Goal: Task Accomplishment & Management: Complete application form

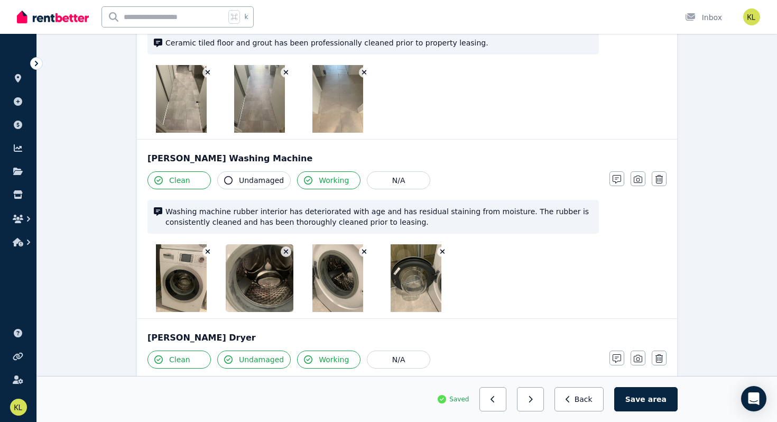
scroll to position [1472, 0]
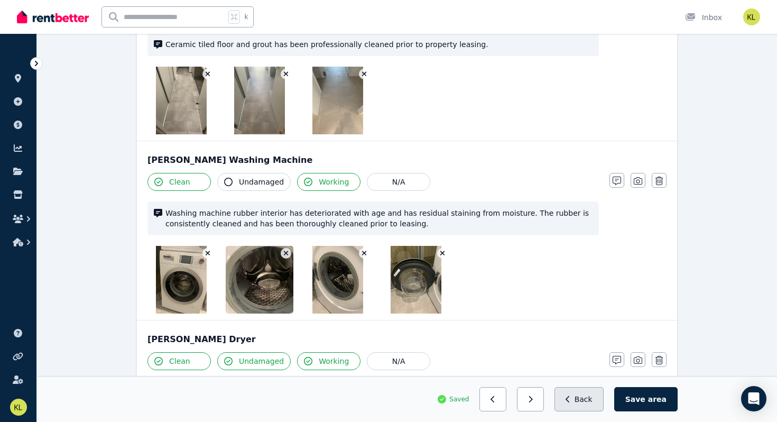
click at [589, 401] on button "Back" at bounding box center [578, 399] width 49 height 24
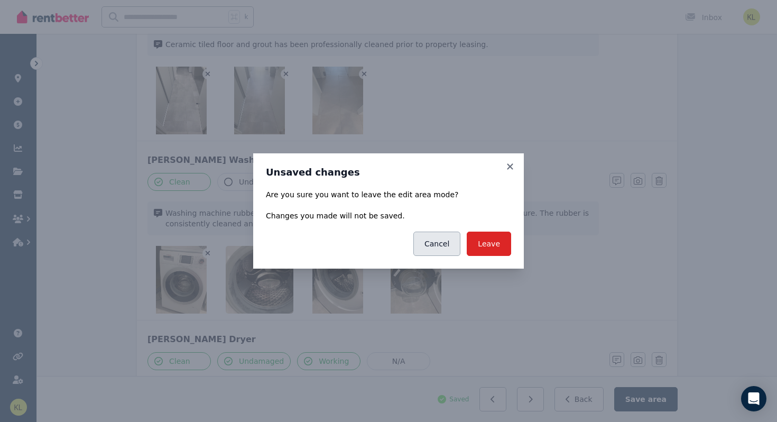
click at [440, 239] on button "Cancel" at bounding box center [436, 243] width 47 height 24
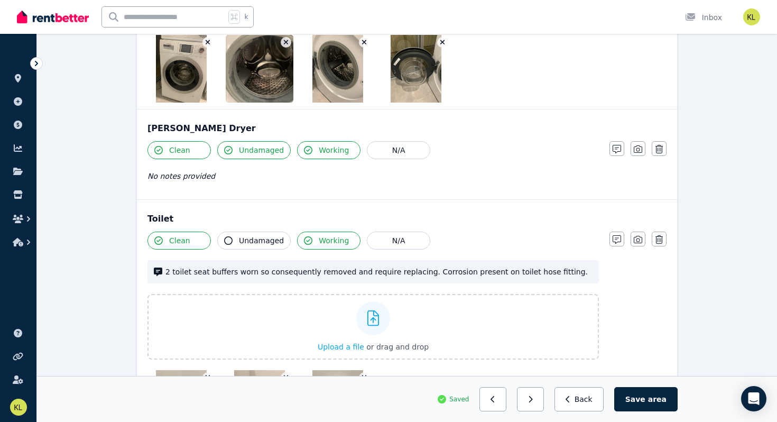
scroll to position [1685, 0]
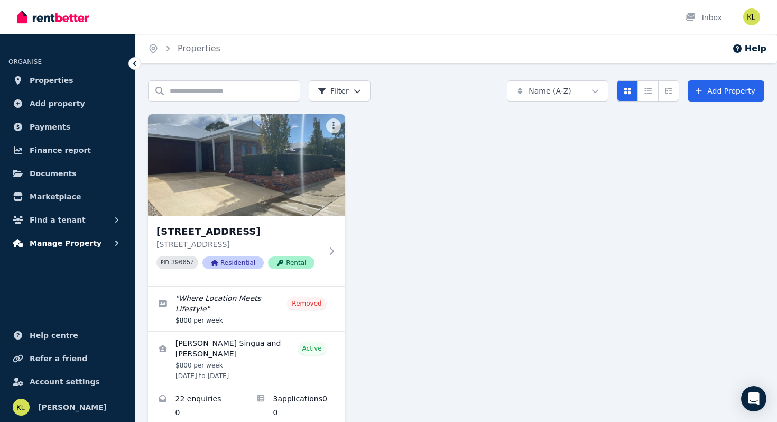
click at [44, 244] on span "Manage Property" at bounding box center [66, 243] width 72 height 13
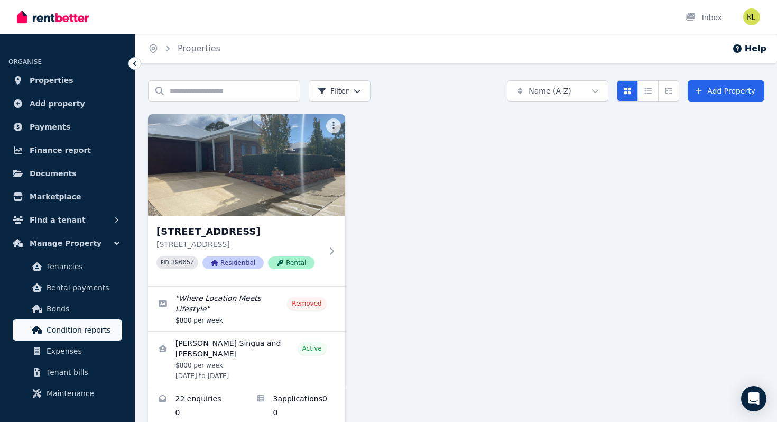
click at [59, 328] on span "Condition reports" at bounding box center [81, 329] width 71 height 13
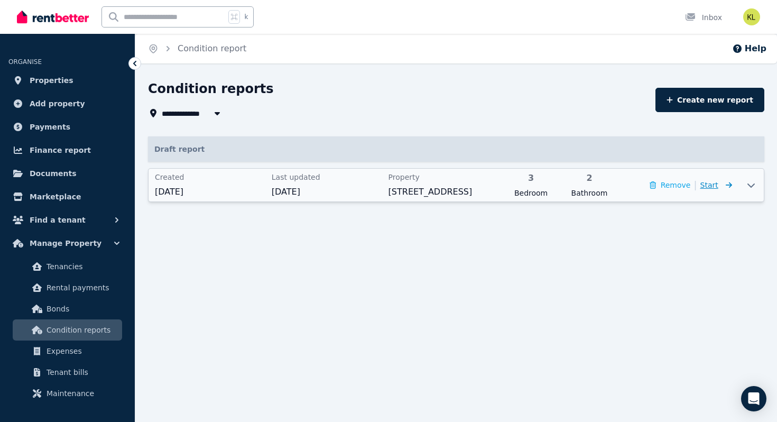
click at [703, 187] on span "Start" at bounding box center [709, 185] width 18 height 8
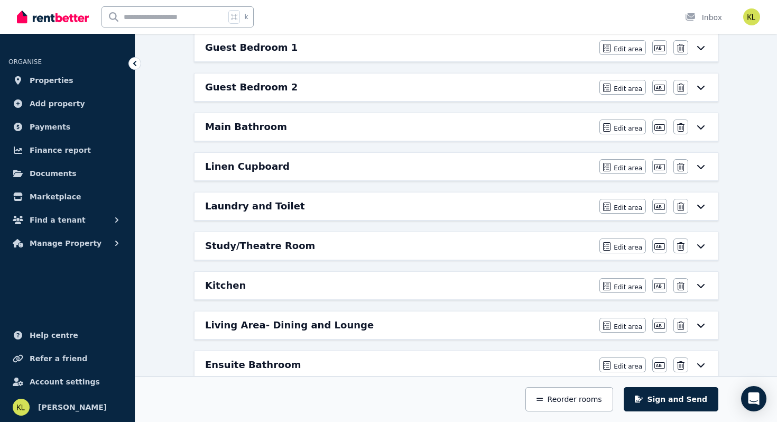
scroll to position [198, 0]
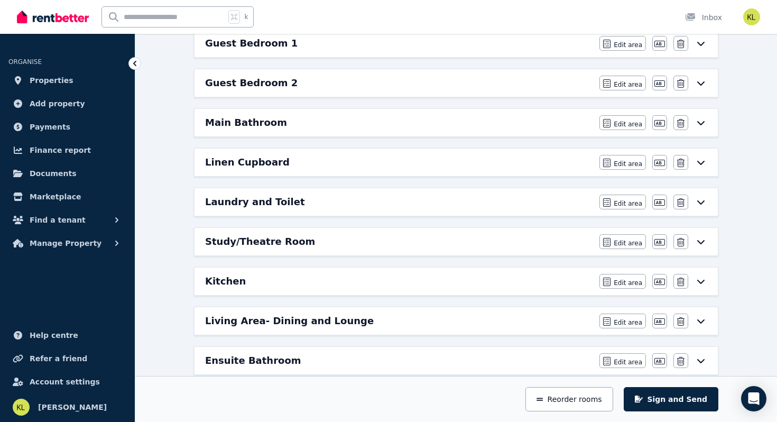
click at [223, 278] on h6 "Kitchen" at bounding box center [225, 281] width 41 height 15
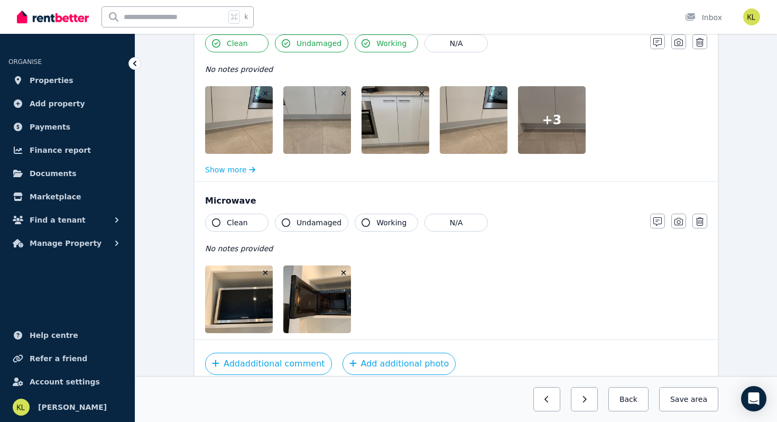
scroll to position [2556, 0]
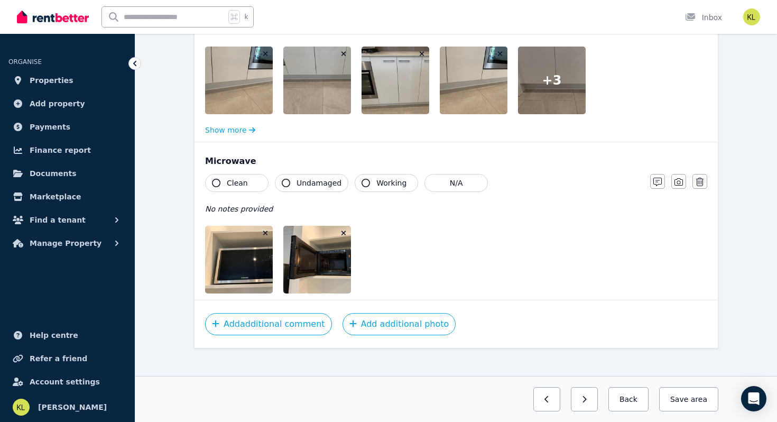
click at [233, 178] on span "Clean" at bounding box center [237, 183] width 21 height 11
click at [306, 178] on span "Undamaged" at bounding box center [318, 183] width 45 height 11
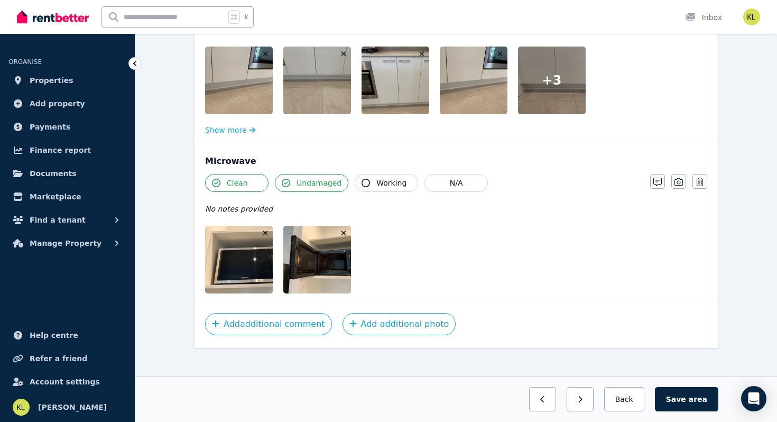
click at [390, 178] on span "Working" at bounding box center [391, 183] width 30 height 11
click at [688, 393] on button "Save area" at bounding box center [686, 399] width 63 height 24
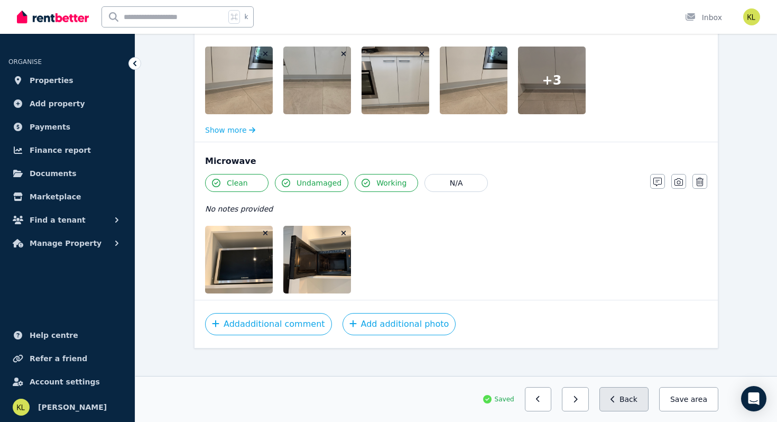
click at [615, 395] on icon "button" at bounding box center [612, 398] width 5 height 7
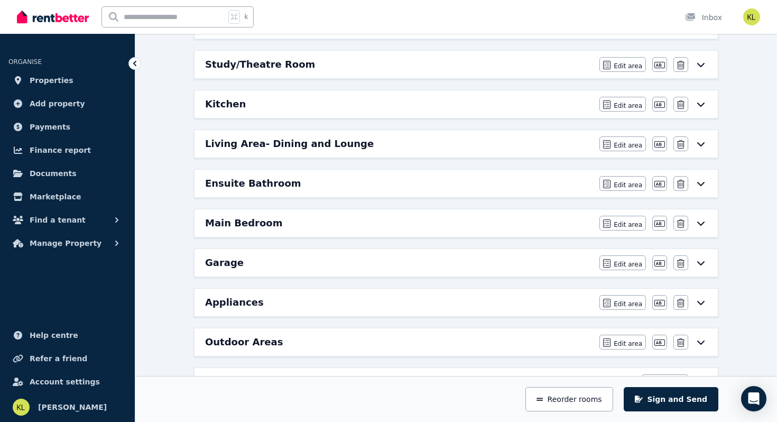
scroll to position [371, 0]
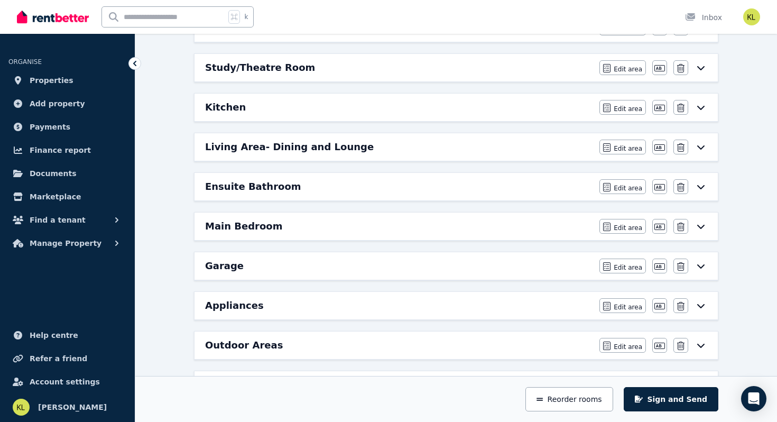
click at [265, 188] on h6 "Ensuite Bathroom" at bounding box center [253, 186] width 96 height 15
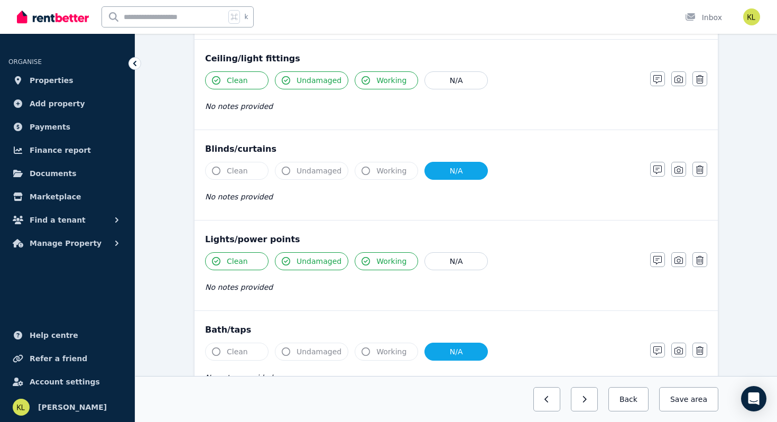
scroll to position [606, 0]
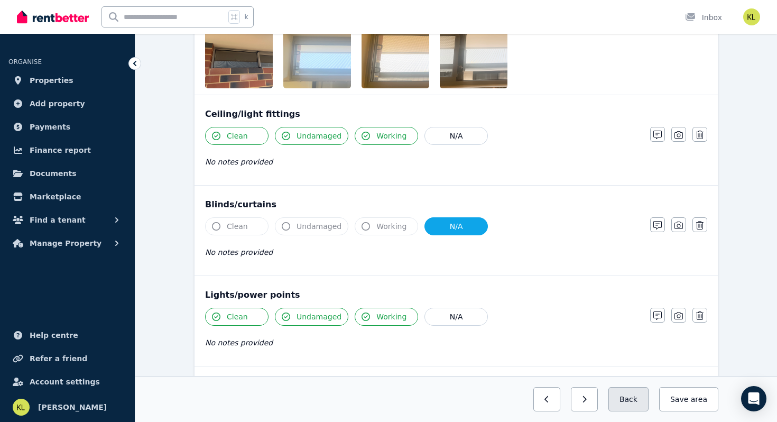
click at [631, 394] on button "Back" at bounding box center [628, 399] width 40 height 24
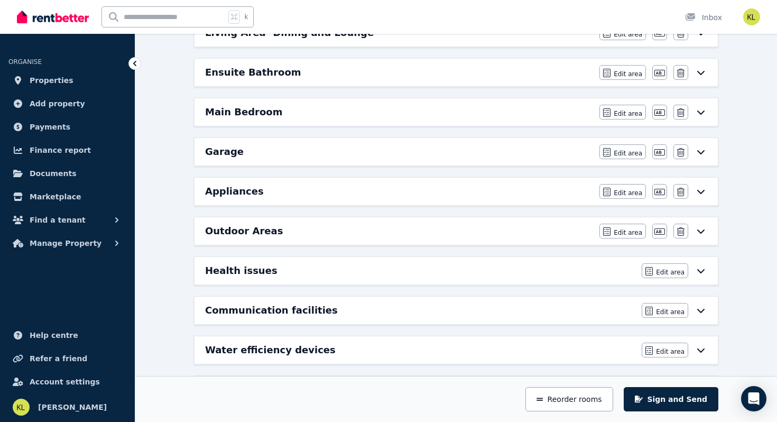
scroll to position [491, 0]
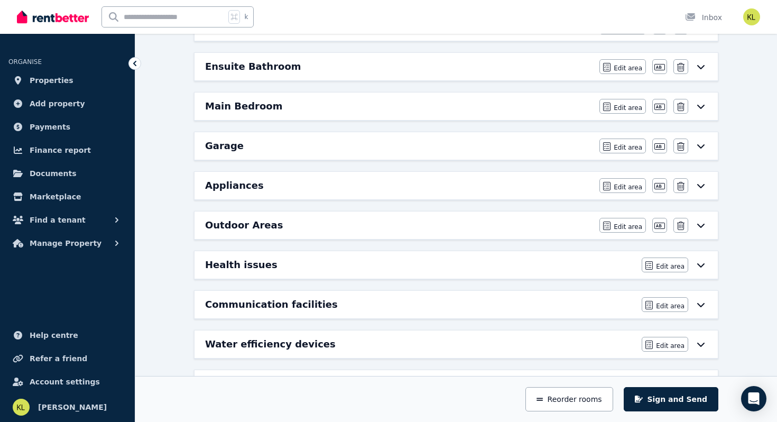
click at [240, 264] on h6 "Health issues" at bounding box center [241, 264] width 72 height 15
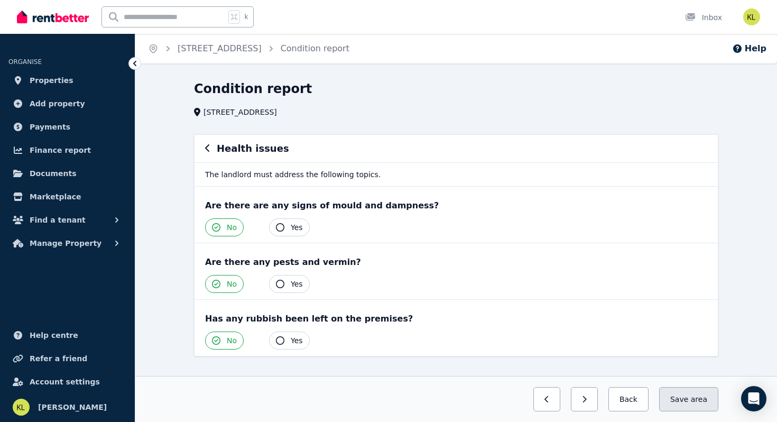
click at [685, 397] on button "Save area" at bounding box center [688, 399] width 59 height 24
click at [628, 399] on button "Back" at bounding box center [623, 399] width 49 height 24
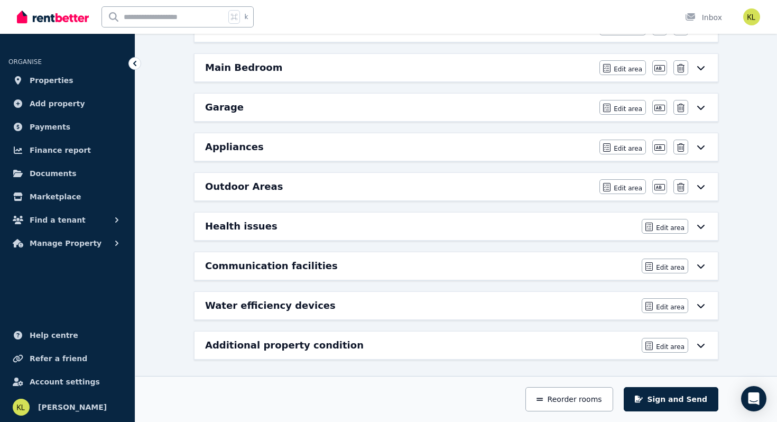
scroll to position [531, 0]
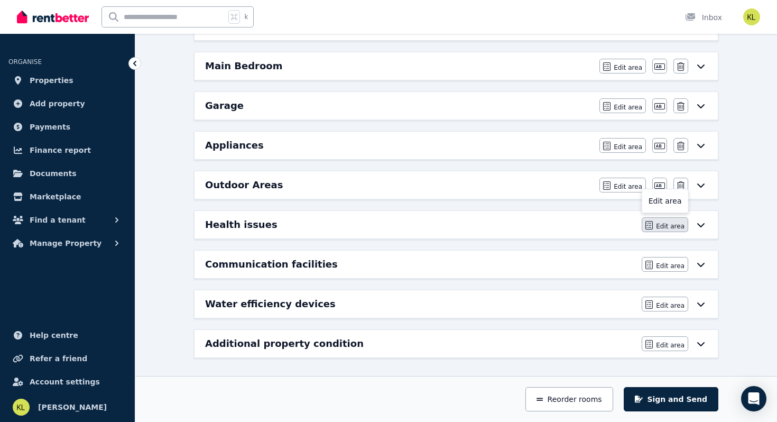
click at [665, 221] on button "Edit area" at bounding box center [664, 224] width 46 height 15
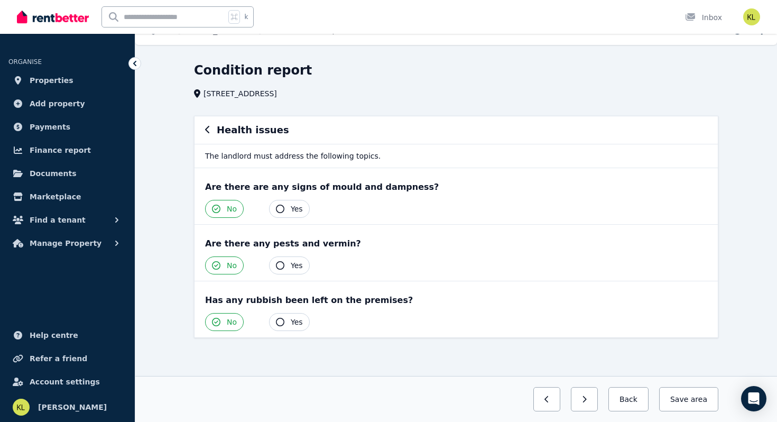
scroll to position [0, 0]
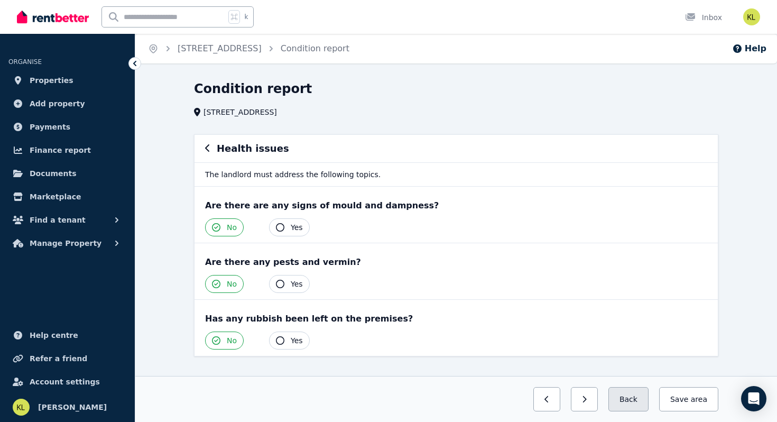
click at [632, 395] on button "Back" at bounding box center [628, 399] width 40 height 24
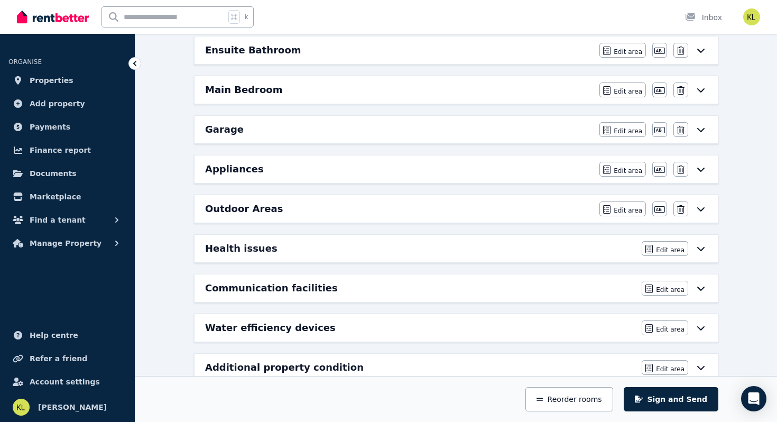
scroll to position [509, 0]
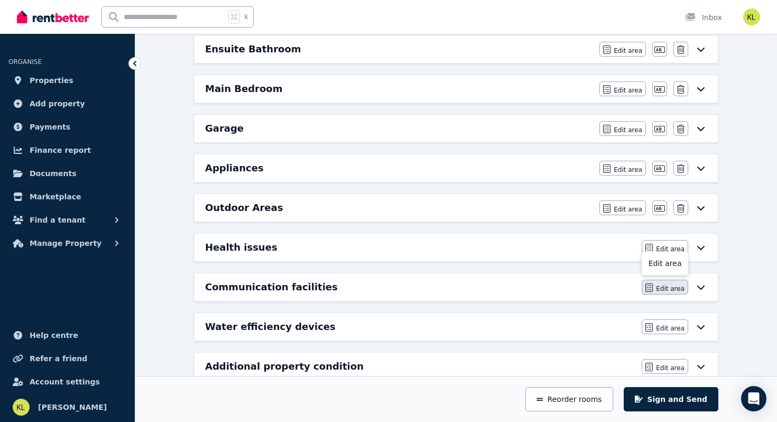
click at [661, 285] on span "Edit area" at bounding box center [670, 288] width 29 height 8
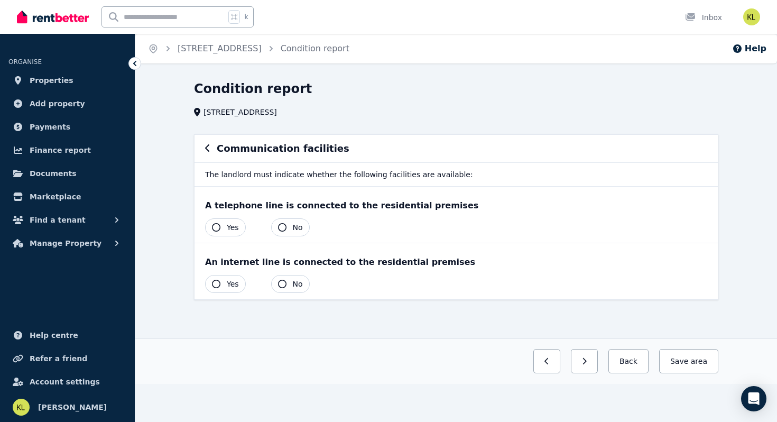
click at [214, 226] on icon "button" at bounding box center [216, 227] width 8 height 8
click at [212, 283] on icon "button" at bounding box center [216, 283] width 8 height 8
click at [683, 363] on button "Save area" at bounding box center [686, 361] width 63 height 24
click at [630, 360] on button "Back" at bounding box center [623, 361] width 49 height 24
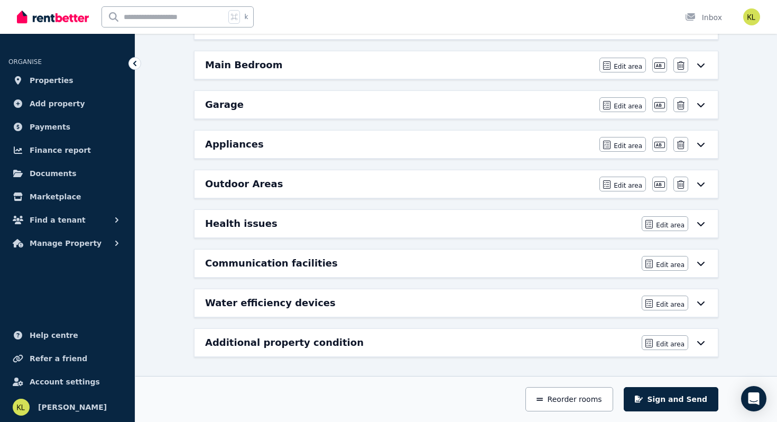
scroll to position [533, 0]
click at [652, 300] on icon "button" at bounding box center [648, 302] width 7 height 8
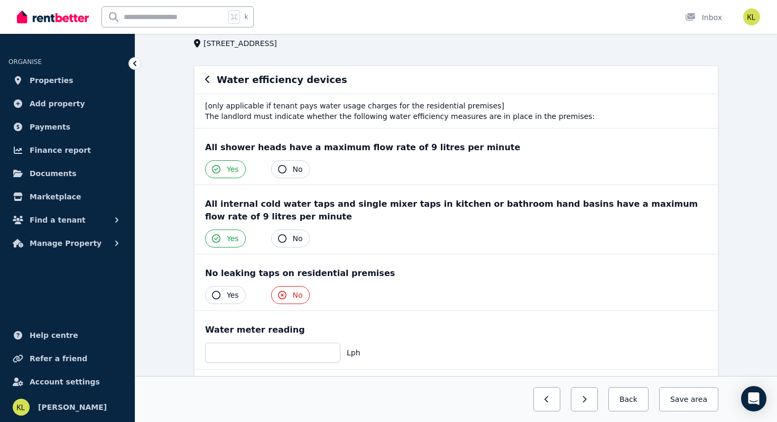
scroll to position [68, 0]
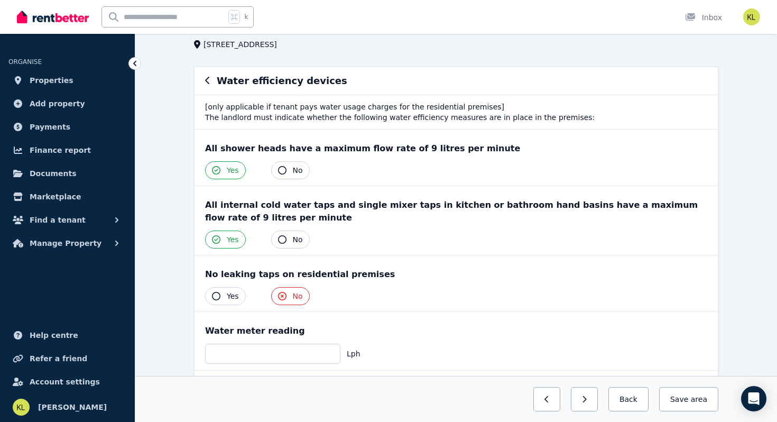
click at [219, 295] on icon "button" at bounding box center [216, 296] width 8 height 8
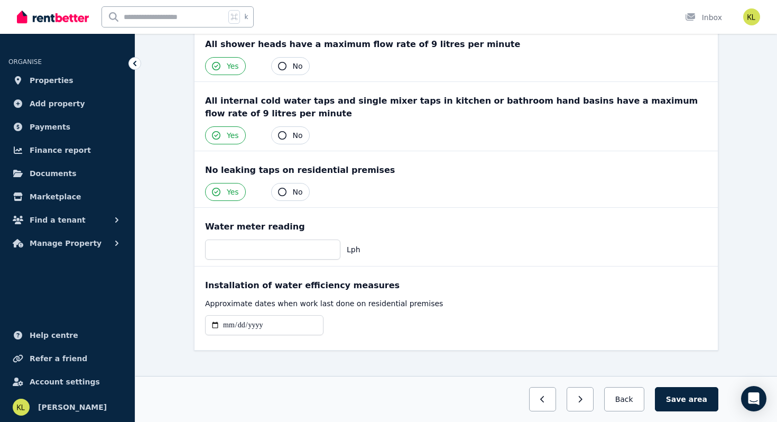
scroll to position [184, 0]
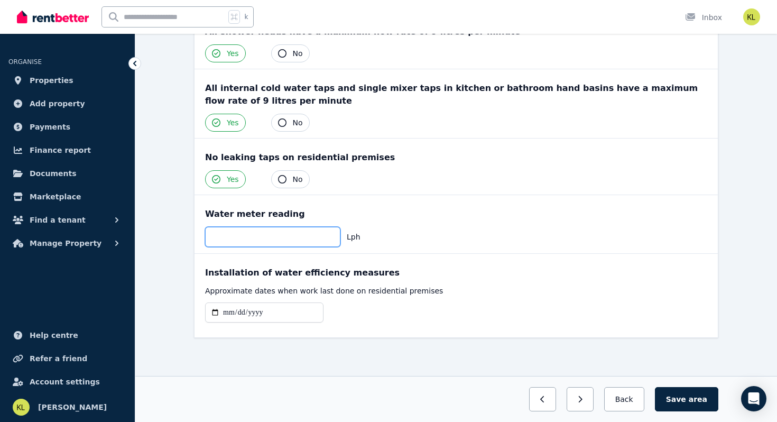
click at [232, 236] on input "number" at bounding box center [272, 237] width 135 height 20
type input "****"
click at [685, 397] on button "Save area" at bounding box center [686, 399] width 63 height 24
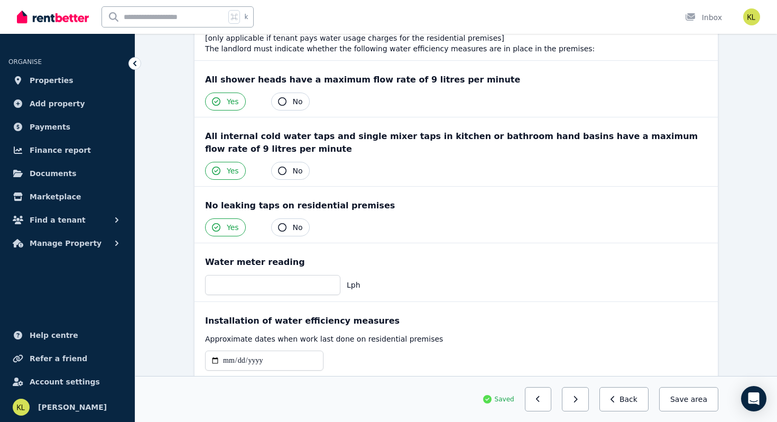
scroll to position [170, 0]
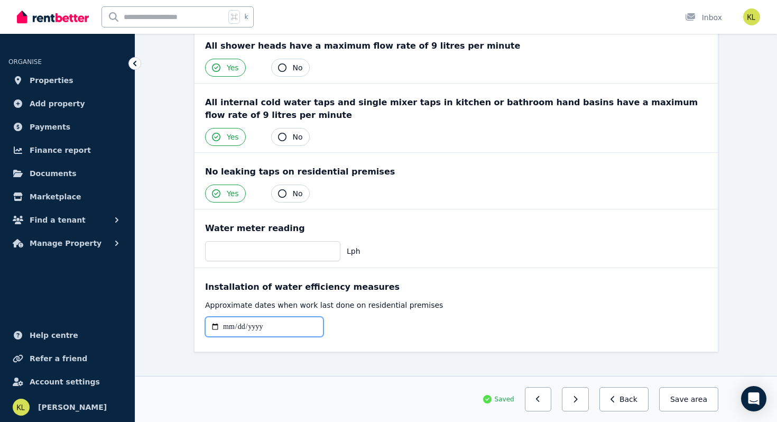
click at [224, 327] on input "date" at bounding box center [264, 326] width 118 height 20
type input "**********"
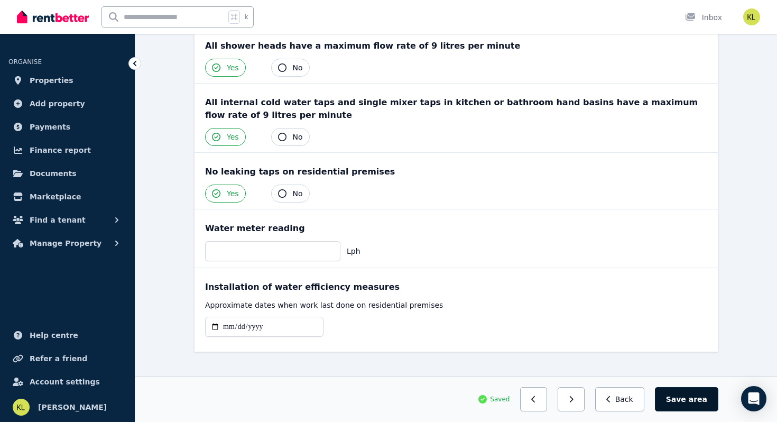
click at [691, 397] on button "Save area" at bounding box center [686, 399] width 63 height 24
click at [622, 398] on button "Back" at bounding box center [623, 399] width 49 height 24
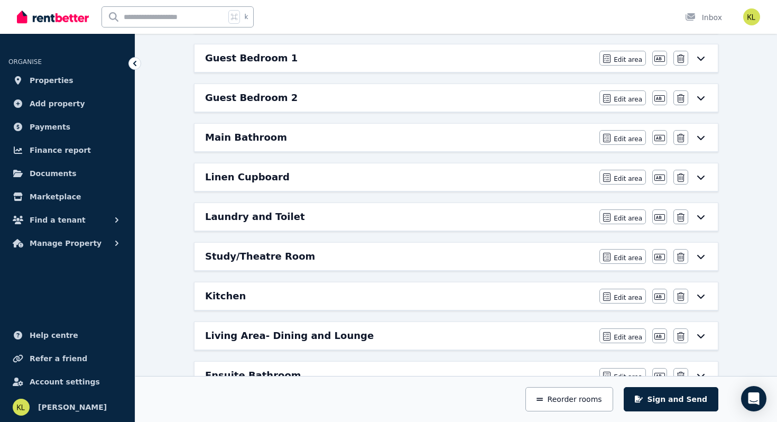
scroll to position [189, 0]
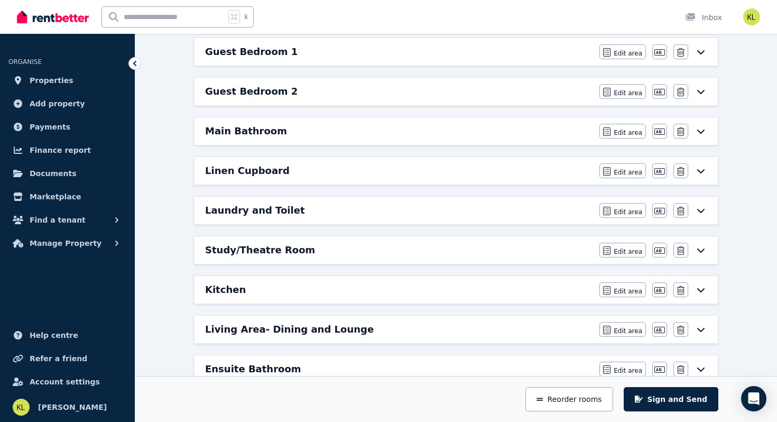
click at [262, 213] on h6 "Laundry and Toilet" at bounding box center [255, 210] width 100 height 15
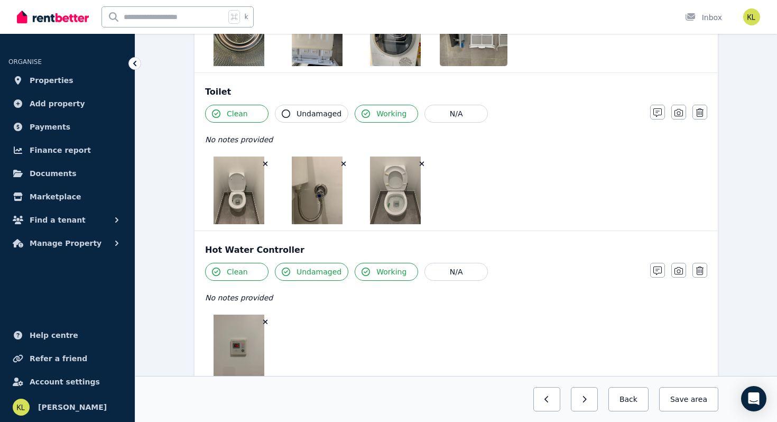
scroll to position [1977, 0]
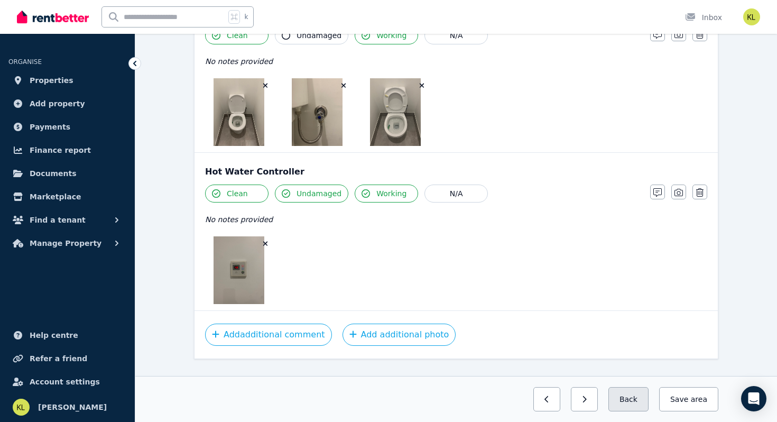
click at [633, 398] on button "Back" at bounding box center [628, 399] width 40 height 24
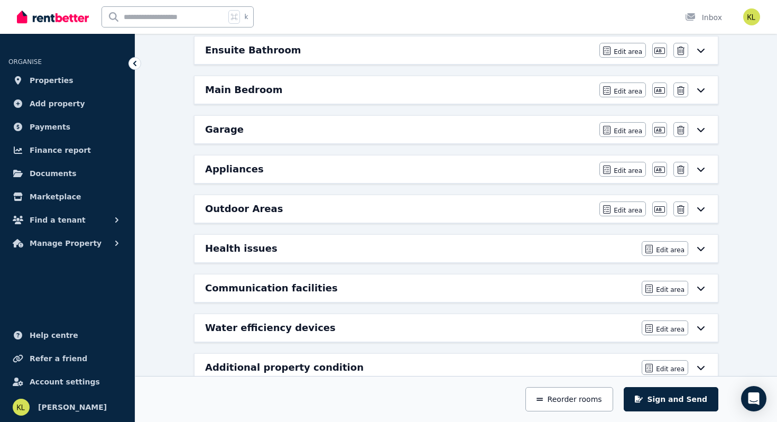
scroll to position [510, 0]
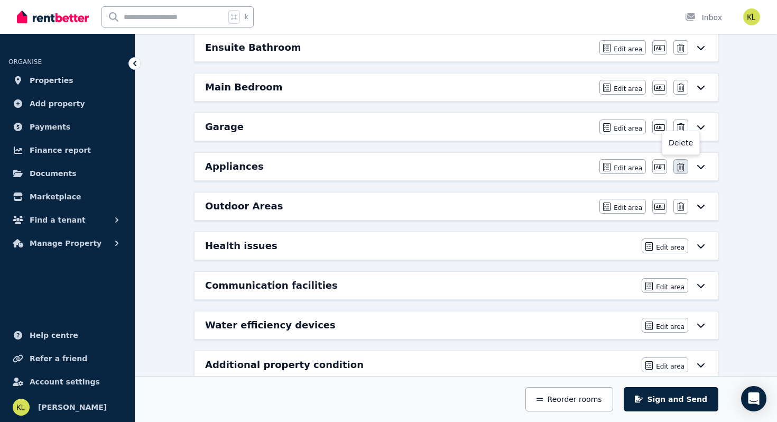
click at [686, 170] on button "button" at bounding box center [680, 166] width 15 height 15
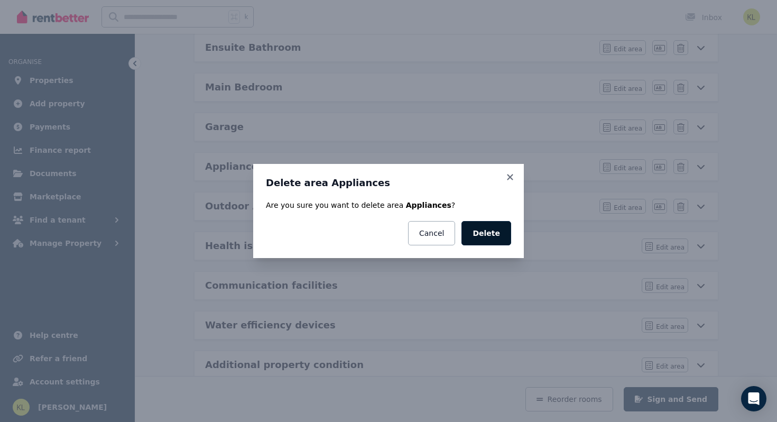
click at [497, 237] on button "Delete" at bounding box center [486, 233] width 50 height 24
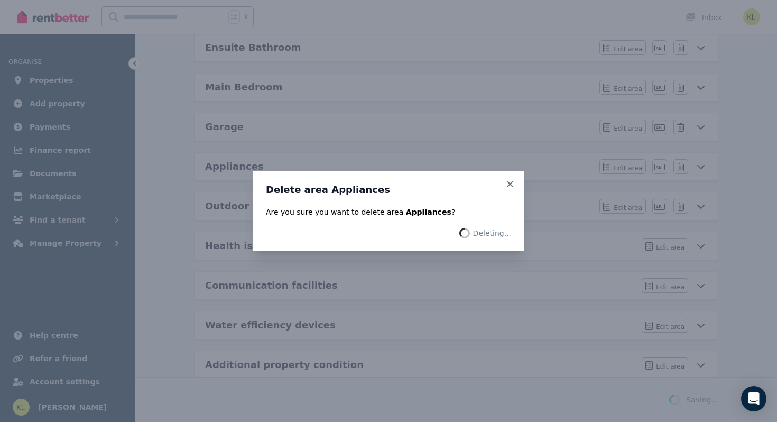
scroll to position [493, 0]
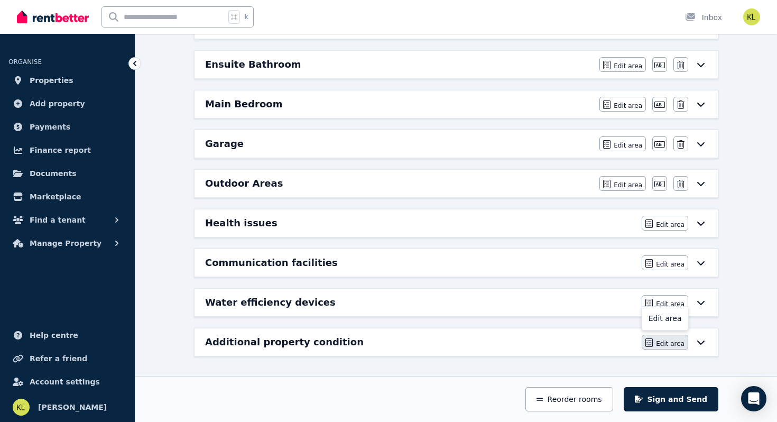
click at [658, 343] on span "Edit area" at bounding box center [670, 343] width 29 height 8
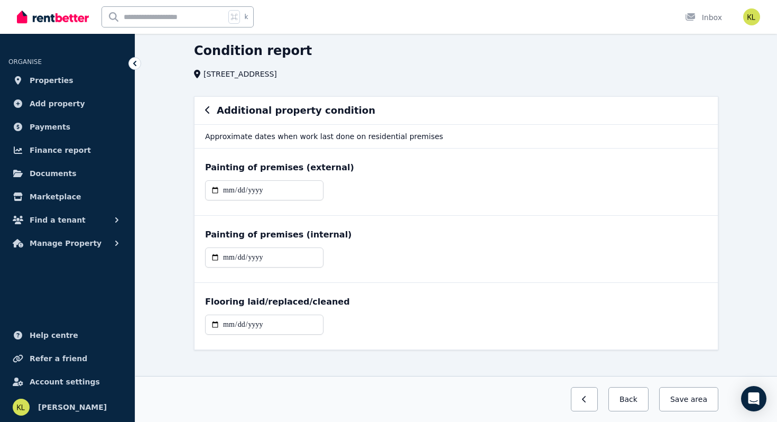
scroll to position [50, 0]
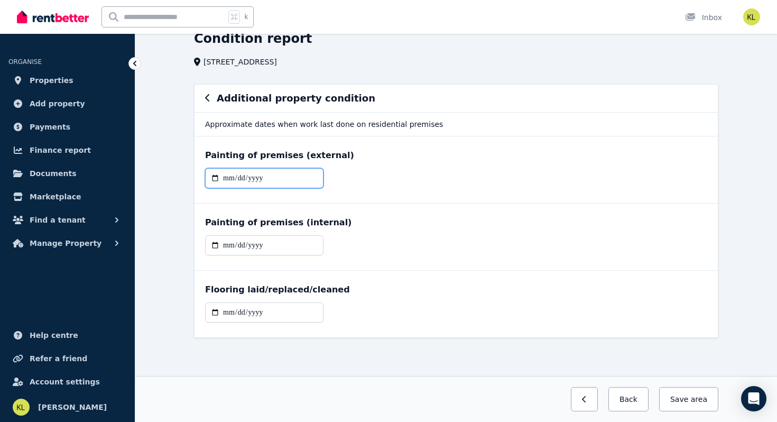
click at [223, 176] on input "date" at bounding box center [264, 178] width 118 height 20
type input "**********"
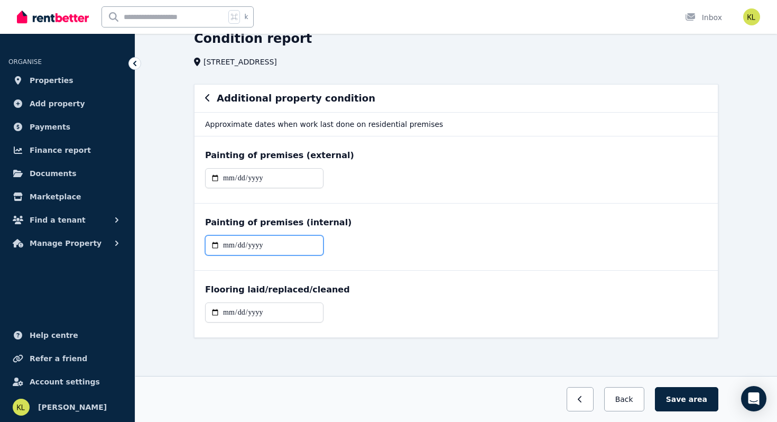
click at [228, 246] on input "date" at bounding box center [264, 245] width 118 height 20
type input "**********"
click at [225, 315] on input "date" at bounding box center [264, 312] width 118 height 20
type input "**********"
click at [687, 396] on button "Save area" at bounding box center [686, 399] width 63 height 24
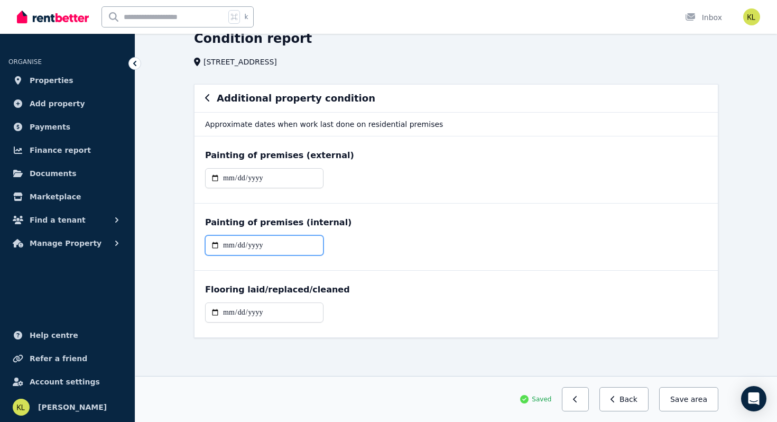
click at [240, 244] on input "**********" at bounding box center [264, 245] width 118 height 20
type input "**********"
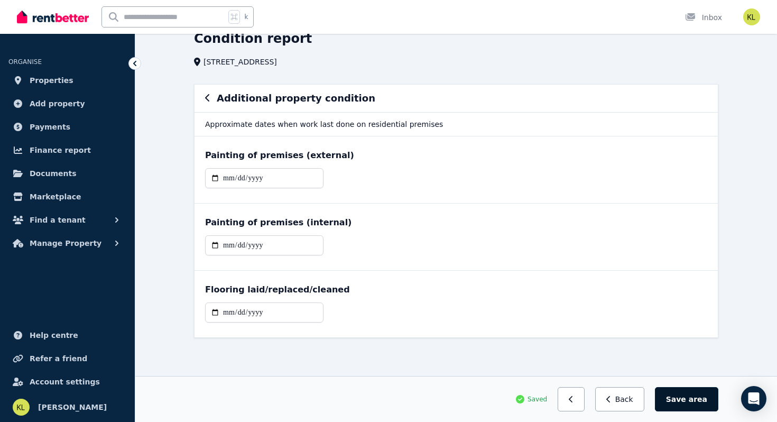
click at [690, 391] on button "Save area" at bounding box center [686, 399] width 63 height 24
click at [133, 62] on icon at bounding box center [134, 63] width 11 height 11
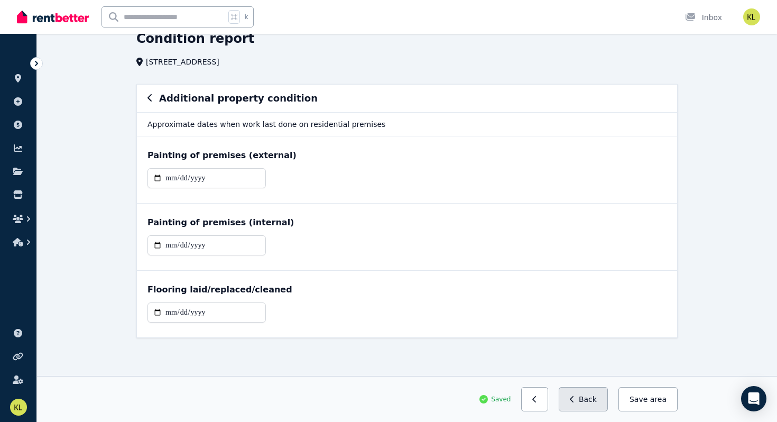
click at [581, 395] on button "Back" at bounding box center [582, 399] width 49 height 24
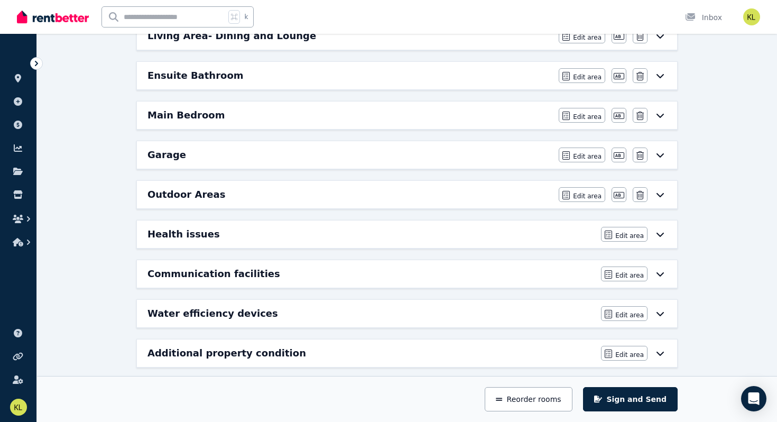
scroll to position [483, 0]
click at [621, 272] on span "Edit area" at bounding box center [629, 274] width 29 height 8
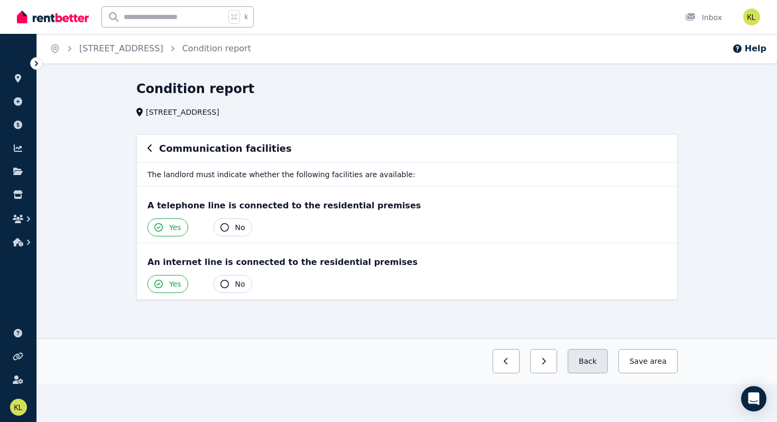
click at [591, 362] on button "Back" at bounding box center [587, 361] width 40 height 24
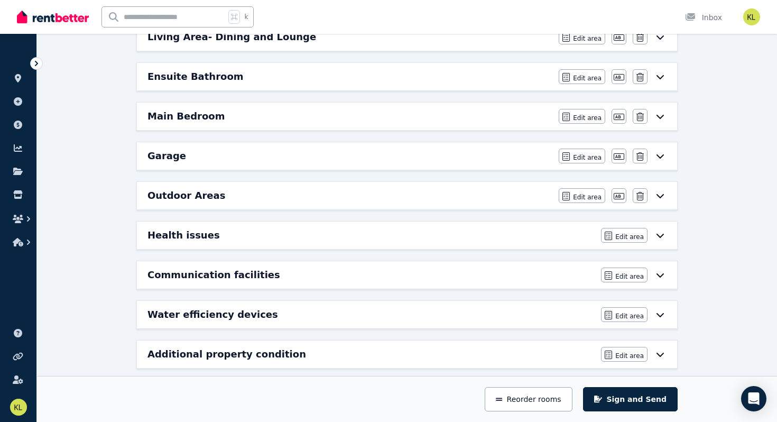
scroll to position [493, 0]
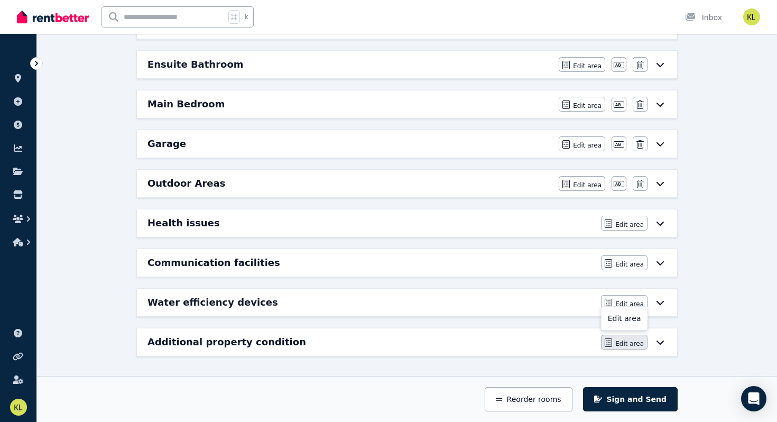
click at [619, 344] on span "Edit area" at bounding box center [629, 343] width 29 height 8
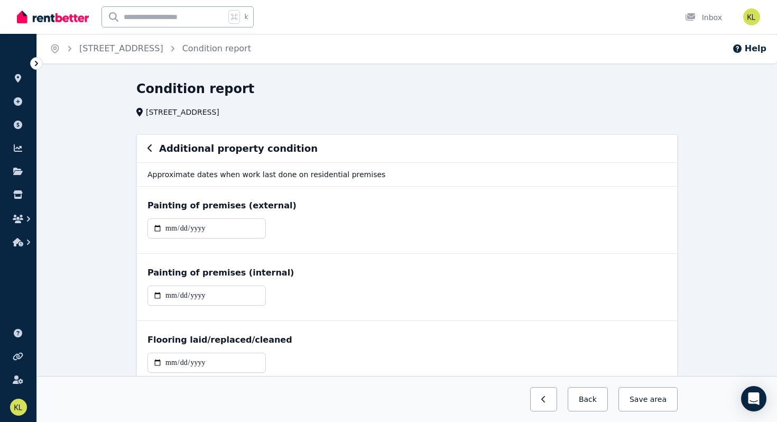
scroll to position [50, 0]
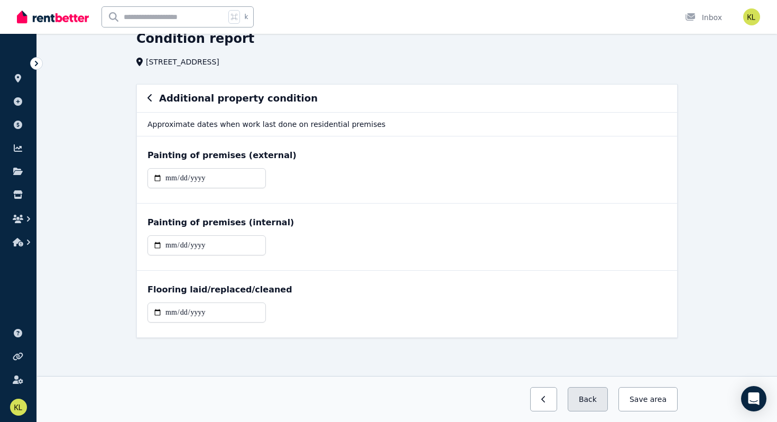
click at [582, 397] on button "Back" at bounding box center [587, 399] width 40 height 24
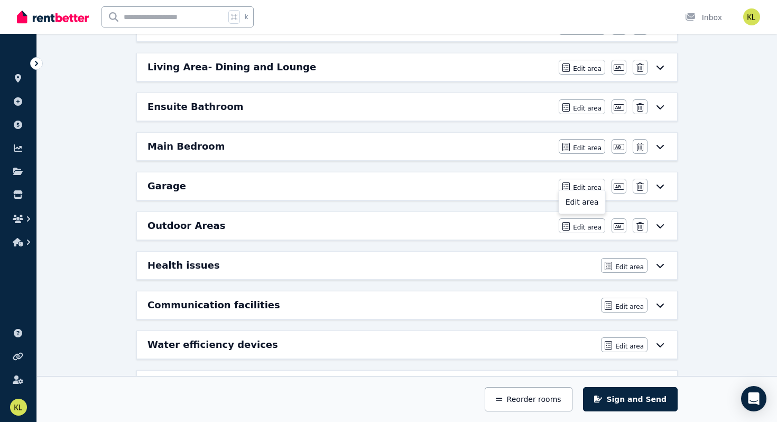
scroll to position [445, 0]
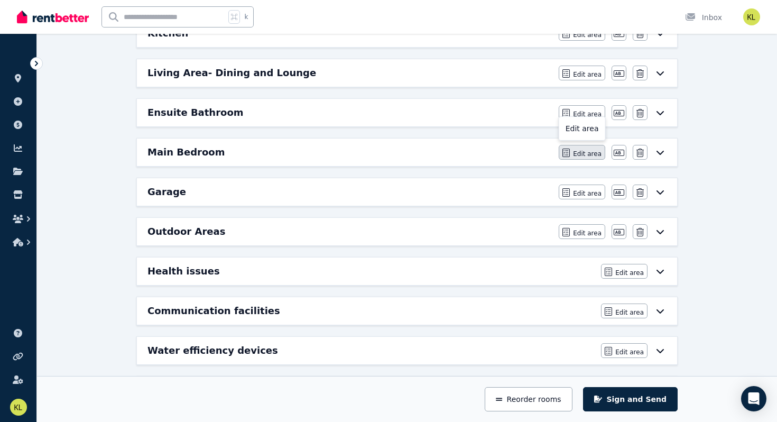
click at [589, 154] on span "Edit area" at bounding box center [587, 154] width 29 height 8
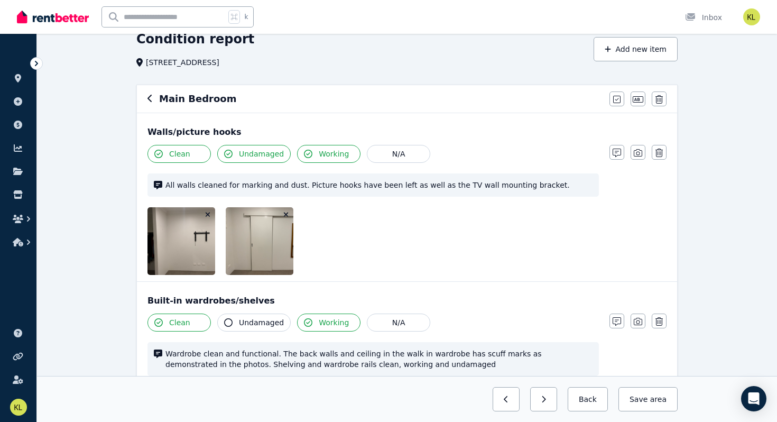
scroll to position [52, 0]
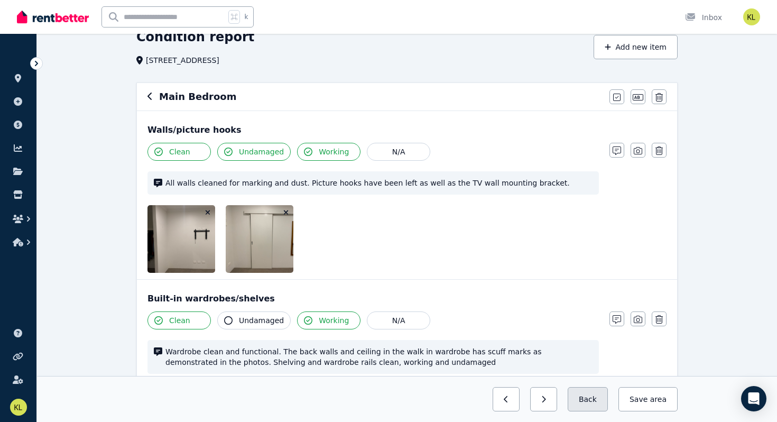
click at [598, 395] on button "Back" at bounding box center [587, 399] width 40 height 24
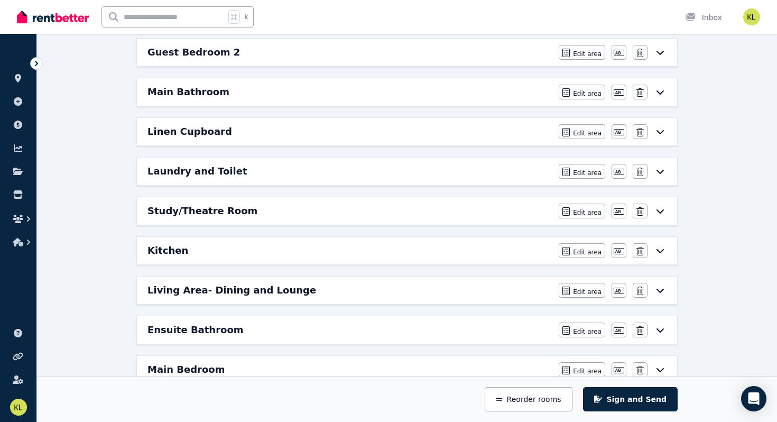
scroll to position [229, 0]
click at [275, 286] on h6 "Living Area- Dining and Lounge" at bounding box center [231, 289] width 169 height 15
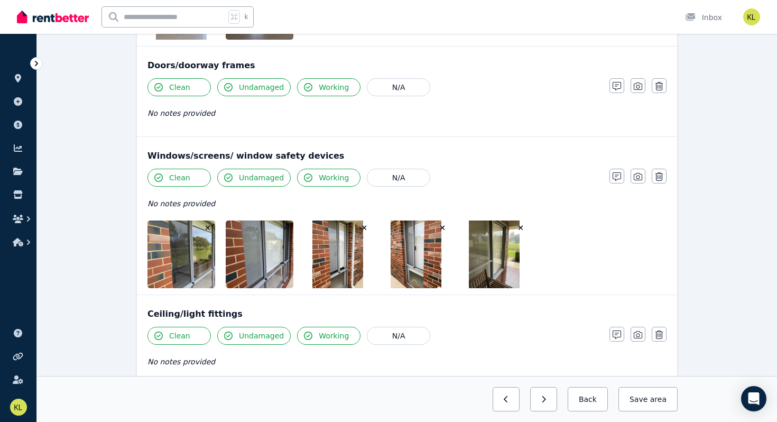
scroll to position [276, 0]
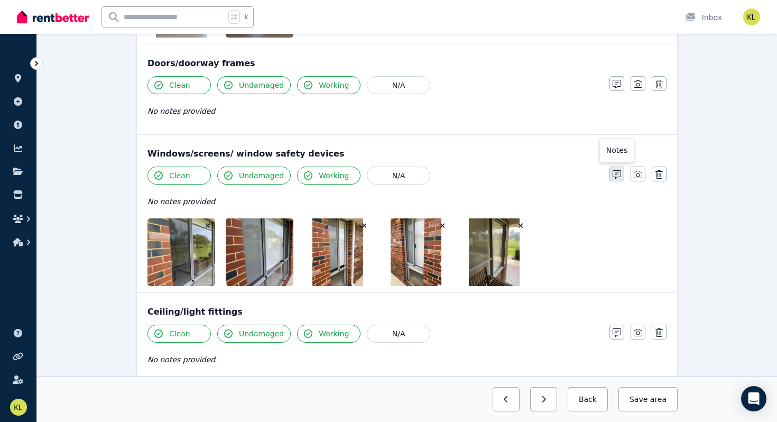
click at [618, 177] on icon "button" at bounding box center [616, 174] width 8 height 8
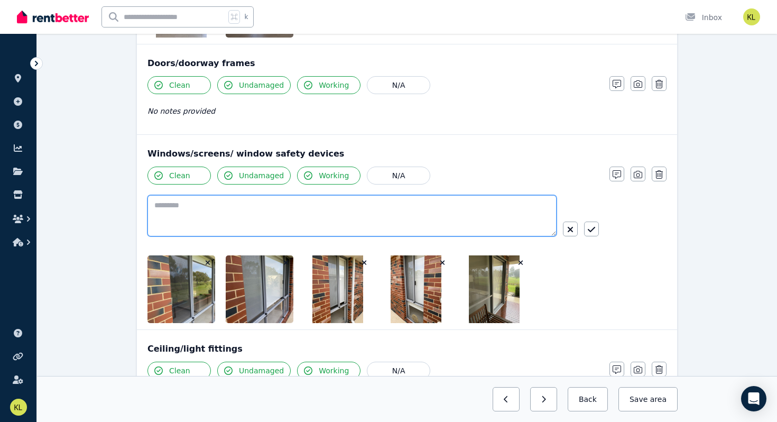
click at [195, 210] on textarea at bounding box center [351, 215] width 409 height 41
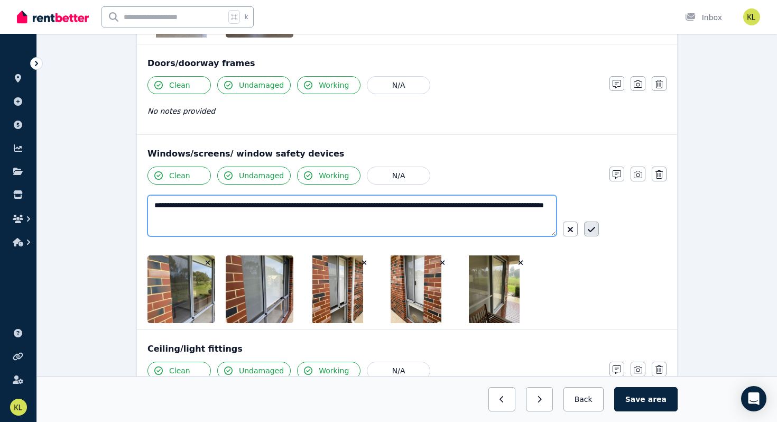
type textarea "**********"
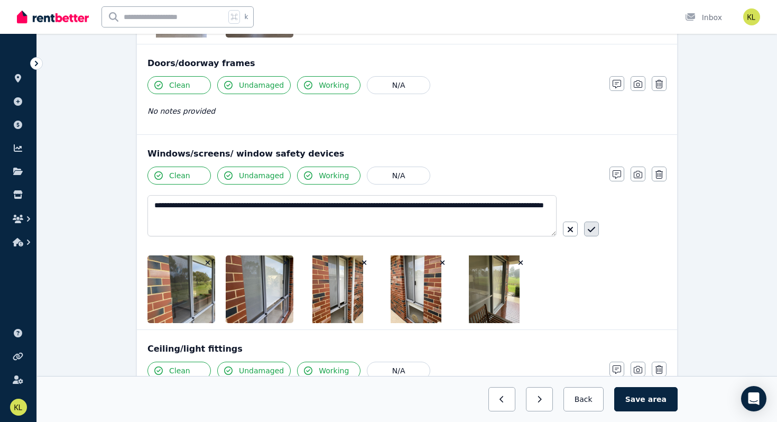
click at [587, 229] on icon "button" at bounding box center [590, 229] width 7 height 5
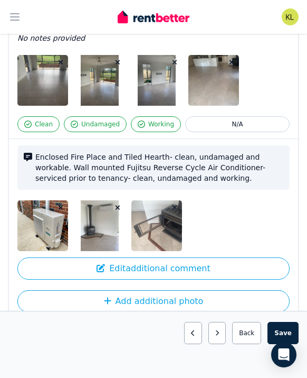
scroll to position [945, 0]
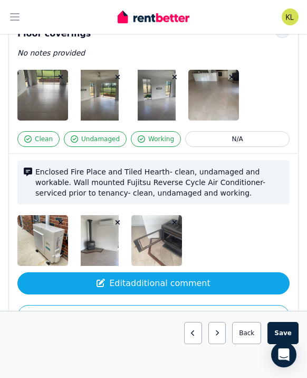
click at [179, 284] on button "Edit additional comment" at bounding box center [153, 283] width 273 height 22
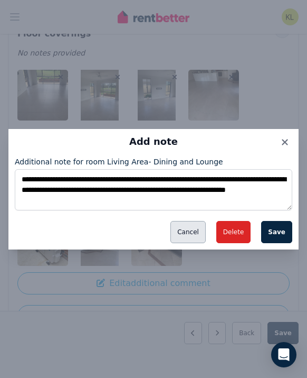
click at [199, 232] on button "Cancel" at bounding box center [188, 232] width 35 height 22
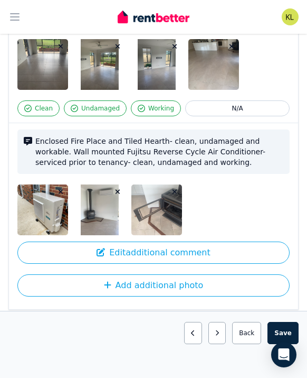
scroll to position [995, 0]
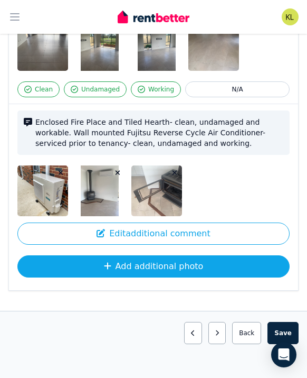
click at [201, 267] on button "Add additional photo" at bounding box center [153, 266] width 273 height 22
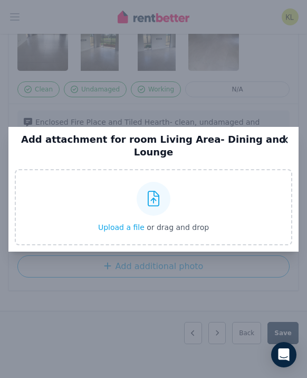
click at [287, 143] on icon at bounding box center [285, 140] width 6 height 6
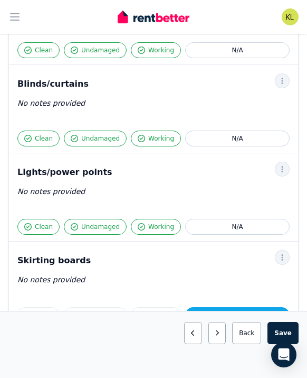
scroll to position [629, 0]
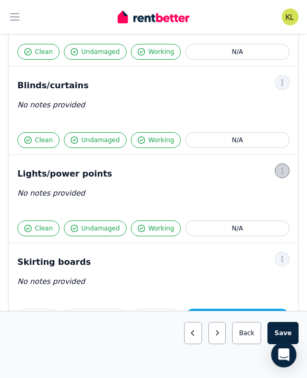
click at [285, 170] on icon "button" at bounding box center [282, 170] width 8 height 7
click at [257, 217] on span "Photo" at bounding box center [248, 220] width 68 height 13
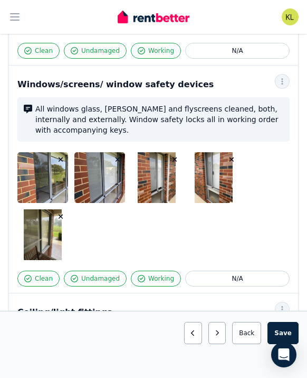
scroll to position [312, 0]
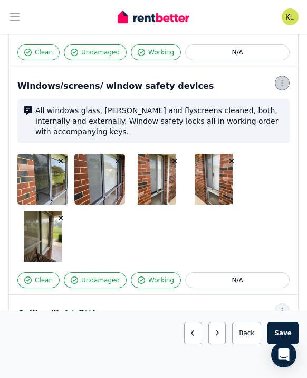
click at [282, 81] on icon "button" at bounding box center [282, 82] width 8 height 7
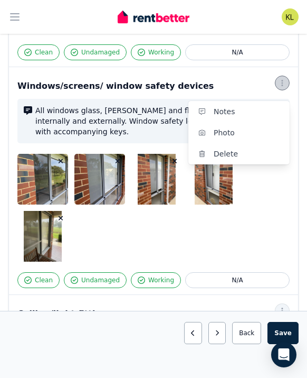
click at [282, 81] on icon "button" at bounding box center [282, 82] width 8 height 7
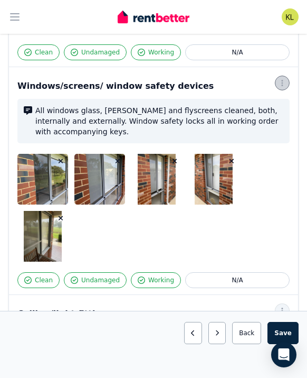
click at [282, 81] on icon "button" at bounding box center [282, 82] width 8 height 7
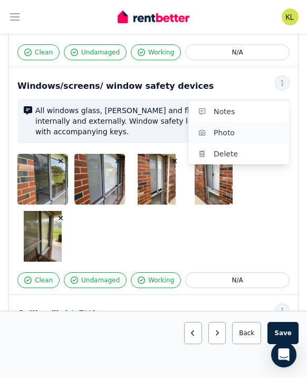
click at [242, 128] on span "Photo" at bounding box center [248, 132] width 68 height 13
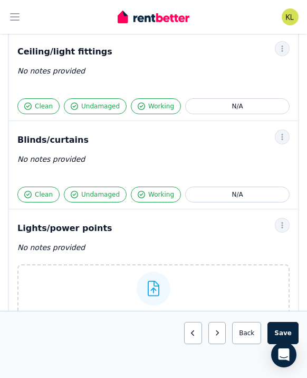
scroll to position [684, 0]
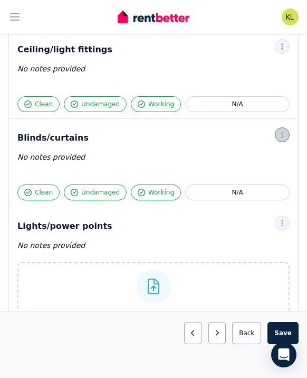
click at [286, 133] on icon "button" at bounding box center [282, 134] width 8 height 7
click at [245, 128] on div "Notes Photo Delete Blinds/curtains Clean Undamaged Working N/A No notes provide…" at bounding box center [154, 163] width 290 height 88
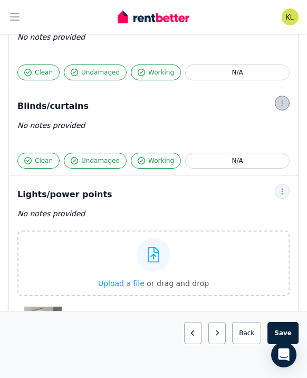
click at [285, 103] on icon "button" at bounding box center [282, 102] width 8 height 7
click at [252, 152] on span "Photo" at bounding box center [248, 152] width 68 height 13
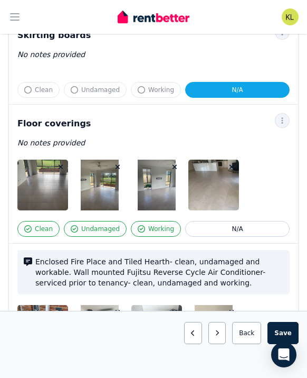
scroll to position [1186, 0]
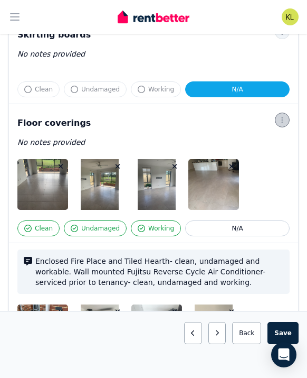
click at [282, 120] on icon "button" at bounding box center [283, 120] width 2 height 6
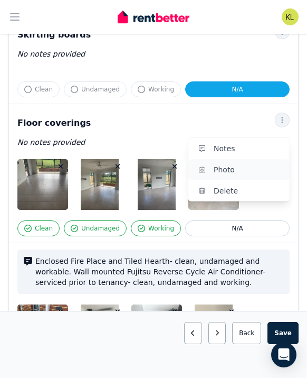
click at [250, 172] on span "Photo" at bounding box center [248, 169] width 68 height 13
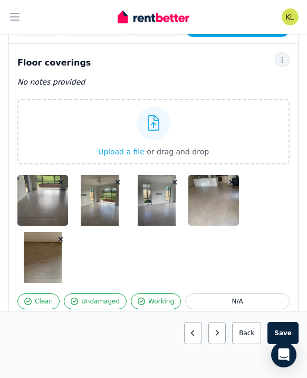
scroll to position [1261, 0]
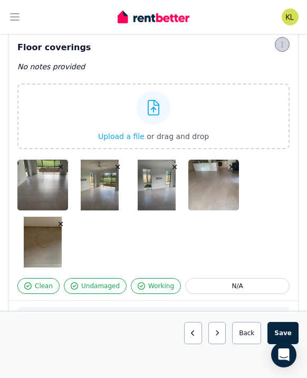
click at [281, 42] on icon "button" at bounding box center [282, 44] width 8 height 7
click at [239, 71] on span "Notes" at bounding box center [248, 73] width 68 height 13
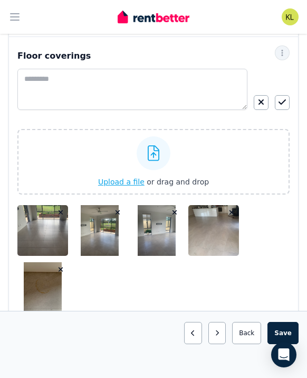
scroll to position [1248, 0]
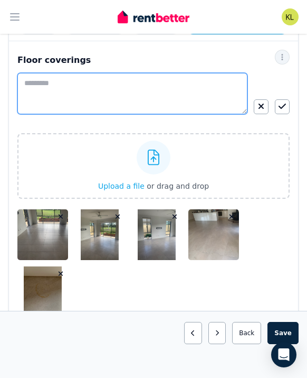
click at [59, 80] on textarea at bounding box center [132, 93] width 230 height 41
type textarea "**********"
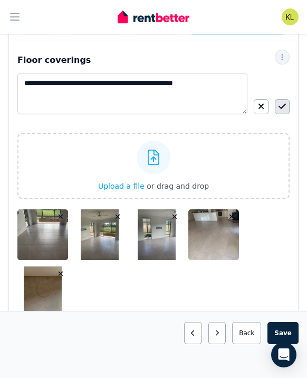
click at [281, 108] on icon "button" at bounding box center [282, 106] width 7 height 8
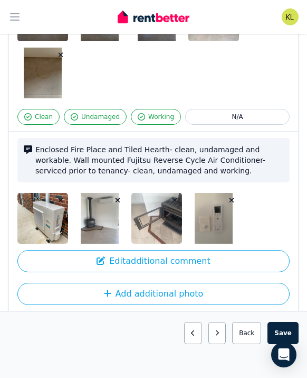
scroll to position [1454, 0]
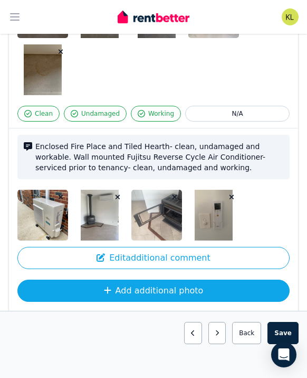
click at [185, 281] on button "Add additional photo" at bounding box center [153, 290] width 273 height 22
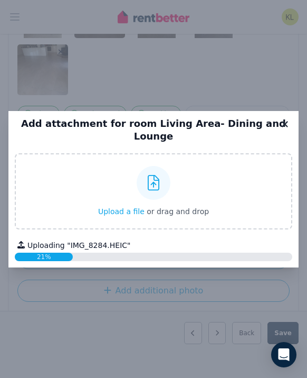
click at [287, 129] on icon at bounding box center [285, 124] width 11 height 10
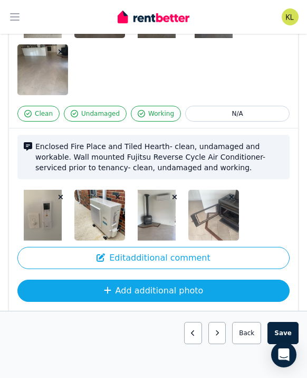
click at [205, 279] on button "Add additional photo" at bounding box center [153, 290] width 273 height 22
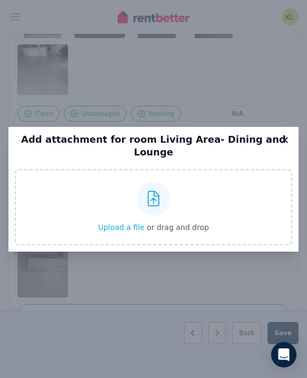
click at [286, 143] on icon at bounding box center [285, 140] width 6 height 6
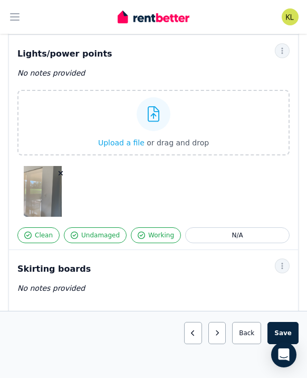
scroll to position [1014, 0]
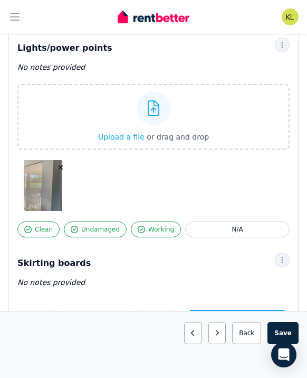
click at [62, 166] on icon "button" at bounding box center [61, 167] width 6 height 7
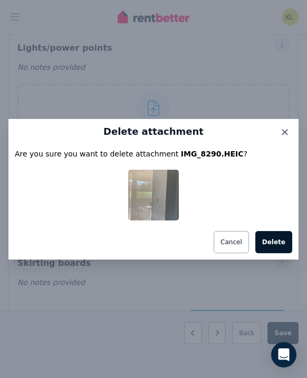
click at [276, 238] on button "Delete" at bounding box center [274, 242] width 37 height 22
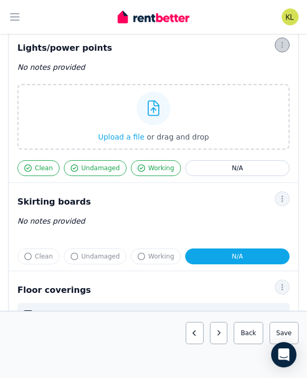
click at [284, 50] on span "button" at bounding box center [282, 45] width 15 height 15
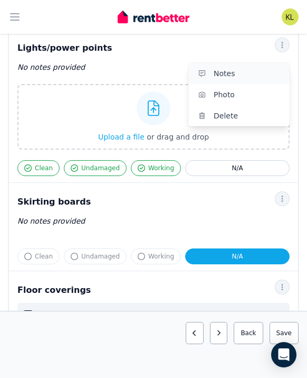
click at [238, 67] on span "Notes" at bounding box center [248, 73] width 68 height 13
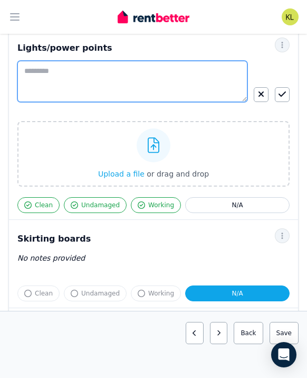
click at [44, 70] on textarea at bounding box center [132, 81] width 230 height 41
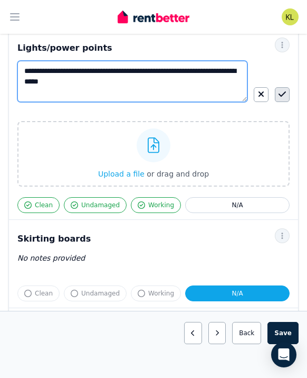
type textarea "**********"
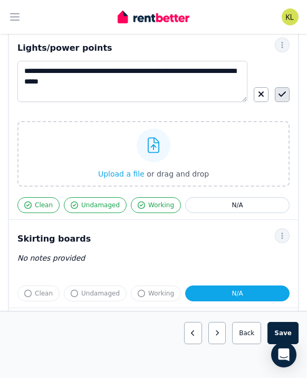
click at [282, 96] on icon "button" at bounding box center [282, 93] width 7 height 5
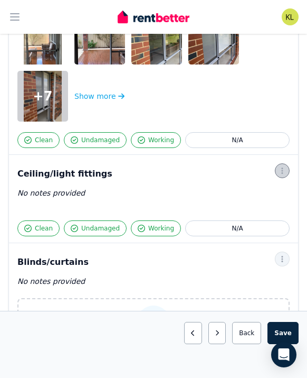
scroll to position [553, 0]
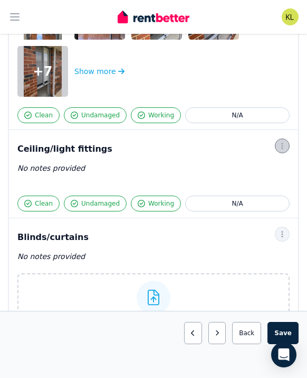
click at [283, 146] on icon "button" at bounding box center [283, 146] width 2 height 6
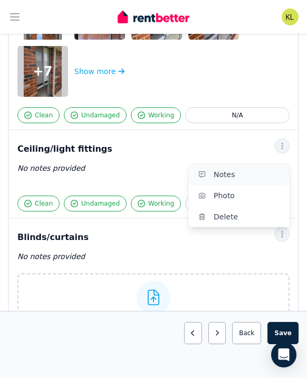
click at [231, 179] on span "Notes" at bounding box center [248, 174] width 68 height 13
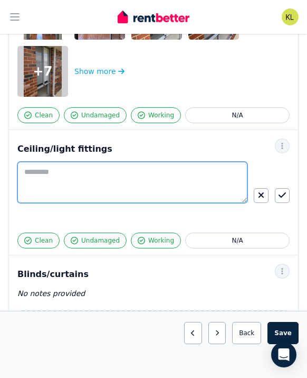
click at [182, 172] on textarea at bounding box center [132, 182] width 230 height 41
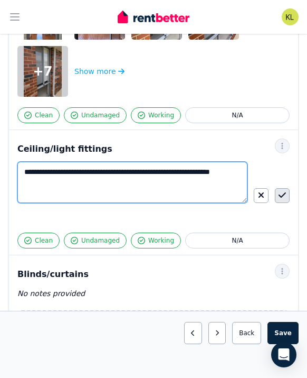
type textarea "**********"
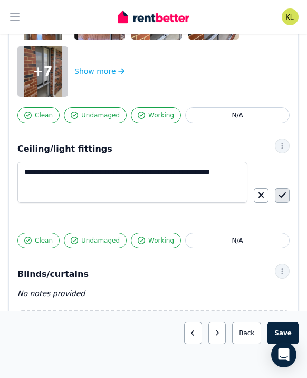
click at [285, 193] on icon "button" at bounding box center [282, 194] width 7 height 5
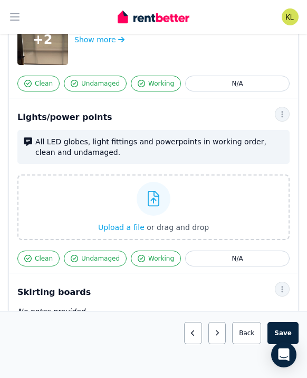
scroll to position [974, 0]
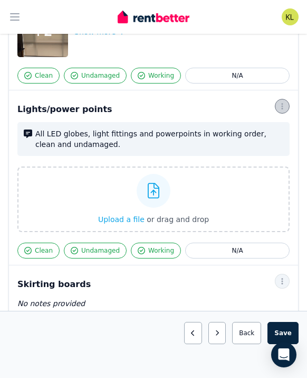
click at [287, 99] on span "button" at bounding box center [282, 106] width 15 height 15
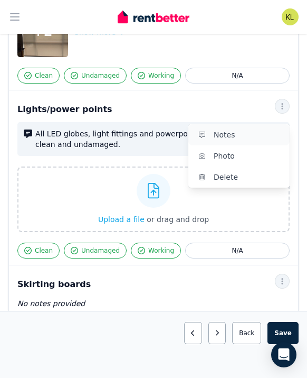
click at [238, 128] on span "Notes" at bounding box center [248, 134] width 68 height 13
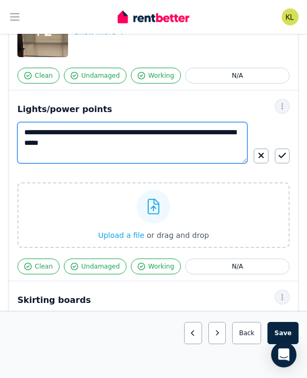
drag, startPoint x: 134, startPoint y: 122, endPoint x: 78, endPoint y: 124, distance: 56.6
click at [78, 124] on textarea "**********" at bounding box center [132, 142] width 230 height 41
type textarea "**********"
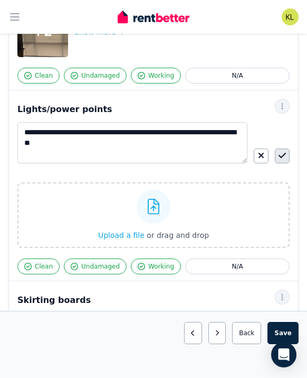
click at [286, 151] on icon "button" at bounding box center [282, 155] width 7 height 8
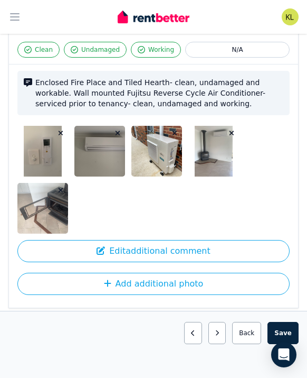
scroll to position [1558, 0]
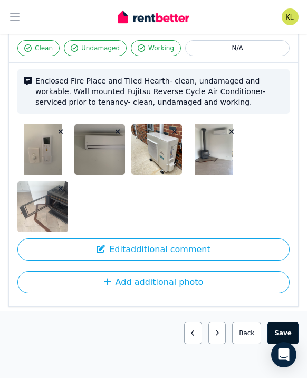
click at [287, 326] on button "Save area" at bounding box center [283, 333] width 31 height 22
click at [40, 181] on img at bounding box center [51, 206] width 68 height 51
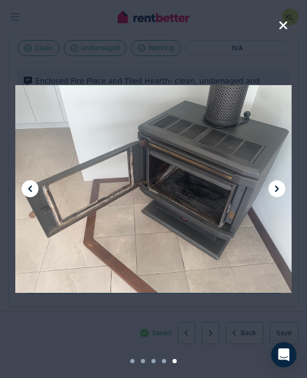
click at [284, 22] on icon "button" at bounding box center [284, 25] width 10 height 13
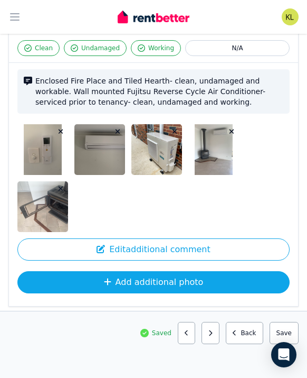
click at [167, 271] on button "Add additional photo" at bounding box center [153, 282] width 273 height 22
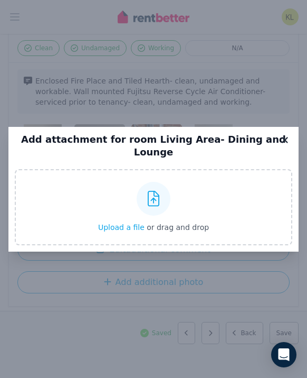
click at [284, 145] on icon at bounding box center [285, 140] width 11 height 10
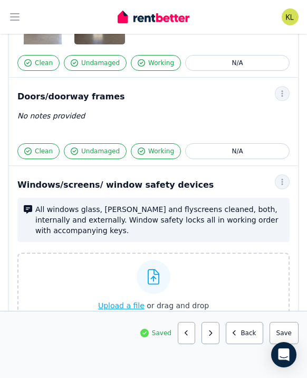
scroll to position [0, 0]
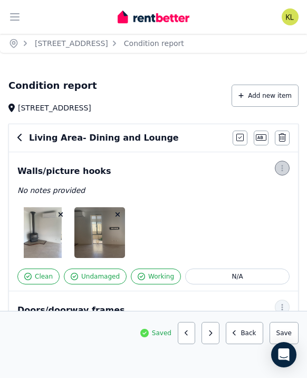
click at [281, 167] on icon "button" at bounding box center [282, 167] width 8 height 7
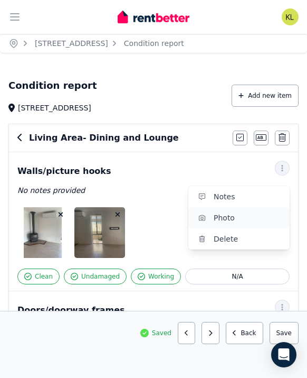
click at [246, 220] on span "Photo" at bounding box center [248, 217] width 68 height 13
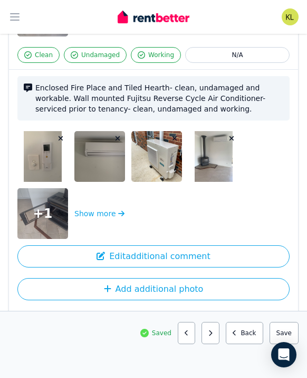
scroll to position [1638, 0]
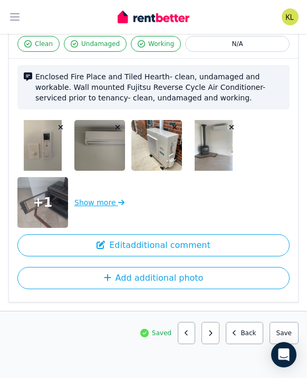
click at [103, 180] on button "Show more" at bounding box center [99, 202] width 50 height 51
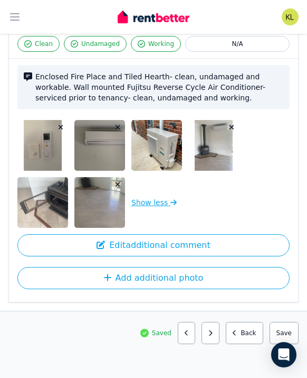
click at [154, 183] on button "Show less" at bounding box center [154, 202] width 45 height 51
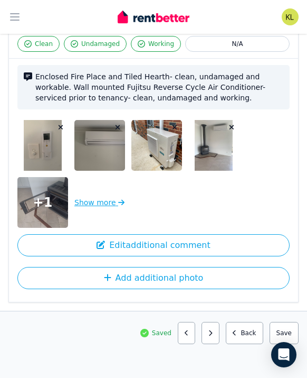
click at [101, 178] on button "Show more" at bounding box center [99, 202] width 50 height 51
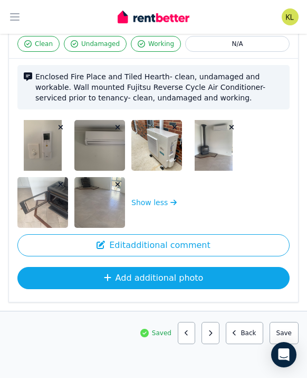
click at [143, 267] on button "Add additional photo" at bounding box center [153, 278] width 273 height 22
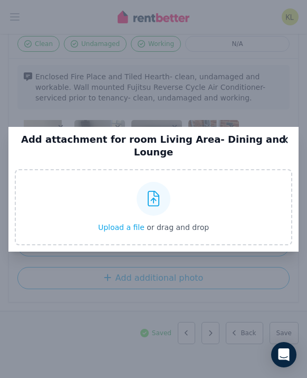
click at [284, 143] on icon at bounding box center [285, 140] width 6 height 6
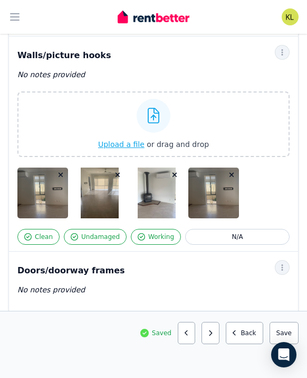
scroll to position [117, 0]
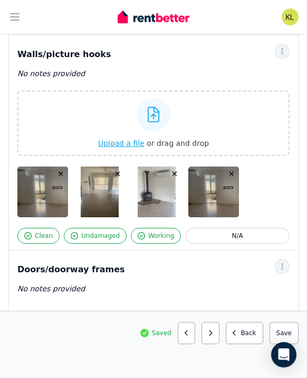
click at [233, 174] on icon "button" at bounding box center [232, 173] width 6 height 7
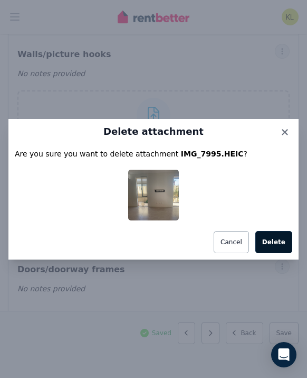
click at [270, 244] on button "Delete" at bounding box center [274, 242] width 37 height 22
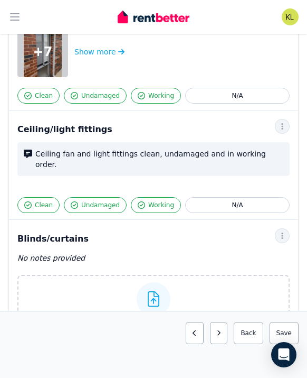
scroll to position [619, 0]
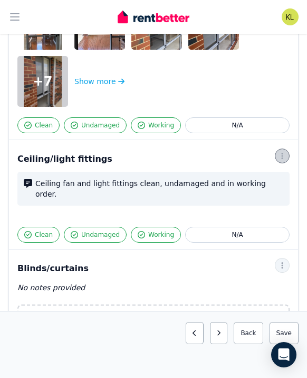
click at [284, 155] on icon "button" at bounding box center [282, 155] width 8 height 7
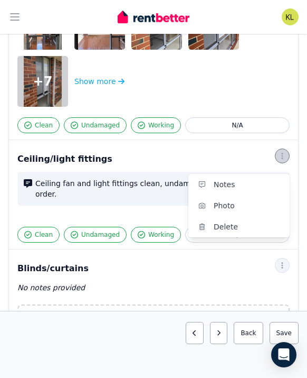
click at [284, 155] on icon "button" at bounding box center [282, 155] width 8 height 7
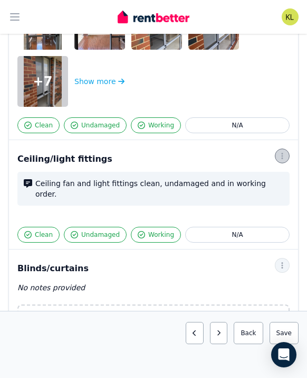
click at [284, 155] on icon "button" at bounding box center [282, 155] width 8 height 7
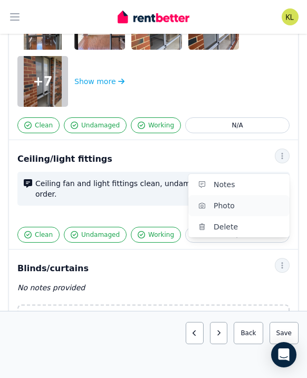
click at [240, 206] on span "Photo" at bounding box center [248, 205] width 68 height 13
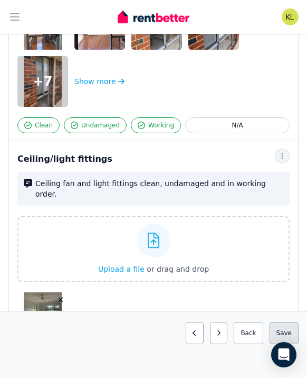
click at [288, 327] on button "Save area" at bounding box center [284, 333] width 29 height 22
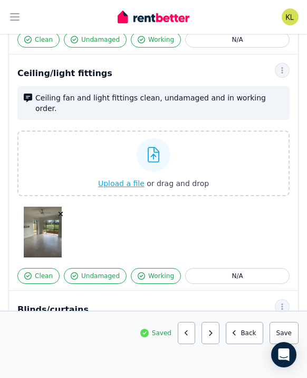
scroll to position [705, 0]
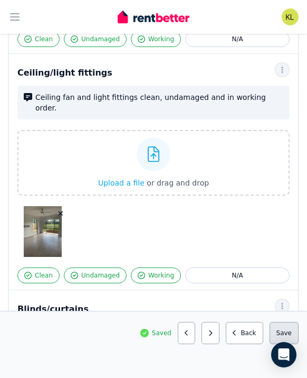
click at [285, 332] on button "Save area" at bounding box center [284, 333] width 29 height 22
click at [172, 332] on span "Saved" at bounding box center [162, 333] width 20 height 8
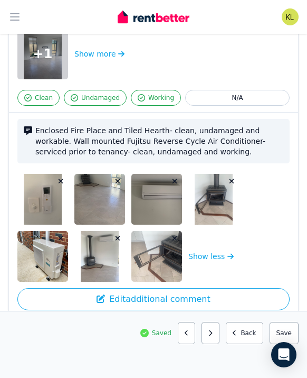
scroll to position [1712, 0]
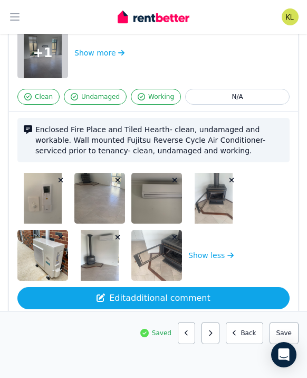
click at [183, 287] on button "Edit additional comment" at bounding box center [153, 298] width 273 height 22
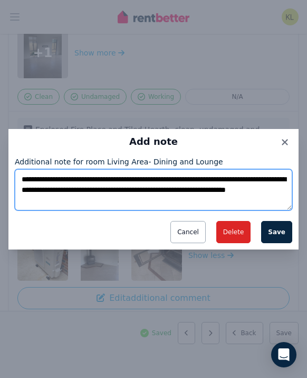
click at [143, 198] on textarea "**********" at bounding box center [154, 189] width 278 height 41
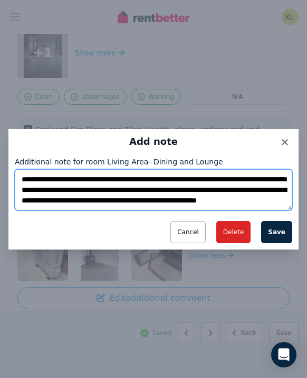
click at [234, 198] on textarea "**********" at bounding box center [154, 189] width 278 height 41
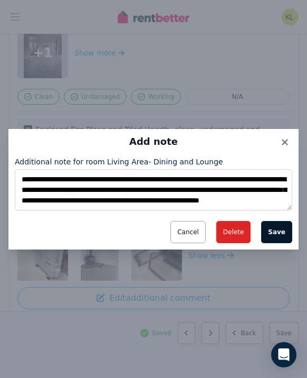
click at [282, 236] on button "Save" at bounding box center [277, 232] width 31 height 22
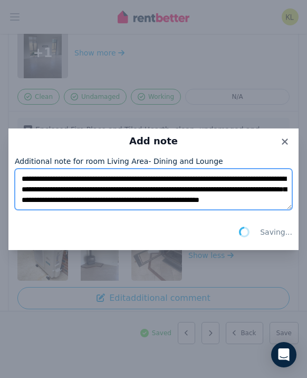
click at [141, 203] on textarea "**********" at bounding box center [154, 189] width 278 height 41
type textarea "**********"
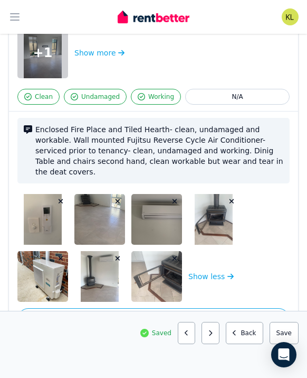
scroll to position [1715, 0]
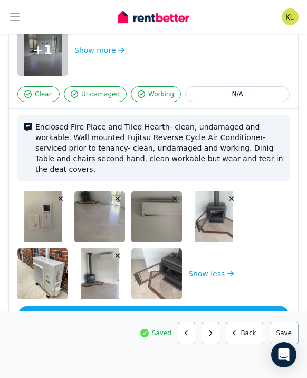
click at [146, 305] on button "Edit additional comment" at bounding box center [153, 316] width 273 height 22
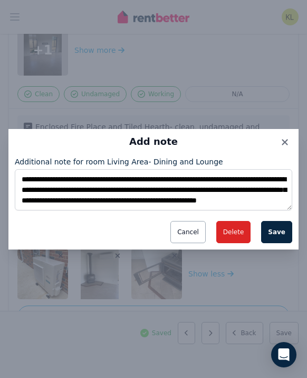
scroll to position [11, 0]
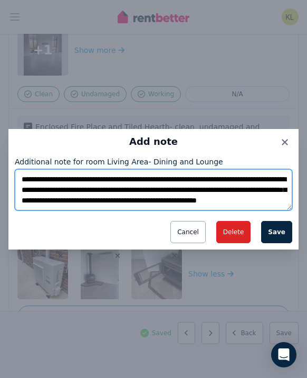
click at [142, 202] on textarea "**********" at bounding box center [154, 189] width 278 height 41
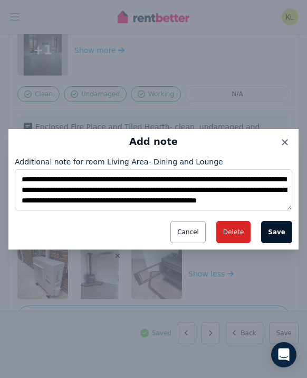
click at [284, 227] on button "Save" at bounding box center [277, 232] width 31 height 22
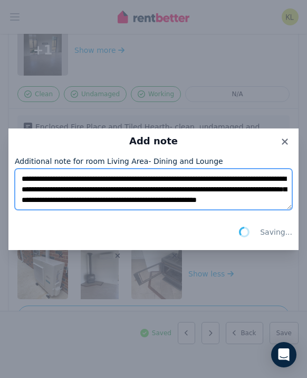
click at [147, 190] on textarea "**********" at bounding box center [154, 189] width 278 height 41
type textarea "**********"
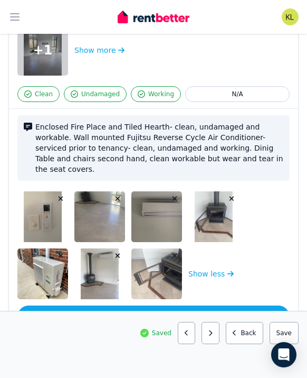
click at [185, 305] on button "Edit additional comment" at bounding box center [153, 316] width 273 height 22
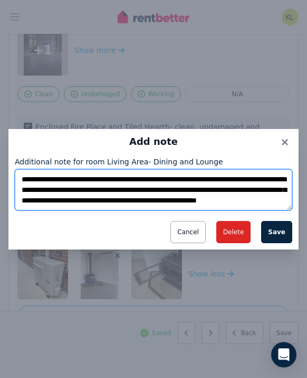
click at [146, 192] on textarea "**********" at bounding box center [154, 189] width 278 height 41
type textarea "**********"
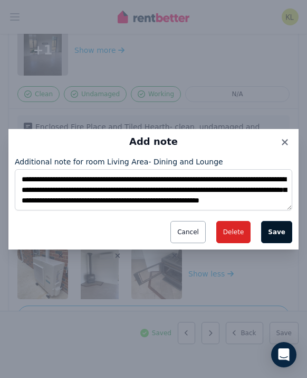
click at [282, 228] on button "Save" at bounding box center [277, 232] width 31 height 22
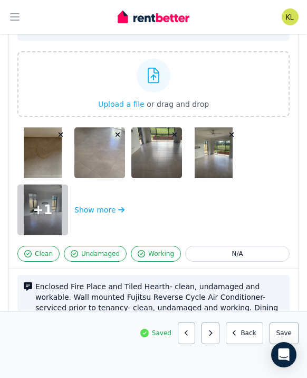
scroll to position [1554, 0]
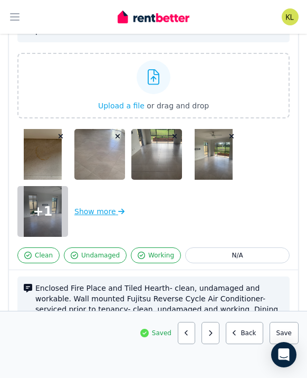
click at [94, 189] on button "Show more" at bounding box center [99, 211] width 50 height 51
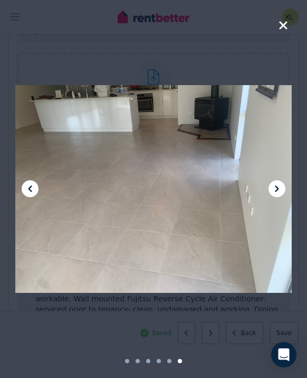
click at [286, 26] on icon "button" at bounding box center [284, 25] width 10 height 13
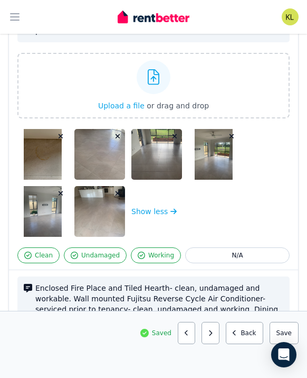
click at [217, 208] on div "Show less" at bounding box center [153, 183] width 273 height 108
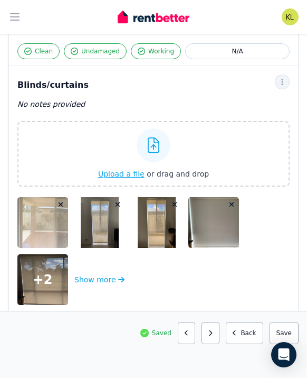
scroll to position [932, 0]
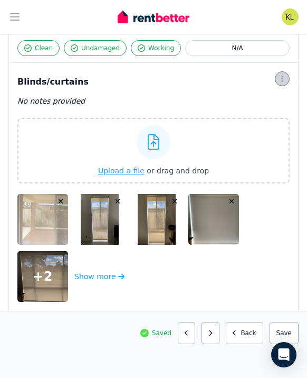
click at [283, 75] on icon "button" at bounding box center [282, 78] width 8 height 7
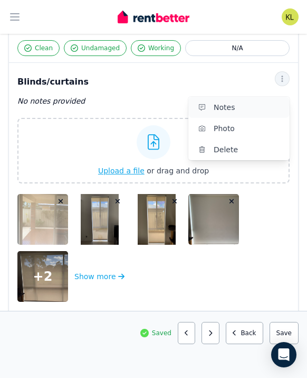
click at [253, 101] on span "Notes" at bounding box center [248, 107] width 68 height 13
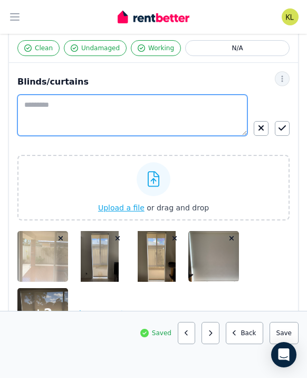
click at [164, 95] on textarea at bounding box center [132, 115] width 230 height 41
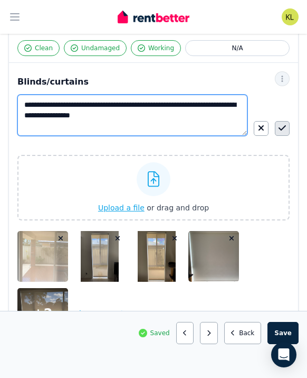
type textarea "**********"
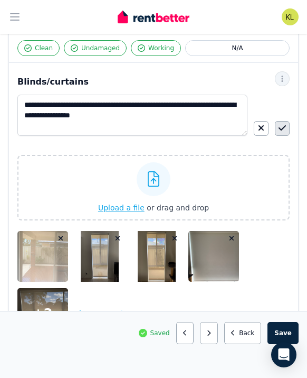
click at [286, 121] on button "button" at bounding box center [282, 128] width 15 height 15
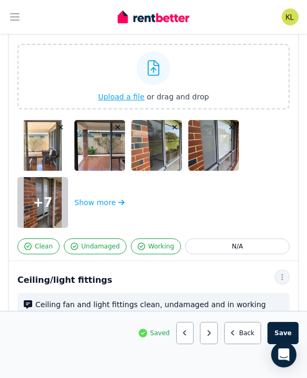
scroll to position [498, 0]
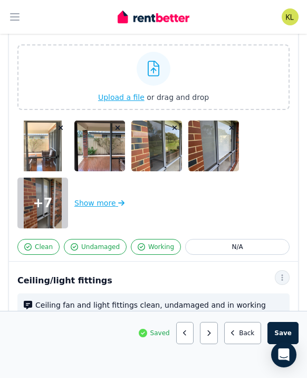
click at [96, 202] on button "Show more" at bounding box center [99, 203] width 50 height 51
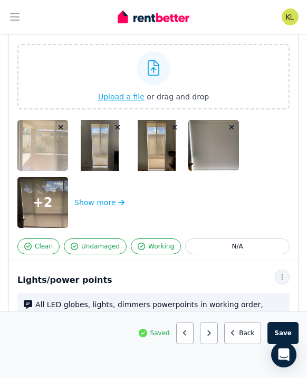
scroll to position [1105, 0]
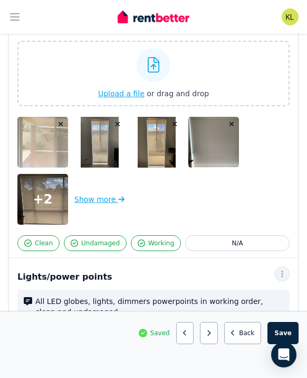
click at [94, 174] on button "Show more" at bounding box center [99, 199] width 50 height 51
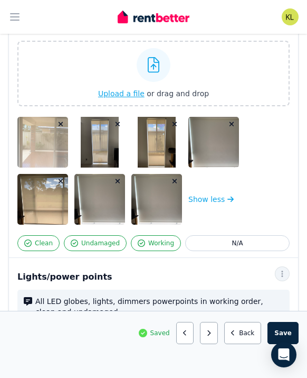
click at [115, 178] on icon "button" at bounding box center [118, 181] width 6 height 7
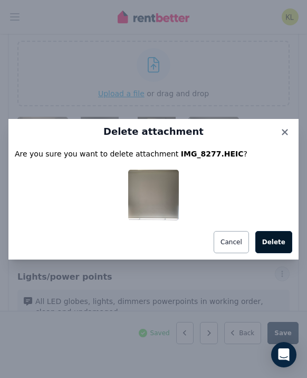
click at [268, 238] on button "Delete" at bounding box center [274, 242] width 37 height 22
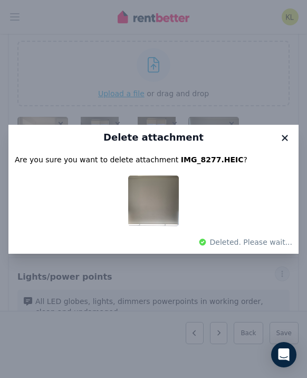
click at [285, 137] on icon at bounding box center [285, 138] width 6 height 6
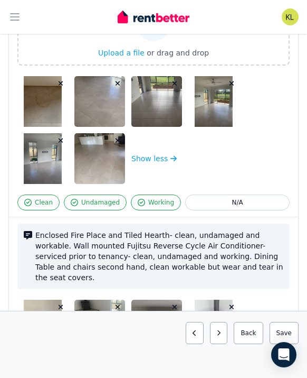
scroll to position [1697, 0]
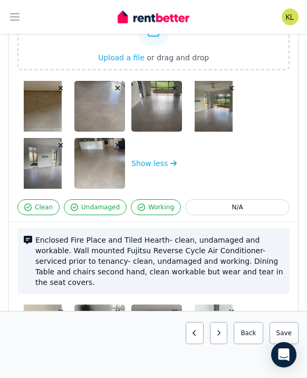
click at [117, 143] on icon "button" at bounding box center [118, 145] width 5 height 5
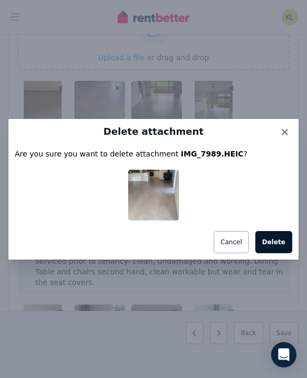
click at [281, 244] on button "Delete" at bounding box center [274, 242] width 37 height 22
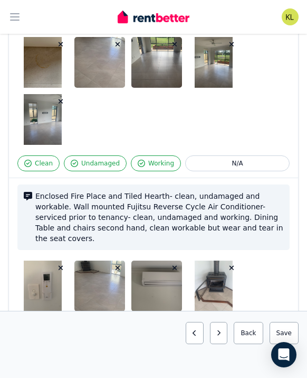
scroll to position [1743, 0]
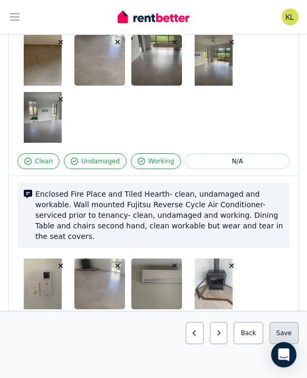
click at [286, 329] on button "Save area" at bounding box center [284, 333] width 29 height 22
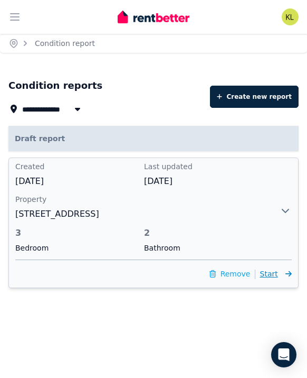
click at [276, 275] on span "Start" at bounding box center [269, 273] width 18 height 8
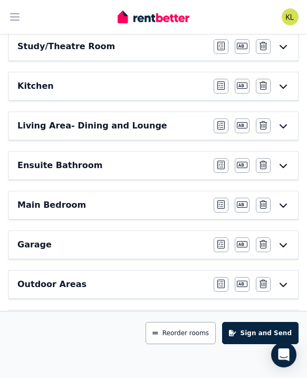
scroll to position [452, 0]
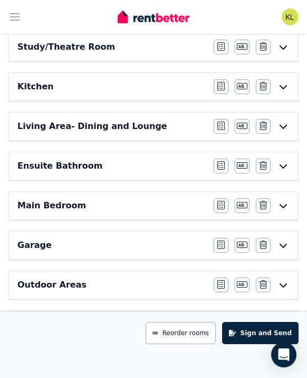
click at [53, 163] on h6 "Ensuite Bathroom" at bounding box center [59, 166] width 85 height 13
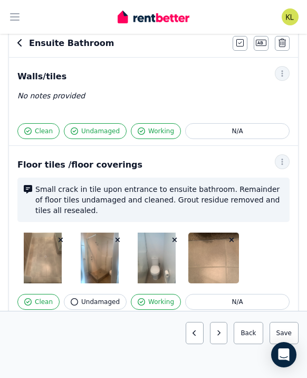
scroll to position [96, 0]
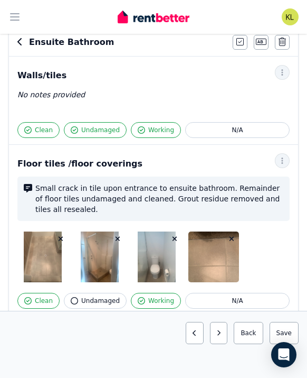
click at [92, 132] on span "Undamaged" at bounding box center [100, 130] width 39 height 8
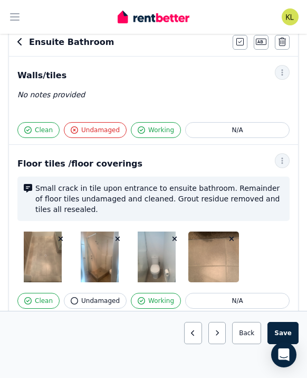
click at [92, 132] on span "Undamaged" at bounding box center [100, 130] width 39 height 8
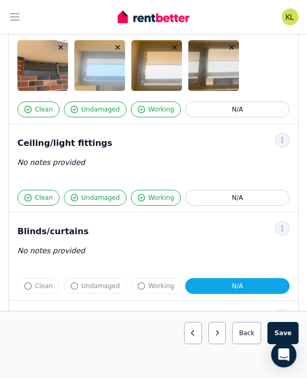
scroll to position [538, 0]
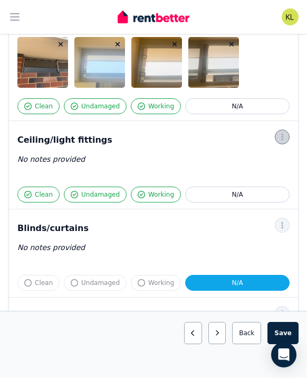
click at [280, 133] on icon "button" at bounding box center [282, 136] width 8 height 7
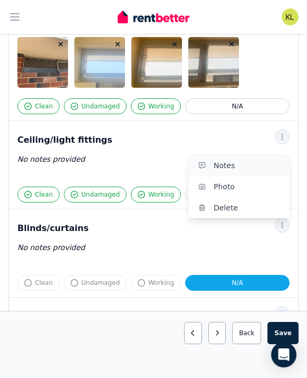
click at [248, 166] on span "Notes" at bounding box center [248, 165] width 68 height 13
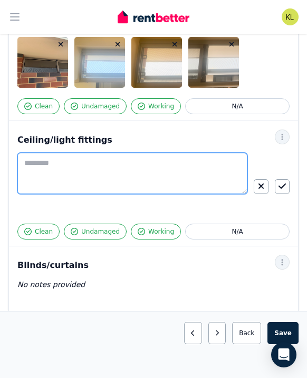
click at [151, 164] on textarea at bounding box center [132, 173] width 230 height 41
click at [26, 163] on textarea "**********" at bounding box center [132, 173] width 230 height 41
click at [103, 160] on textarea "**********" at bounding box center [132, 173] width 230 height 41
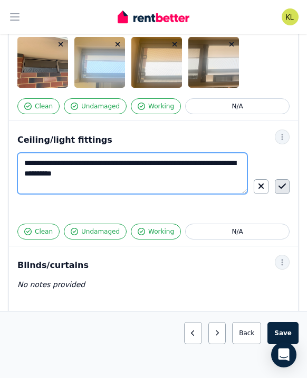
type textarea "**********"
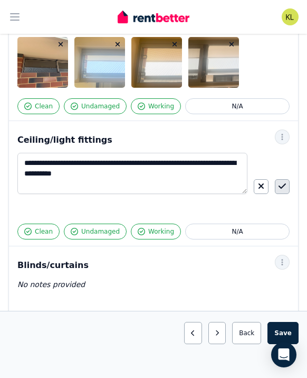
click at [285, 184] on icon "button" at bounding box center [282, 185] width 7 height 5
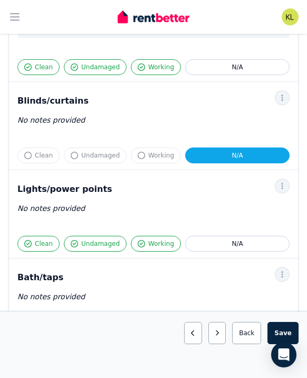
scroll to position [691, 0]
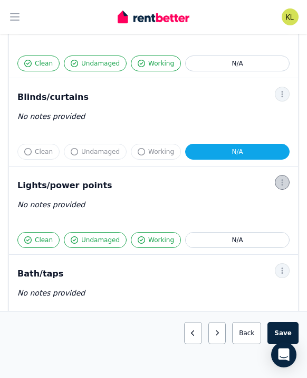
click at [284, 181] on icon "button" at bounding box center [282, 182] width 8 height 7
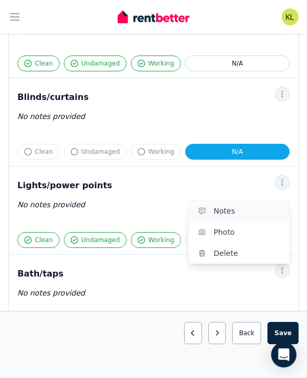
click at [234, 214] on span "Notes" at bounding box center [248, 210] width 68 height 13
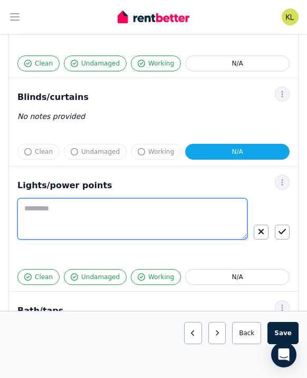
click at [145, 206] on textarea at bounding box center [132, 218] width 230 height 41
type textarea "**********"
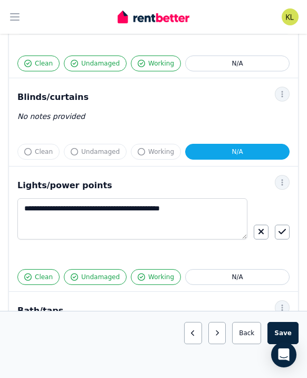
click at [273, 229] on div at bounding box center [272, 232] width 36 height 15
click at [282, 232] on icon "button" at bounding box center [282, 231] width 7 height 8
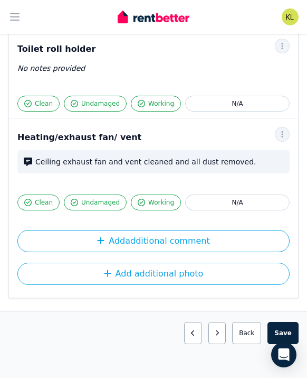
scroll to position [1888, 0]
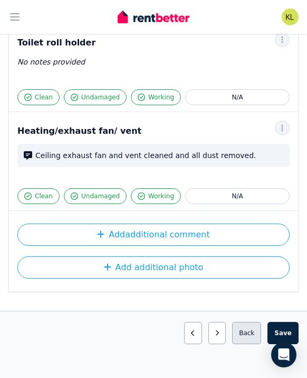
click at [251, 337] on button "Back" at bounding box center [246, 333] width 29 height 22
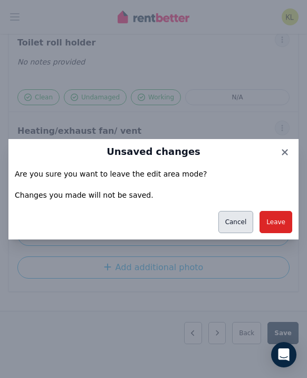
click at [242, 222] on button "Cancel" at bounding box center [236, 222] width 35 height 22
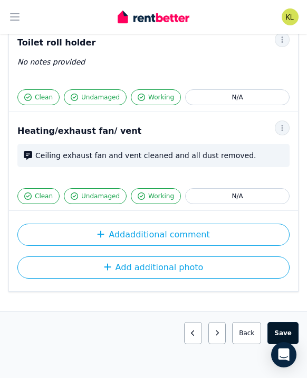
click at [280, 332] on button "Save area" at bounding box center [283, 333] width 31 height 22
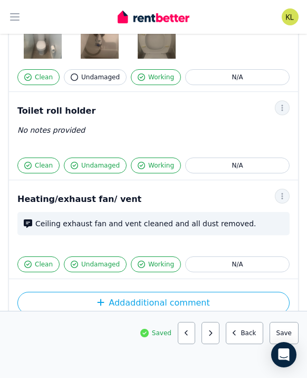
scroll to position [1821, 0]
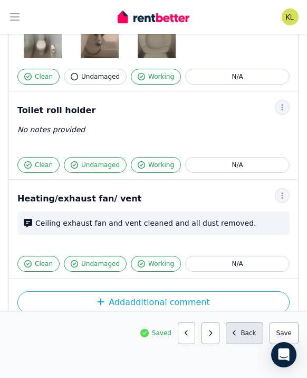
click at [246, 333] on button "Back" at bounding box center [245, 333] width 38 height 22
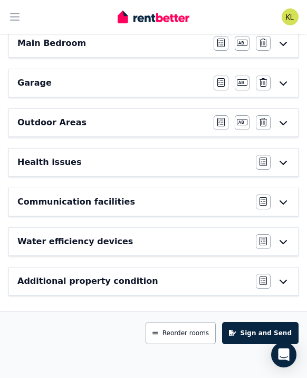
click at [246, 333] on button "Sign and Send" at bounding box center [260, 333] width 77 height 22
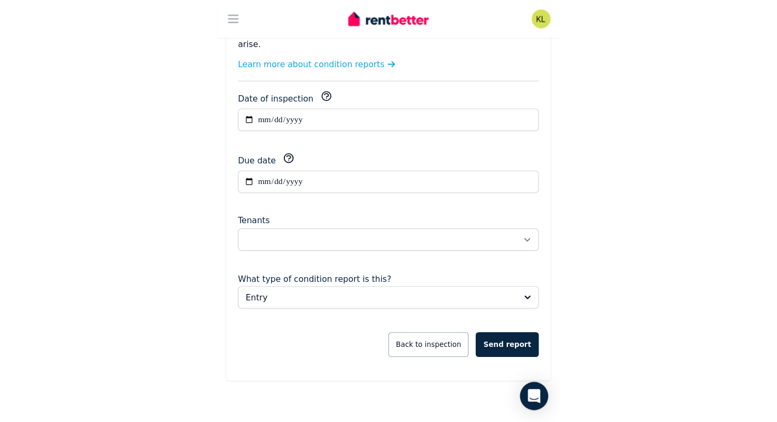
scroll to position [0, 0]
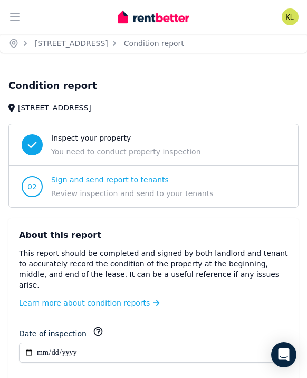
click at [83, 135] on span "Inspect your property" at bounding box center [126, 138] width 150 height 11
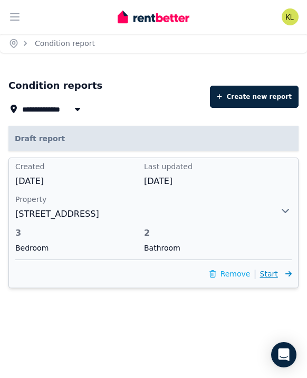
click at [270, 275] on span "Start" at bounding box center [269, 273] width 18 height 8
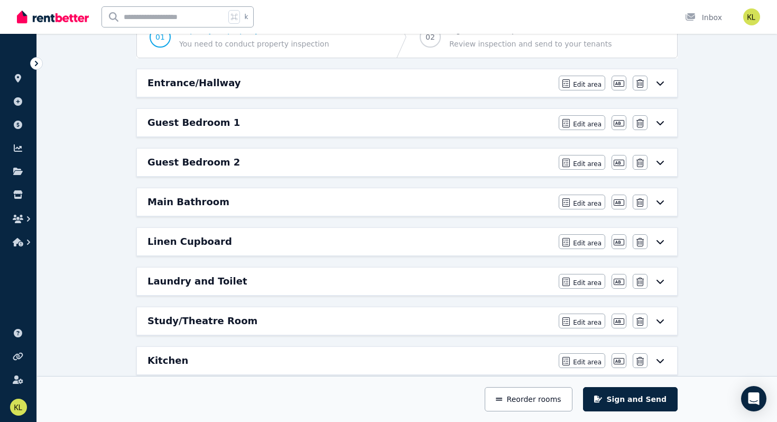
scroll to position [123, 0]
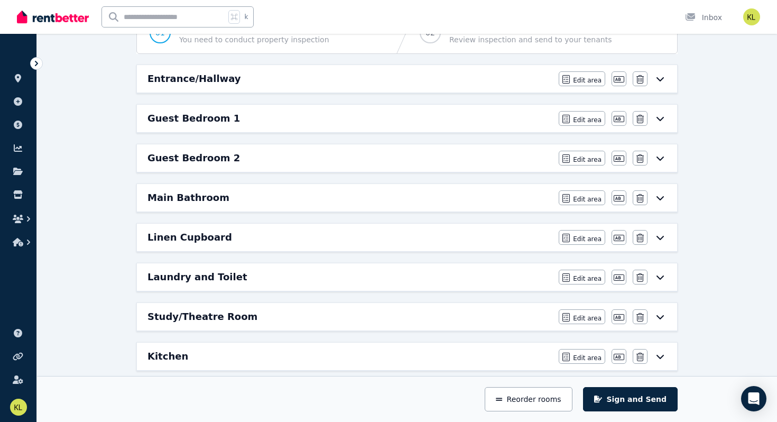
click at [663, 83] on div "Edit area Edit area Edit name [GEOGRAPHIC_DATA]" at bounding box center [612, 78] width 108 height 15
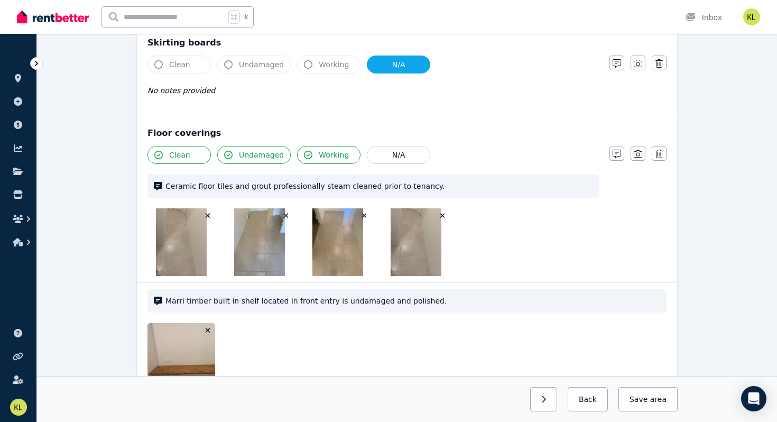
scroll to position [974, 0]
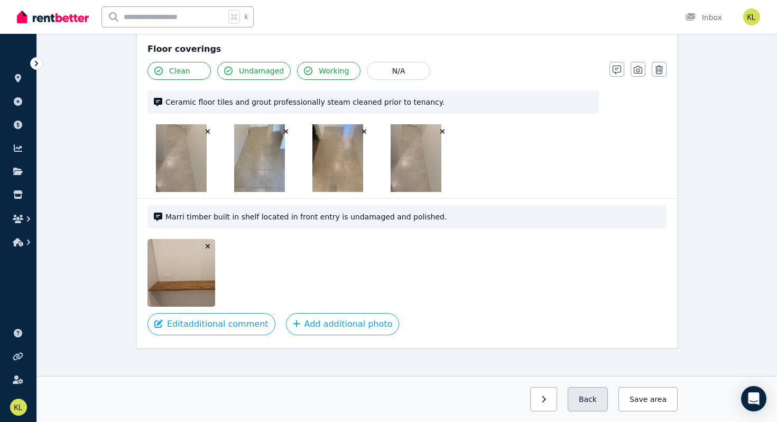
click at [596, 397] on button "Back" at bounding box center [587, 399] width 40 height 24
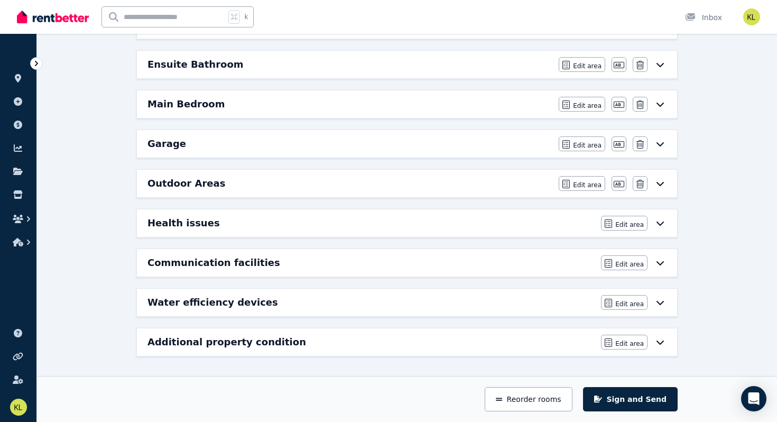
click at [180, 102] on h6 "Main Bedroom" at bounding box center [186, 104] width 78 height 15
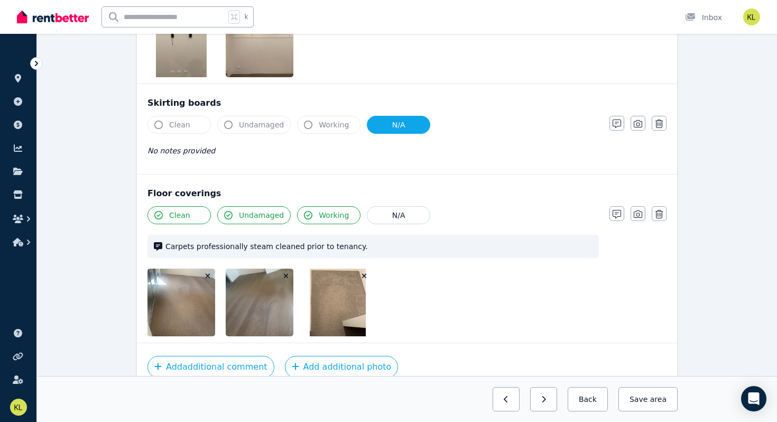
scroll to position [1365, 0]
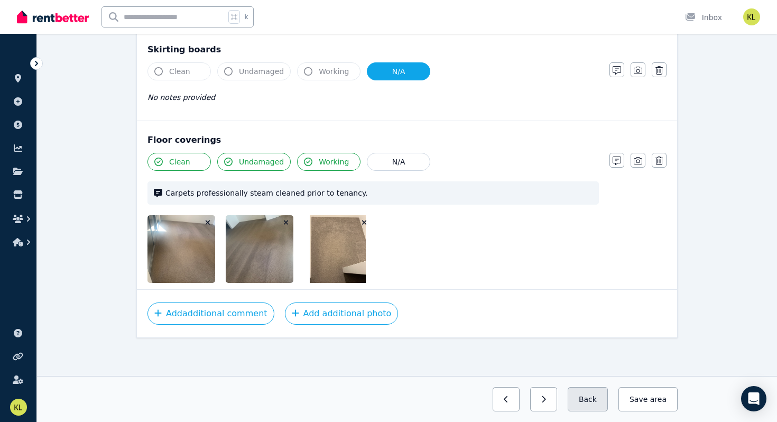
click at [596, 402] on button "Back" at bounding box center [587, 399] width 40 height 24
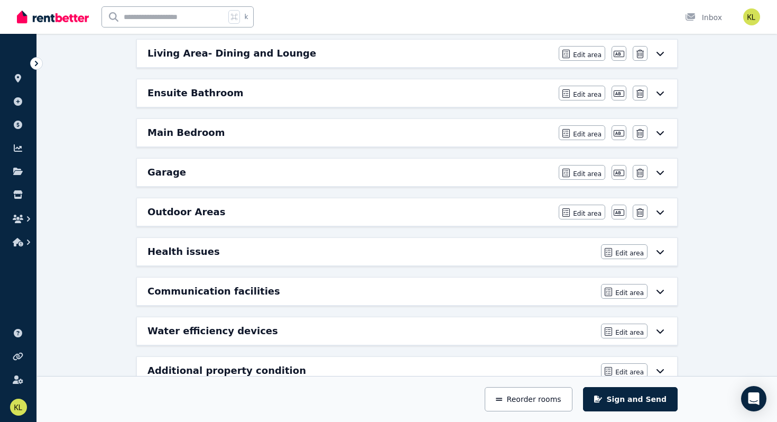
scroll to position [464, 0]
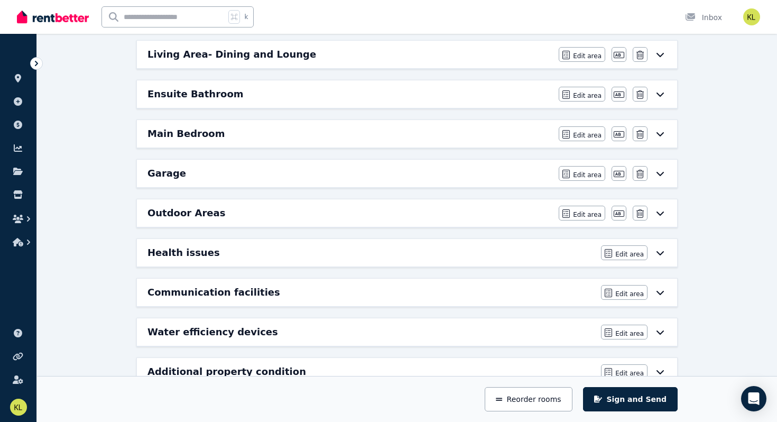
click at [206, 215] on h6 "Outdoor Areas" at bounding box center [186, 213] width 78 height 15
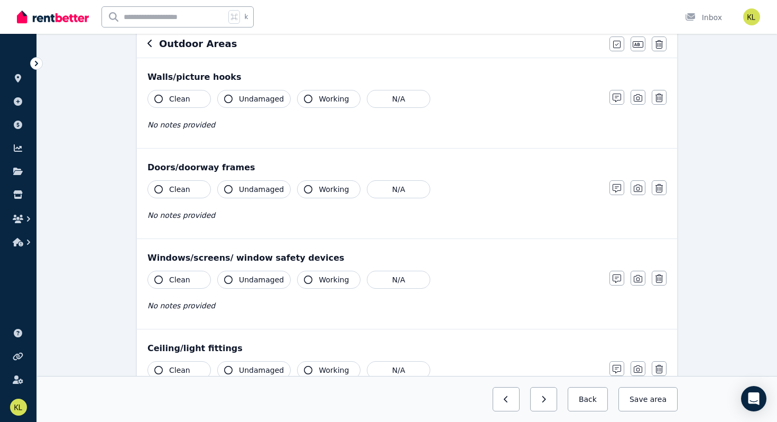
scroll to position [0, 0]
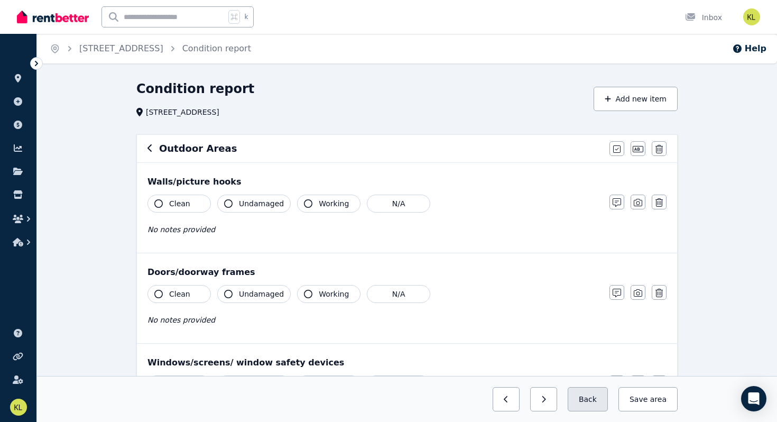
click at [586, 392] on button "Back" at bounding box center [587, 399] width 40 height 24
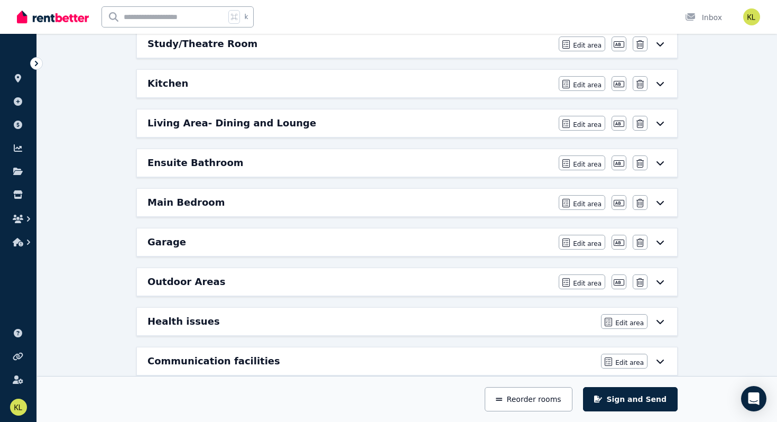
scroll to position [397, 0]
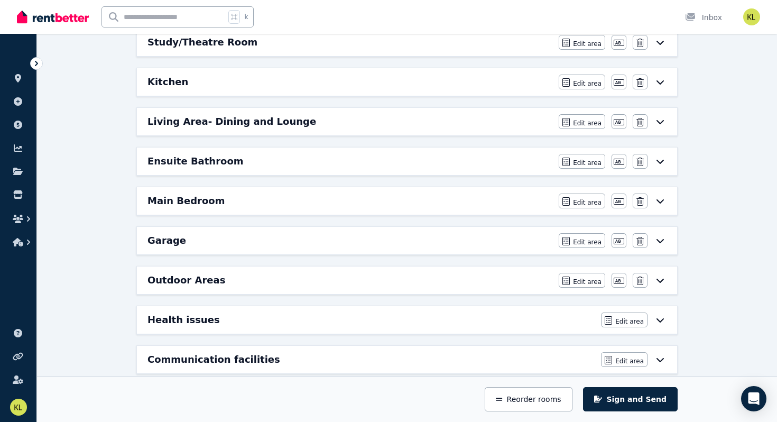
click at [169, 235] on h6 "Garage" at bounding box center [166, 240] width 39 height 15
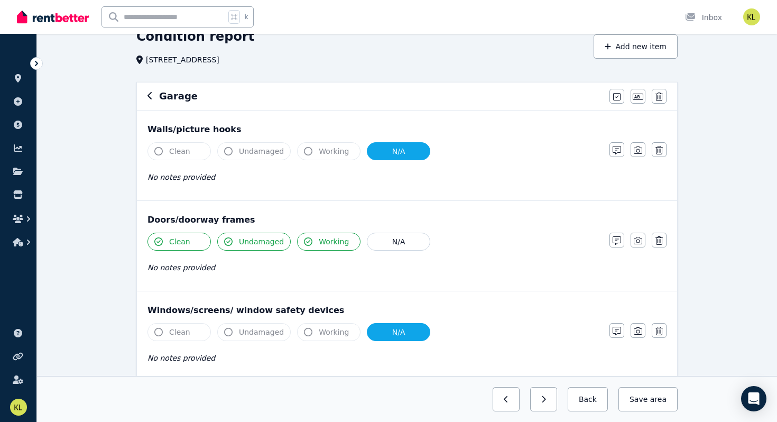
scroll to position [50, 0]
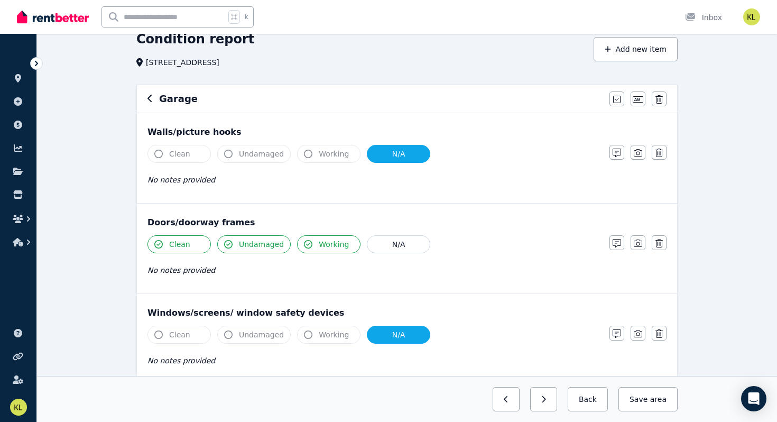
click at [183, 155] on span "Clean" at bounding box center [179, 153] width 21 height 11
click at [213, 153] on div "Clean Undamaged Working N/A" at bounding box center [372, 154] width 451 height 18
click at [157, 153] on icon "button" at bounding box center [158, 154] width 8 height 8
click at [158, 153] on icon "button" at bounding box center [158, 154] width 8 height 8
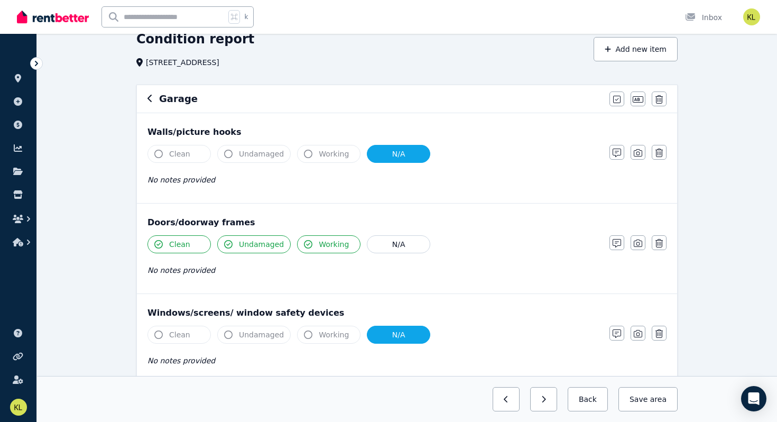
click at [403, 155] on button "N/A" at bounding box center [398, 154] width 63 height 18
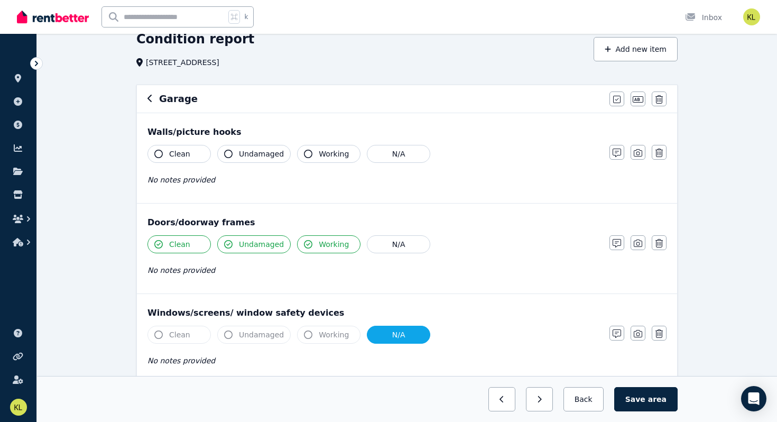
click at [160, 155] on icon "button" at bounding box center [158, 154] width 8 height 8
click at [228, 153] on icon "button" at bounding box center [228, 154] width 8 height 8
click at [304, 153] on icon "button" at bounding box center [308, 154] width 8 height 8
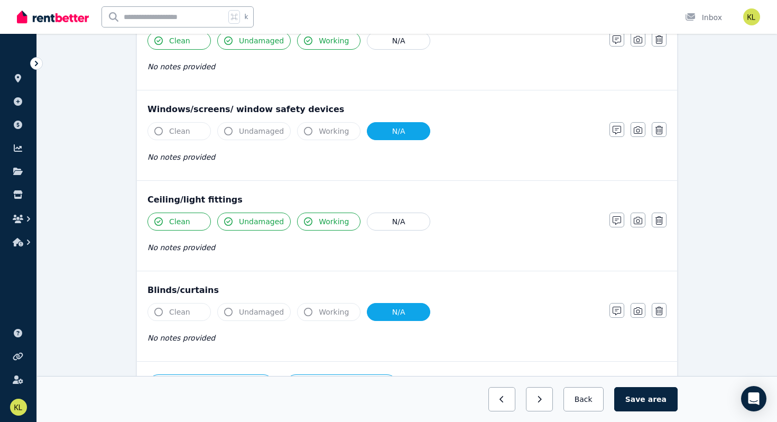
scroll to position [206, 0]
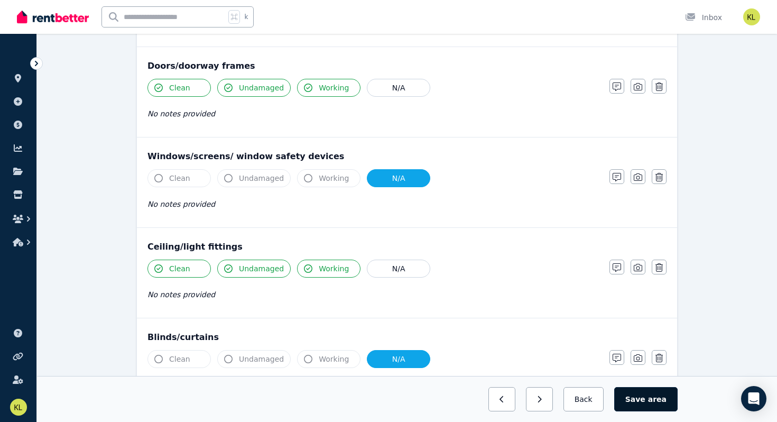
click at [639, 398] on button "Save area" at bounding box center [645, 399] width 63 height 24
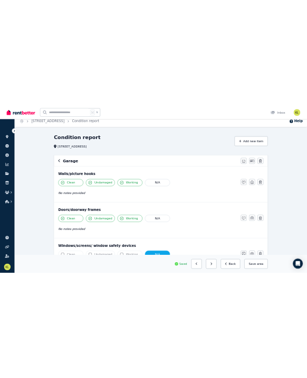
scroll to position [0, 0]
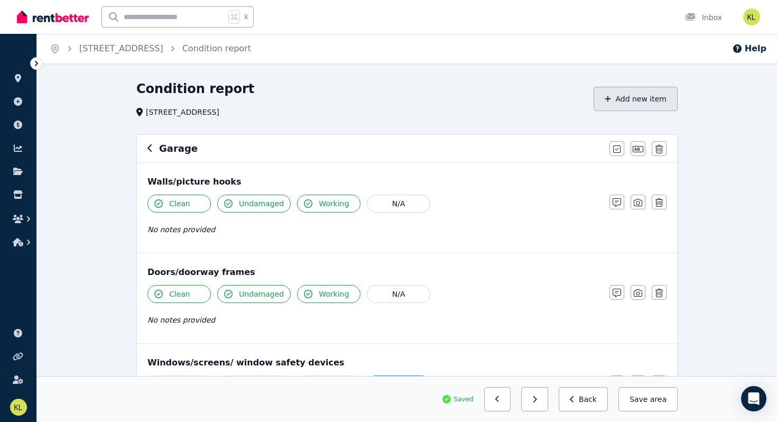
click at [621, 100] on button "Add new item" at bounding box center [635, 99] width 84 height 24
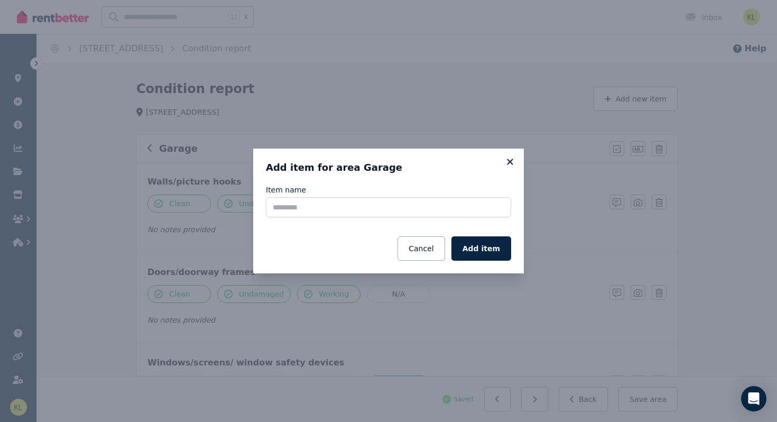
click at [512, 162] on icon at bounding box center [510, 162] width 11 height 10
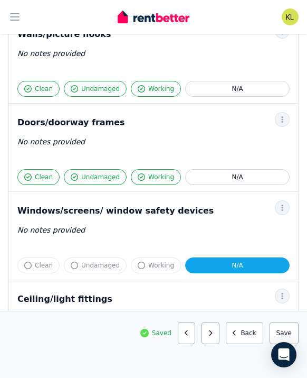
scroll to position [137, 0]
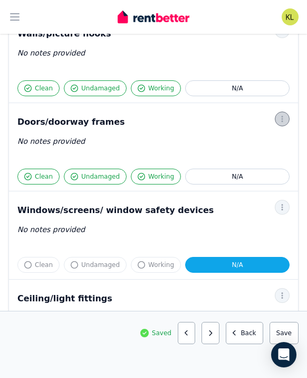
click at [288, 118] on span "button" at bounding box center [282, 118] width 15 height 15
click at [240, 168] on span "Photo" at bounding box center [248, 168] width 68 height 13
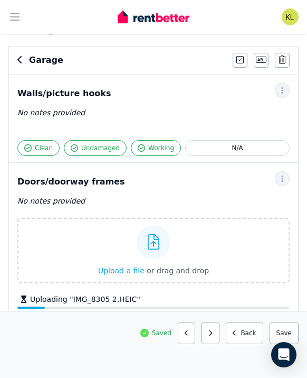
scroll to position [76, 0]
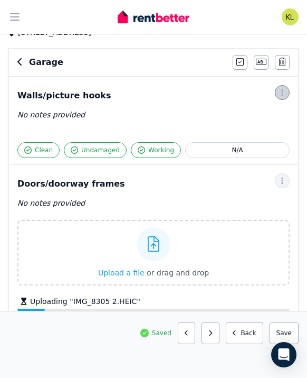
click at [280, 95] on icon "button" at bounding box center [282, 92] width 8 height 7
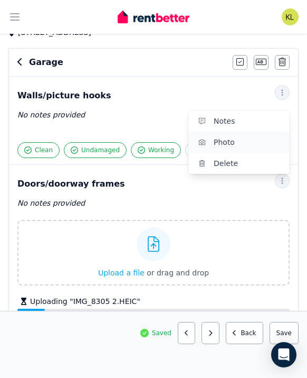
click at [250, 139] on span "Photo" at bounding box center [248, 142] width 68 height 13
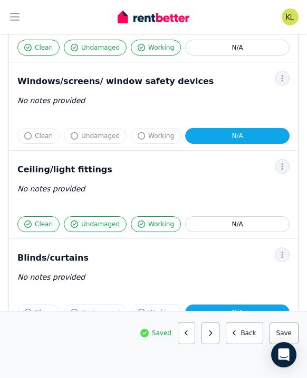
scroll to position [525, 0]
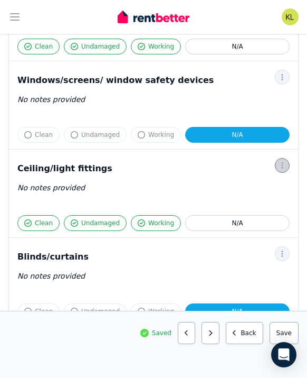
click at [282, 166] on icon "button" at bounding box center [282, 165] width 8 height 7
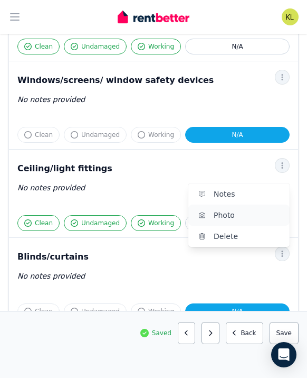
click at [240, 213] on span "Photo" at bounding box center [248, 215] width 68 height 13
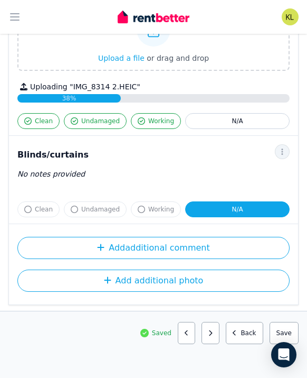
scroll to position [875, 0]
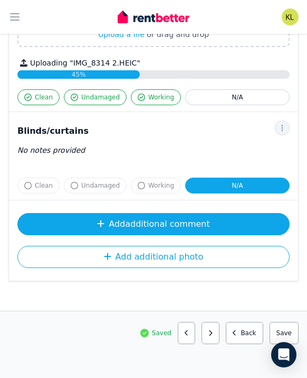
click at [179, 224] on button "Add additional comment" at bounding box center [153, 224] width 273 height 22
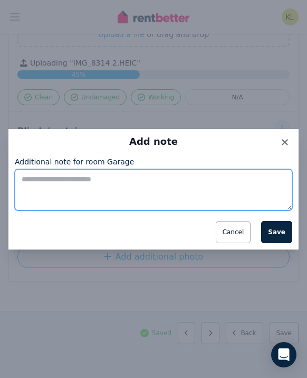
click at [109, 181] on textarea "Additional note for room Garage" at bounding box center [154, 189] width 278 height 41
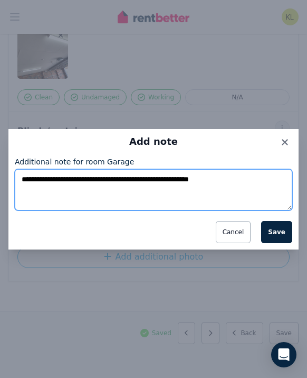
scroll to position [856, 0]
type textarea "**********"
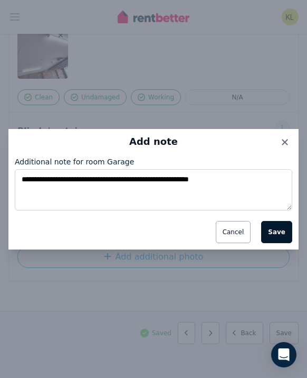
click at [281, 235] on button "Save" at bounding box center [277, 232] width 31 height 22
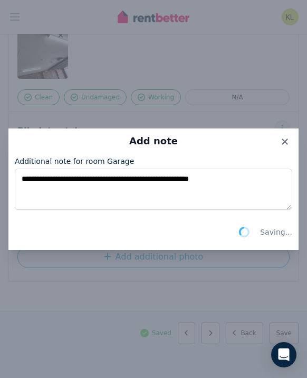
scroll to position [831, 0]
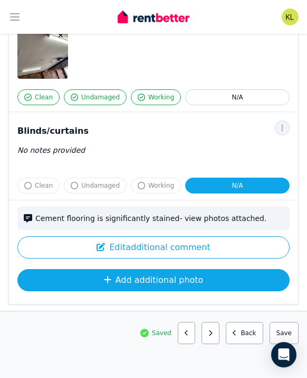
click at [208, 279] on button "Add additional photo" at bounding box center [153, 280] width 273 height 22
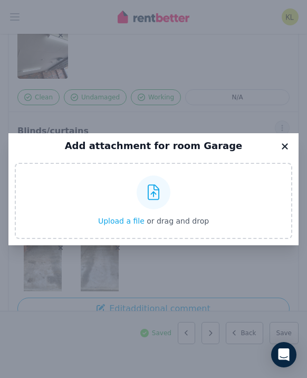
click at [286, 147] on icon at bounding box center [285, 146] width 6 height 6
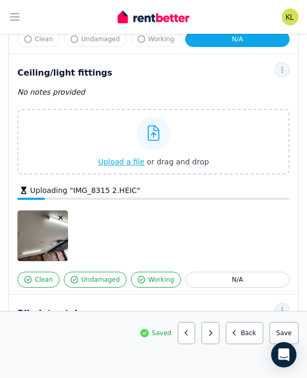
scroll to position [699, 0]
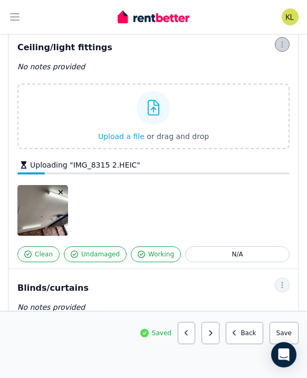
click at [285, 44] on icon "button" at bounding box center [282, 44] width 8 height 7
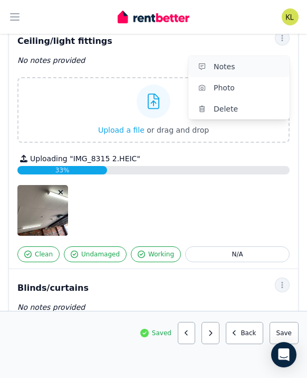
click at [255, 72] on span "Notes" at bounding box center [248, 66] width 68 height 13
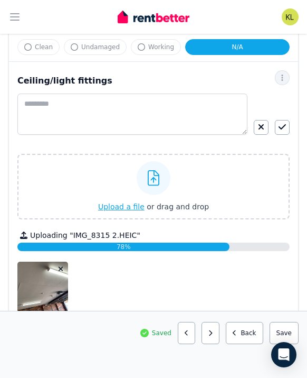
scroll to position [661, 0]
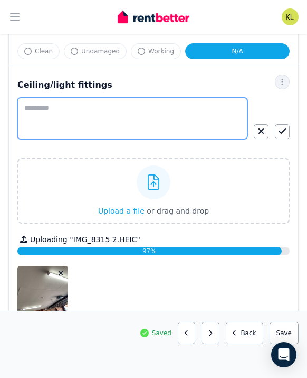
click at [114, 108] on textarea at bounding box center [132, 118] width 230 height 41
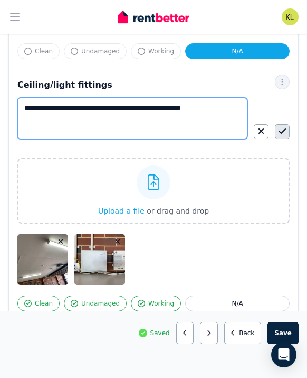
type textarea "**********"
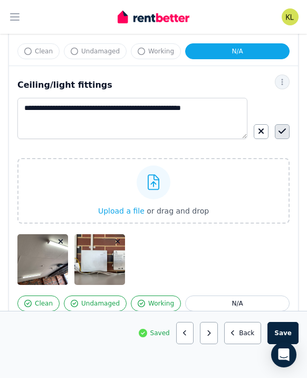
click at [287, 134] on button "button" at bounding box center [282, 131] width 15 height 15
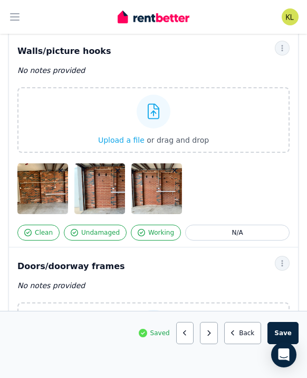
scroll to position [123, 0]
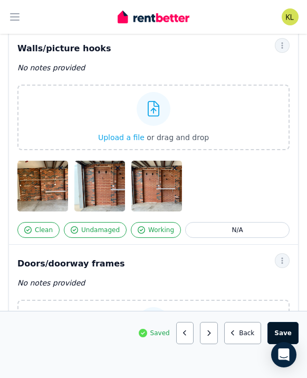
click at [279, 330] on button "Save area" at bounding box center [283, 333] width 31 height 22
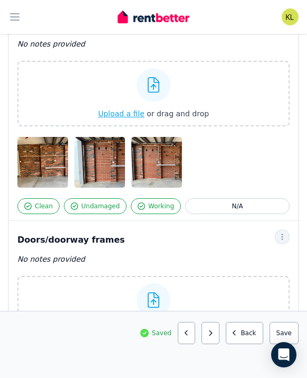
scroll to position [0, 0]
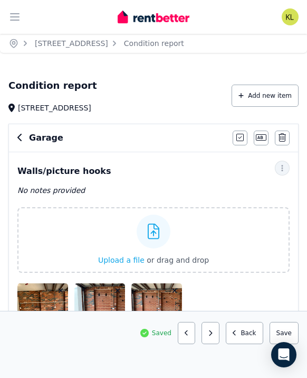
click at [21, 137] on icon "button" at bounding box center [19, 137] width 5 height 8
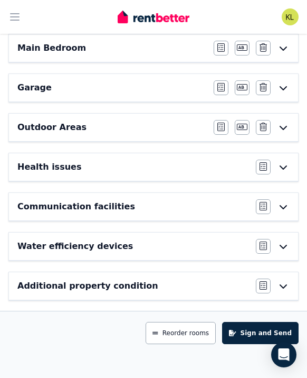
scroll to position [618, 0]
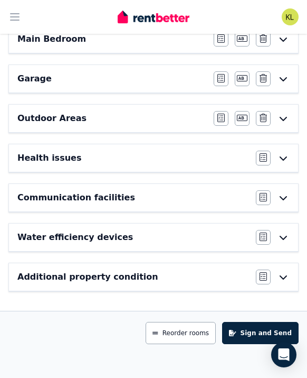
click at [99, 277] on h6 "Additional property condition" at bounding box center [87, 276] width 141 height 13
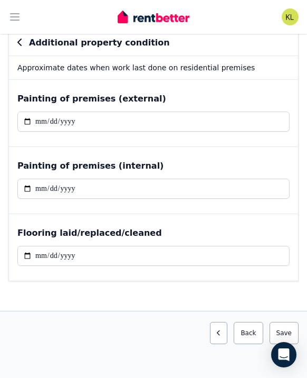
scroll to position [0, 0]
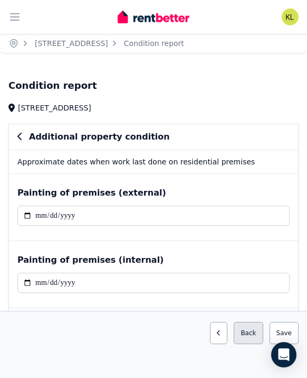
click at [246, 334] on button "Back" at bounding box center [248, 333] width 29 height 22
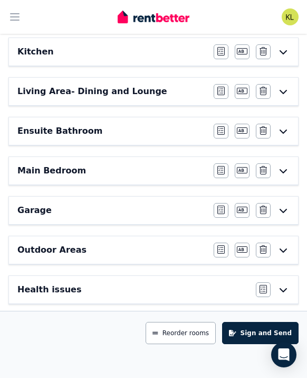
scroll to position [488, 0]
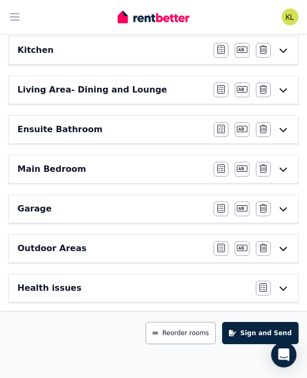
click at [55, 245] on h6 "Outdoor Areas" at bounding box center [51, 248] width 69 height 13
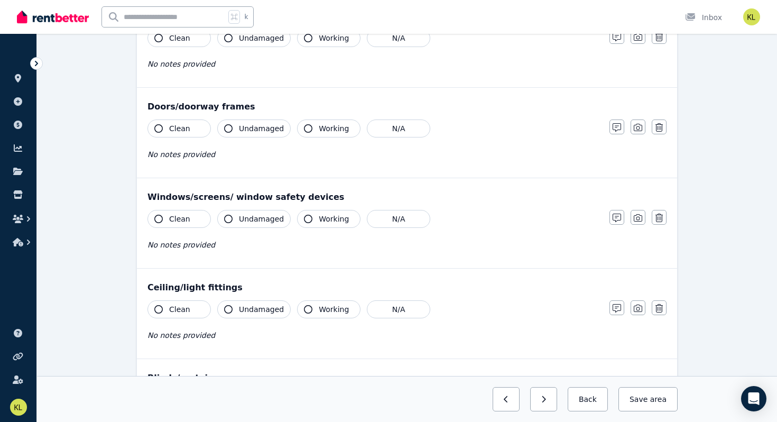
scroll to position [0, 0]
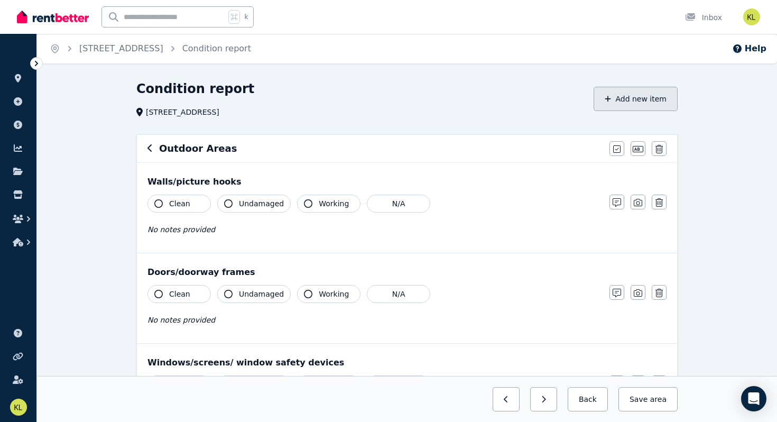
click at [634, 100] on button "Add new item" at bounding box center [635, 99] width 84 height 24
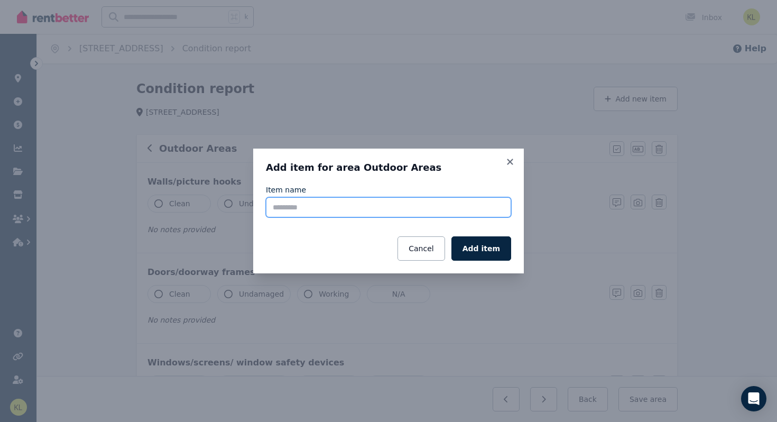
click at [361, 208] on input "Item name" at bounding box center [388, 207] width 245 height 20
type input "**********"
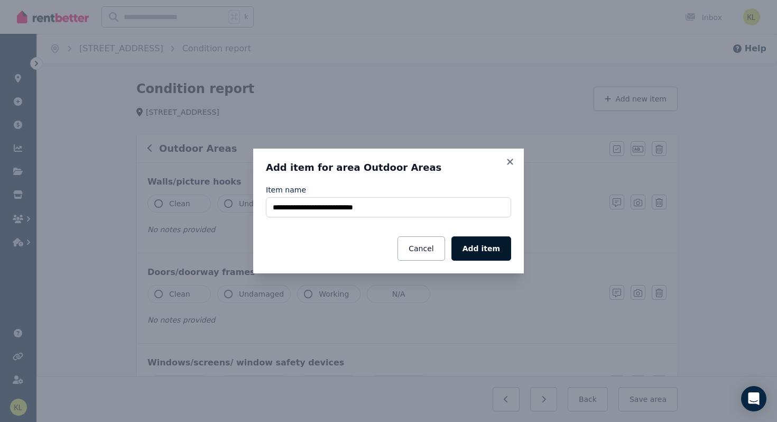
click at [476, 247] on button "Add item" at bounding box center [481, 248] width 60 height 24
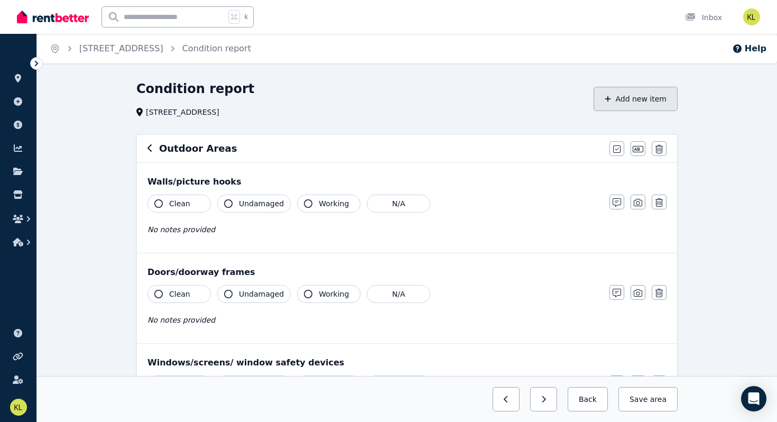
click at [631, 98] on button "Add new item" at bounding box center [635, 99] width 84 height 24
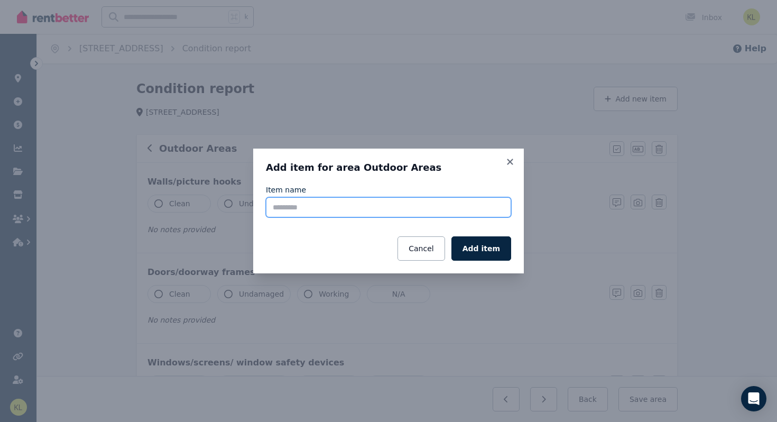
click at [329, 204] on input "Item name" at bounding box center [388, 207] width 245 height 20
type input "**********"
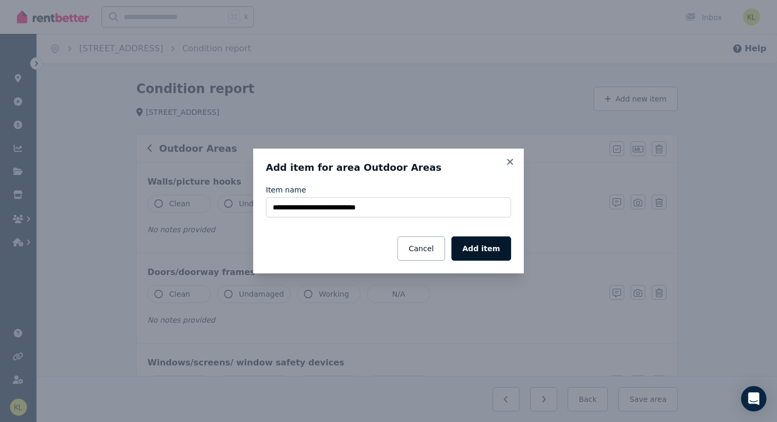
click at [480, 248] on button "Add item" at bounding box center [481, 248] width 60 height 24
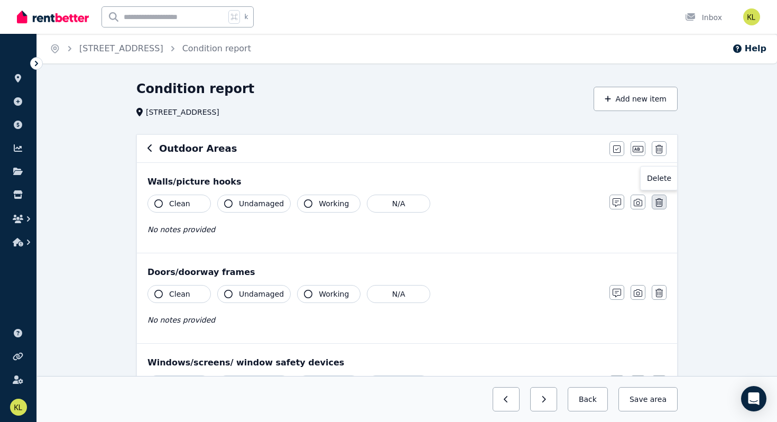
click at [658, 204] on icon "button" at bounding box center [658, 202] width 7 height 8
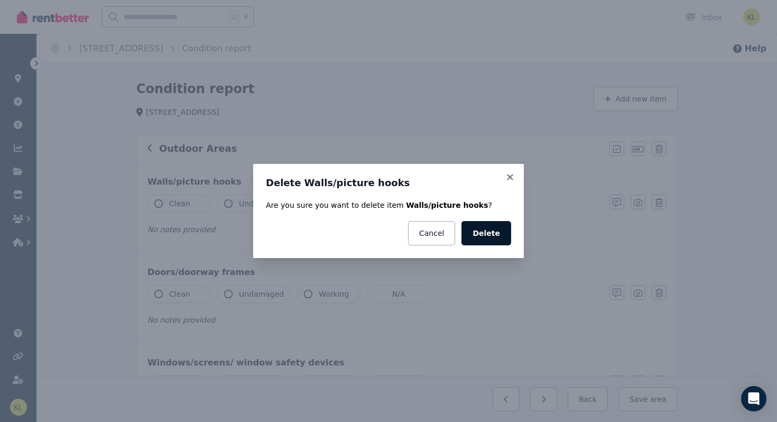
click at [492, 232] on button "Delete" at bounding box center [486, 233] width 50 height 24
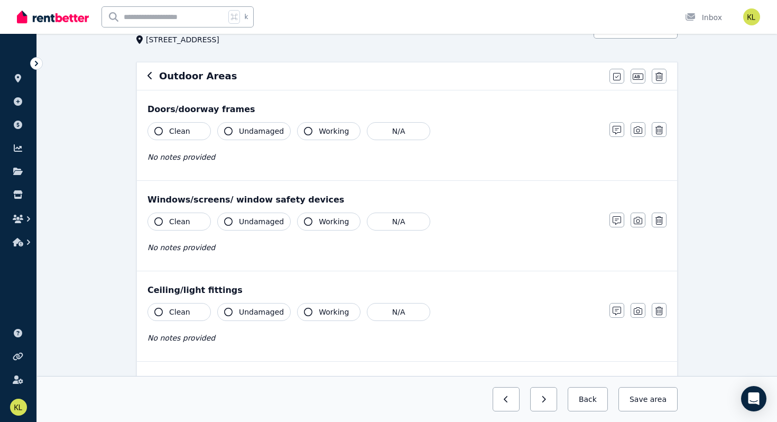
scroll to position [71, 0]
click at [613, 220] on icon "button" at bounding box center [616, 221] width 8 height 8
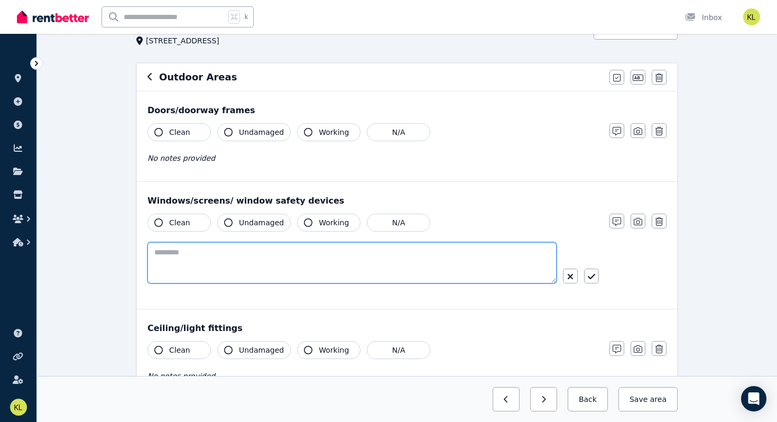
click at [305, 253] on textarea at bounding box center [351, 262] width 409 height 41
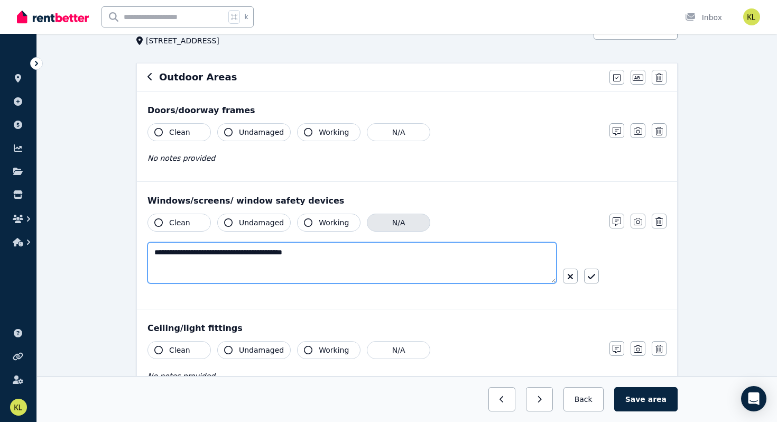
type textarea "**********"
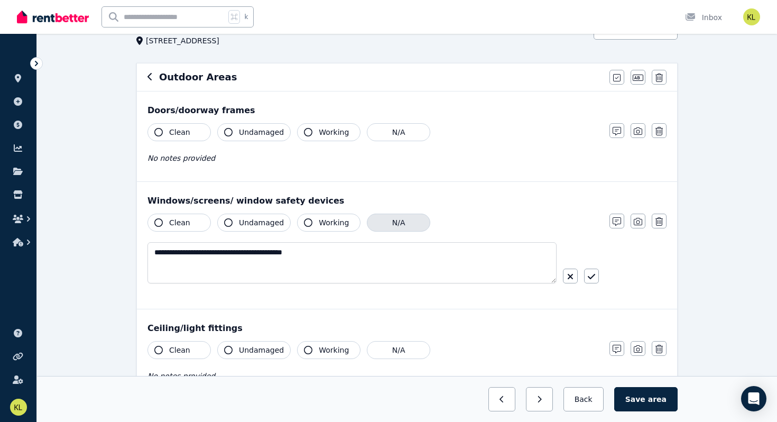
click at [392, 228] on button "N/A" at bounding box center [398, 222] width 63 height 18
click at [586, 278] on button "button" at bounding box center [591, 275] width 15 height 15
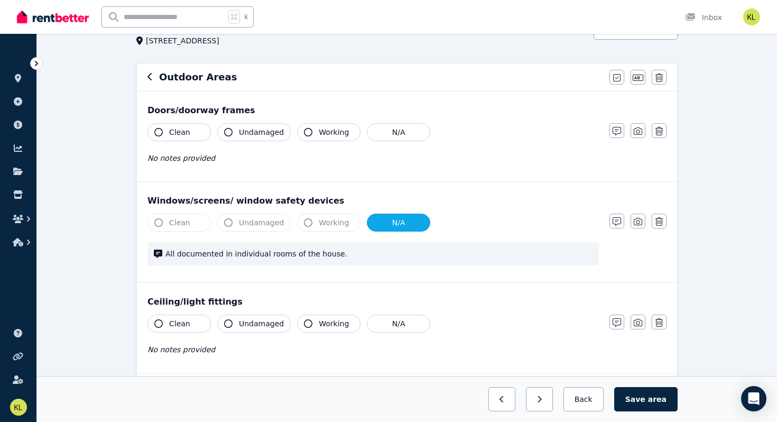
click at [189, 324] on button "Clean" at bounding box center [178, 323] width 63 height 18
click at [253, 324] on span "Undamaged" at bounding box center [261, 323] width 45 height 11
click at [321, 324] on span "Working" at bounding box center [334, 323] width 30 height 11
click at [648, 397] on button "Save area" at bounding box center [645, 399] width 63 height 24
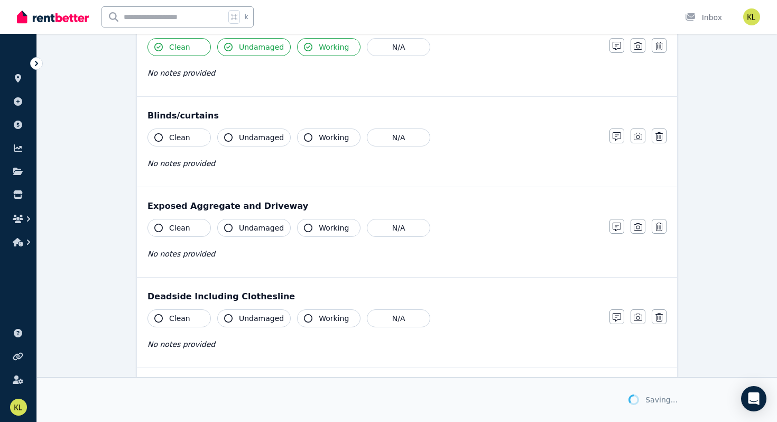
scroll to position [348, 0]
click at [662, 135] on icon "button" at bounding box center [658, 136] width 7 height 8
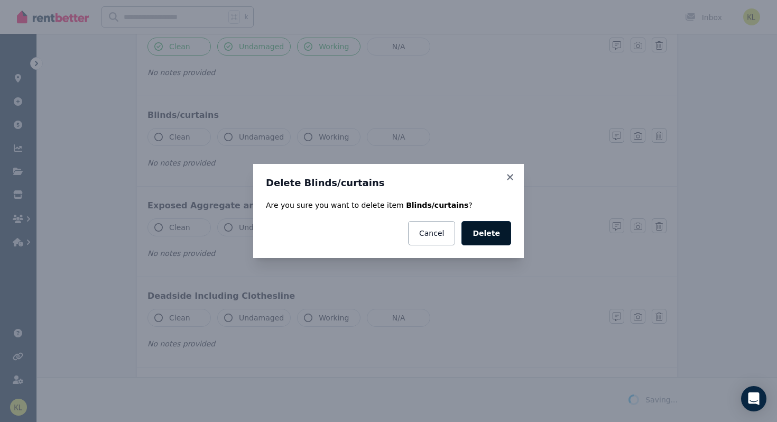
click at [489, 229] on button "Delete" at bounding box center [486, 233] width 50 height 24
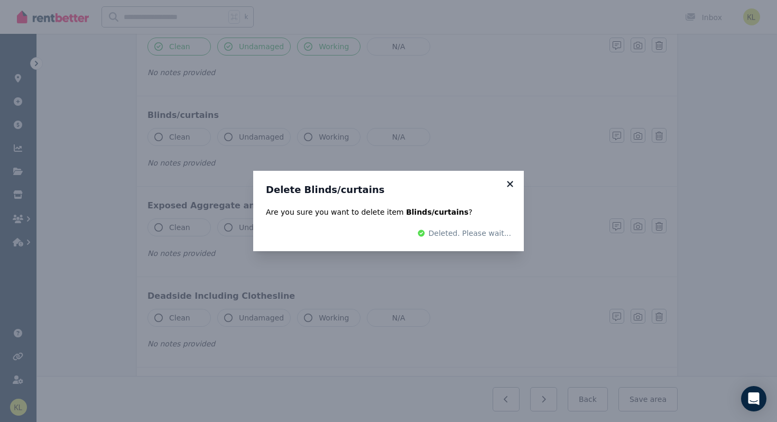
click at [511, 184] on icon at bounding box center [510, 184] width 11 height 10
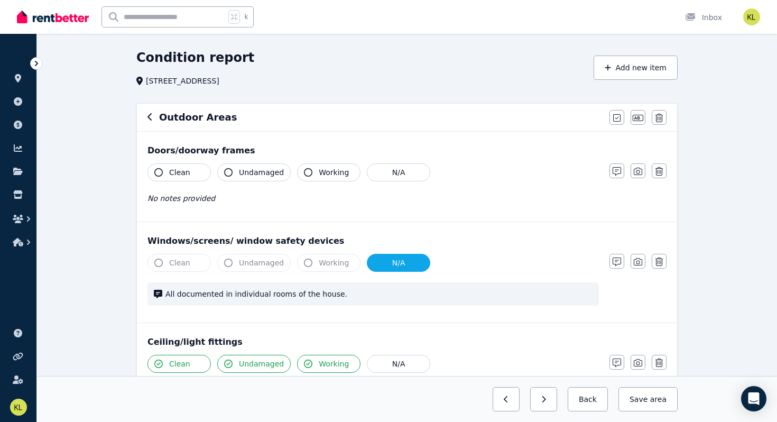
scroll to position [34, 0]
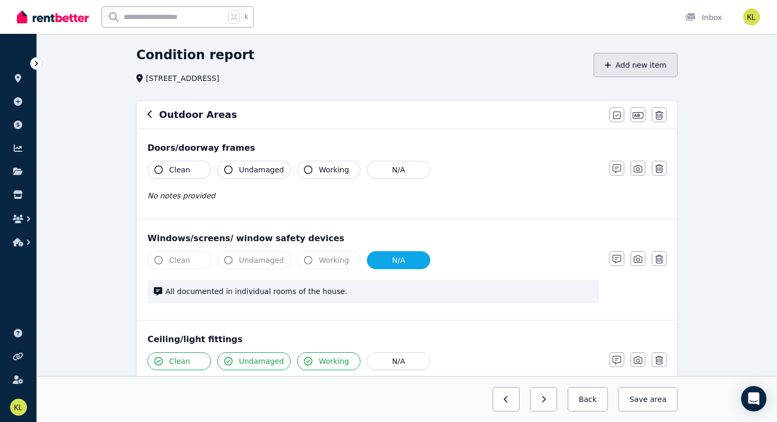
click at [649, 58] on button "Add new item" at bounding box center [635, 65] width 84 height 24
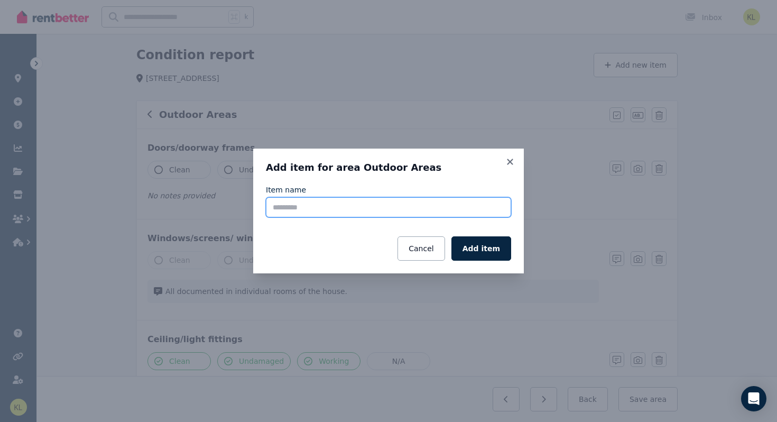
click at [353, 209] on input "Item name" at bounding box center [388, 207] width 245 height 20
type input "**********"
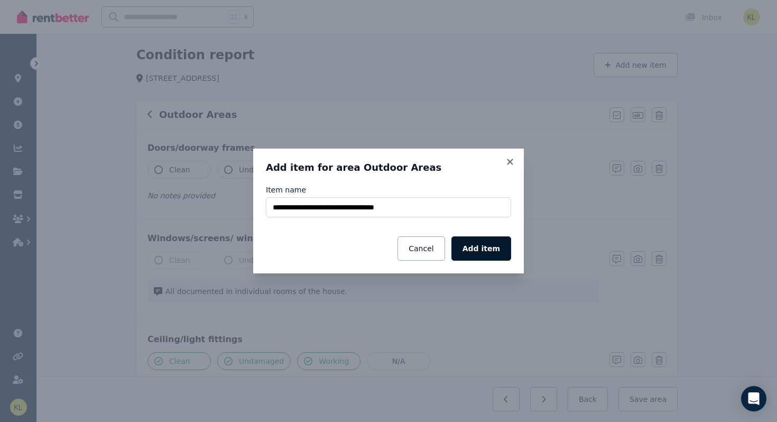
click at [492, 242] on button "Add item" at bounding box center [481, 248] width 60 height 24
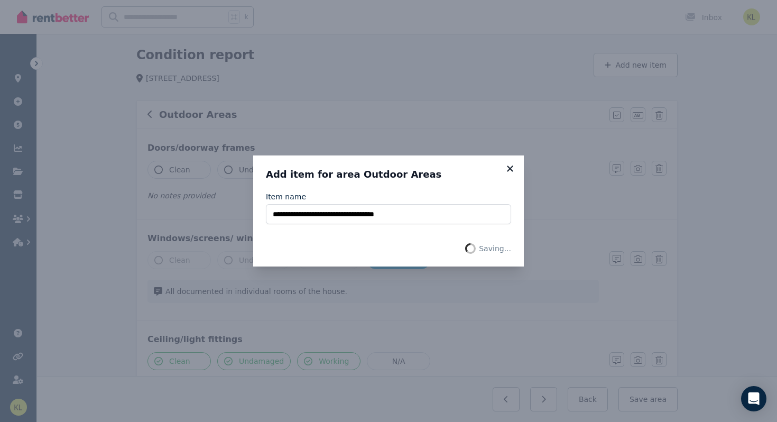
click at [510, 167] on icon at bounding box center [510, 168] width 6 height 6
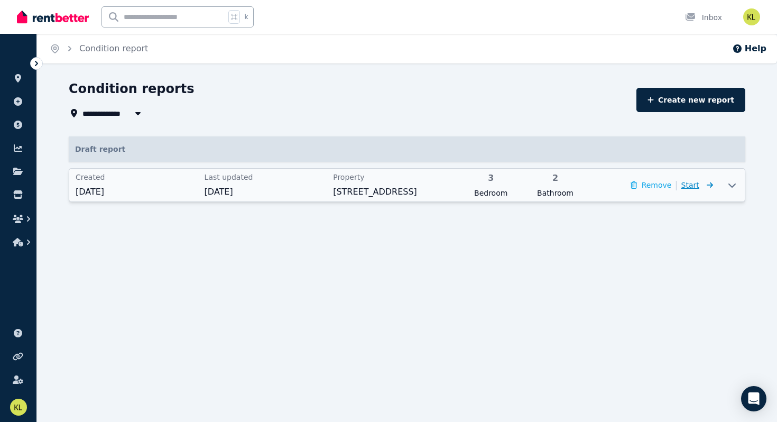
click at [693, 187] on span "Start" at bounding box center [690, 185] width 18 height 8
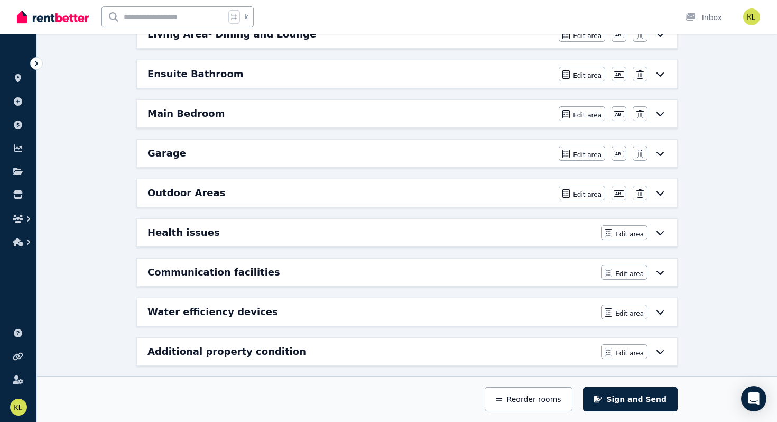
scroll to position [493, 0]
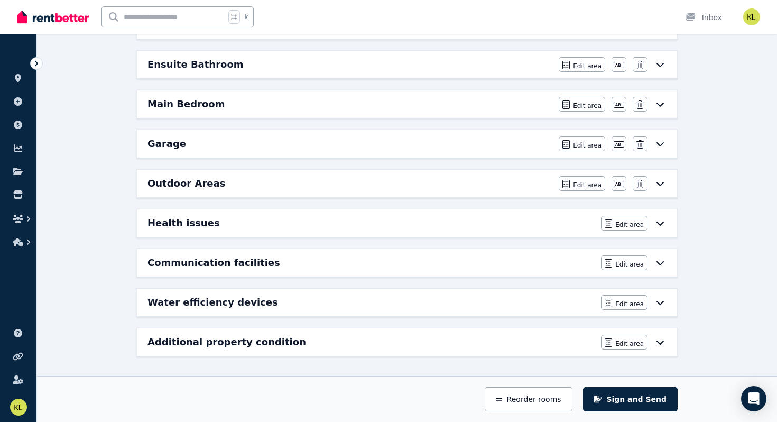
click at [199, 186] on h6 "Outdoor Areas" at bounding box center [186, 183] width 78 height 15
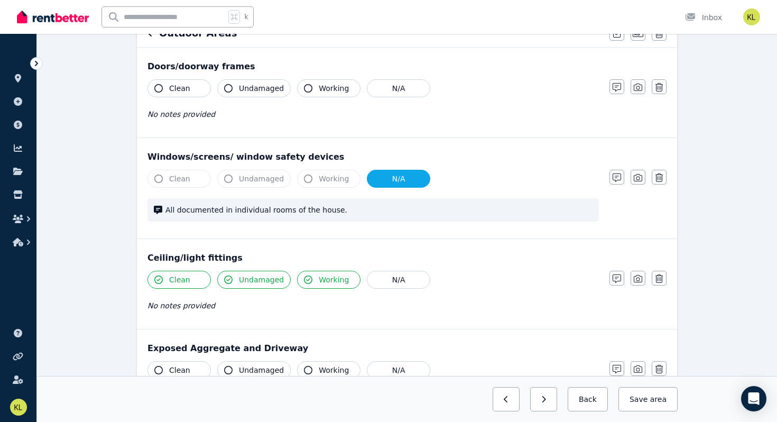
scroll to position [0, 0]
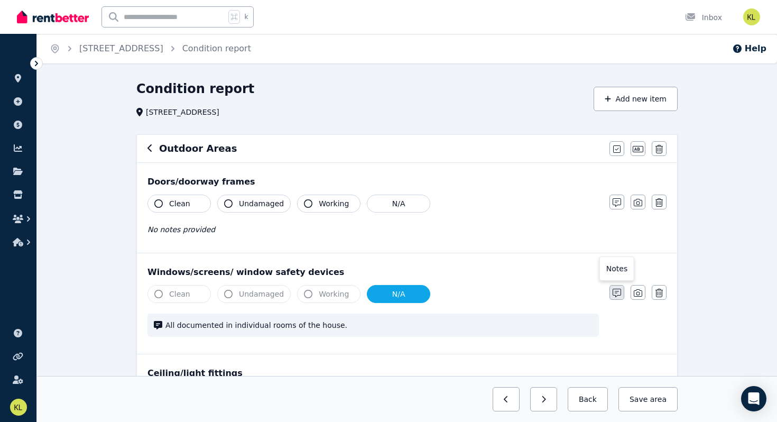
click at [617, 290] on icon "button" at bounding box center [616, 292] width 8 height 8
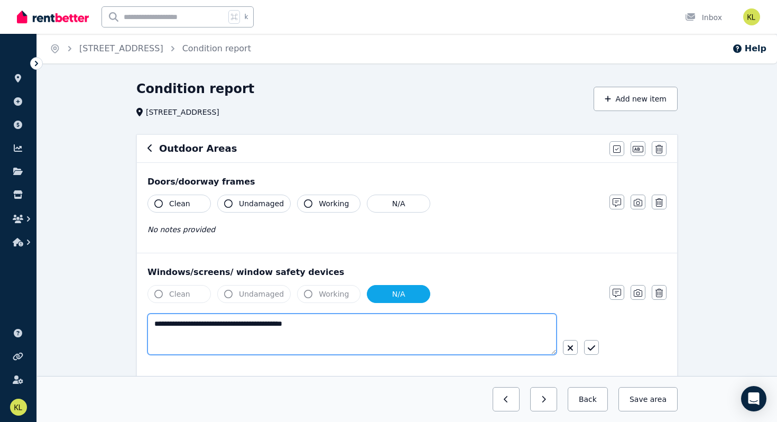
click at [272, 326] on textarea "**********" at bounding box center [351, 333] width 409 height 41
click at [340, 323] on textarea "**********" at bounding box center [351, 333] width 409 height 41
drag, startPoint x: 399, startPoint y: 326, endPoint x: 162, endPoint y: 298, distance: 238.9
click at [162, 298] on div "**********" at bounding box center [372, 329] width 451 height 89
type textarea "**********"
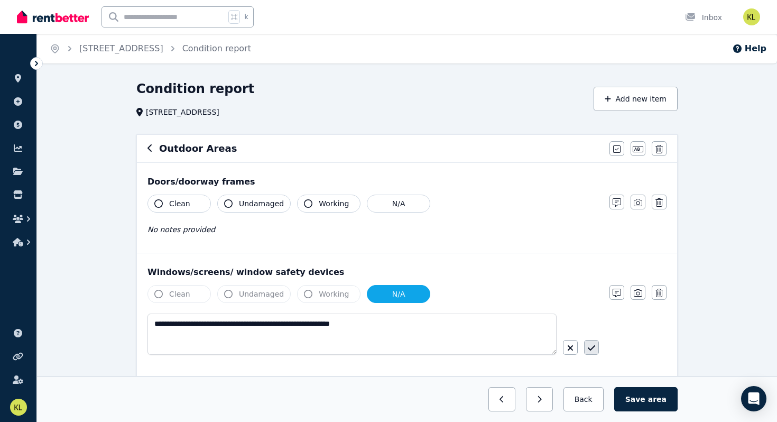
click at [591, 346] on icon "button" at bounding box center [590, 347] width 7 height 8
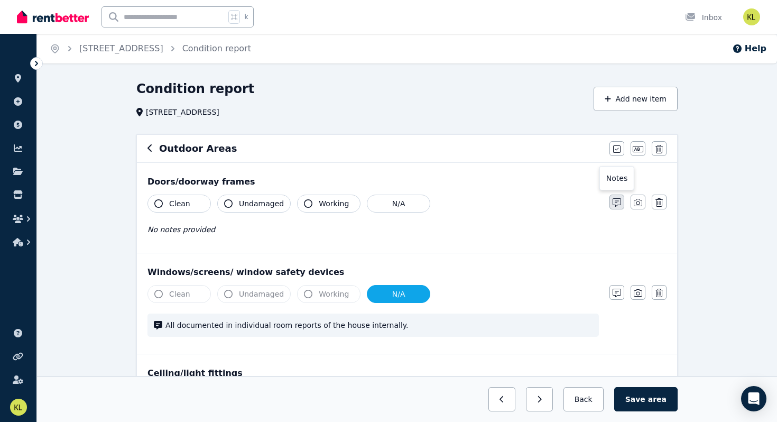
click at [618, 206] on icon "button" at bounding box center [616, 202] width 8 height 8
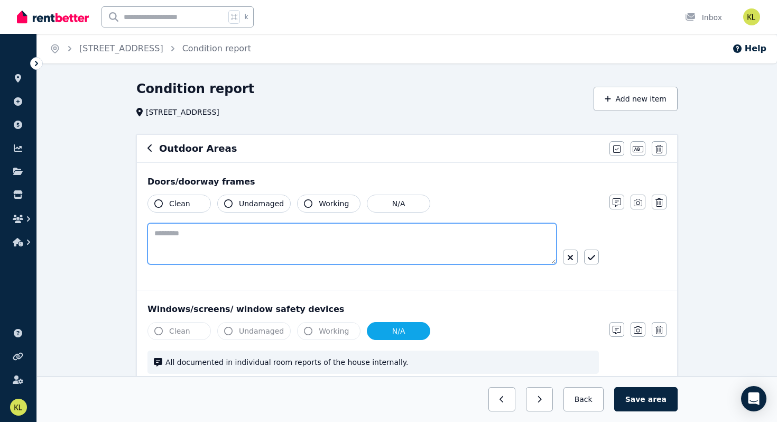
paste textarea "**********"
type textarea "**********"
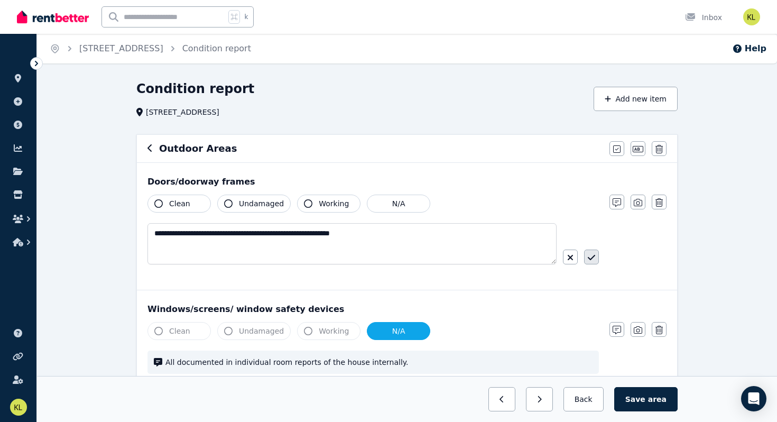
click at [593, 257] on icon "button" at bounding box center [590, 257] width 7 height 5
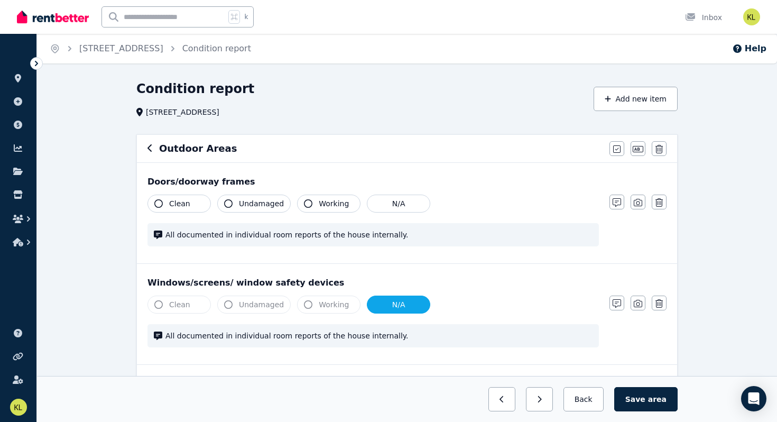
click at [183, 204] on span "Clean" at bounding box center [179, 203] width 21 height 11
click at [255, 204] on span "Undamaged" at bounding box center [261, 203] width 45 height 11
click at [326, 204] on span "Working" at bounding box center [334, 203] width 30 height 11
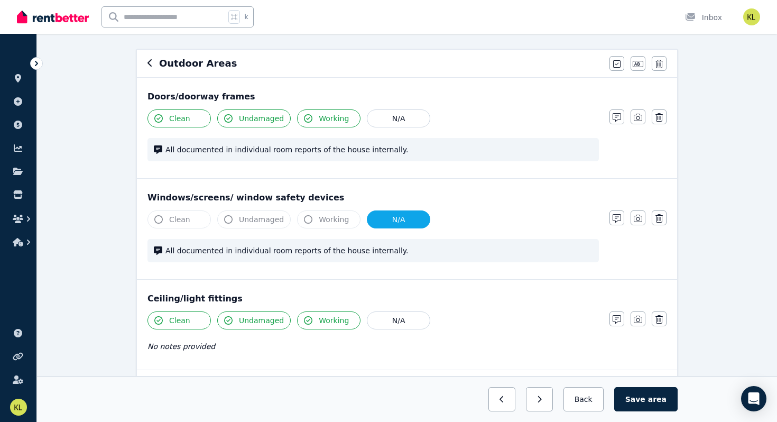
scroll to position [86, 0]
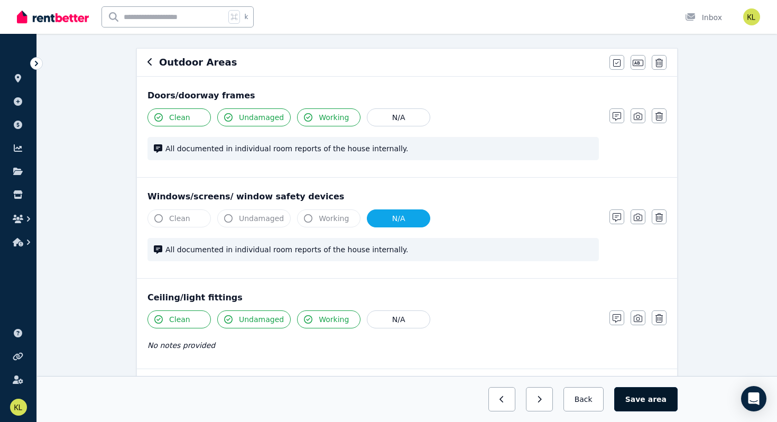
click at [653, 403] on span "area" at bounding box center [657, 399] width 18 height 11
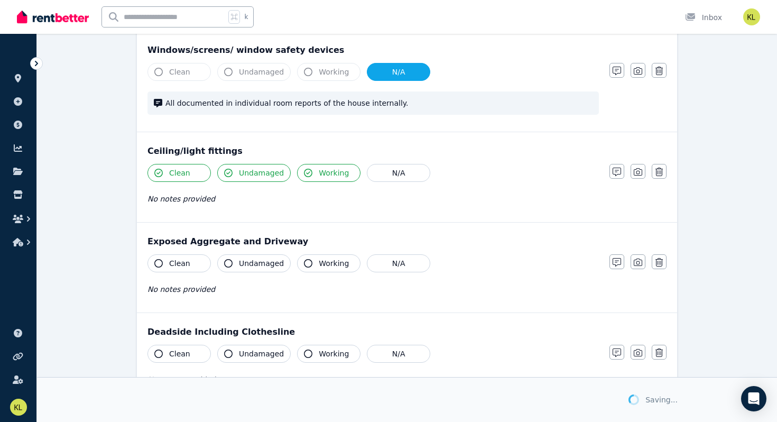
scroll to position [231, 0]
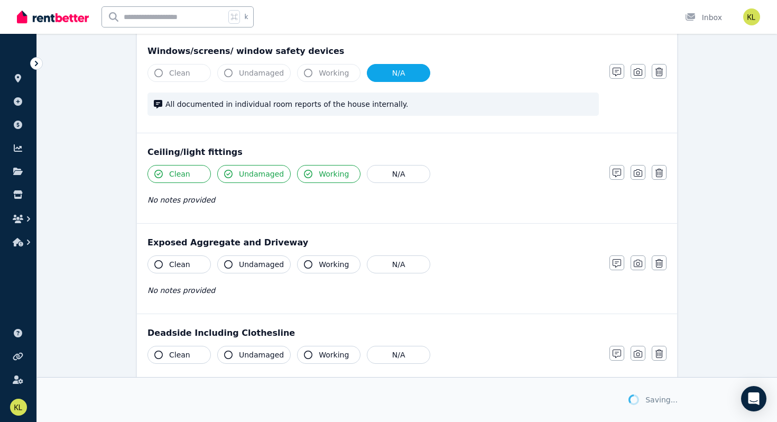
click at [181, 266] on span "Clean" at bounding box center [179, 264] width 21 height 11
click at [250, 266] on span "Undamaged" at bounding box center [261, 264] width 45 height 11
click at [331, 265] on span "Working" at bounding box center [334, 264] width 30 height 11
click at [613, 267] on icon "button" at bounding box center [616, 263] width 8 height 8
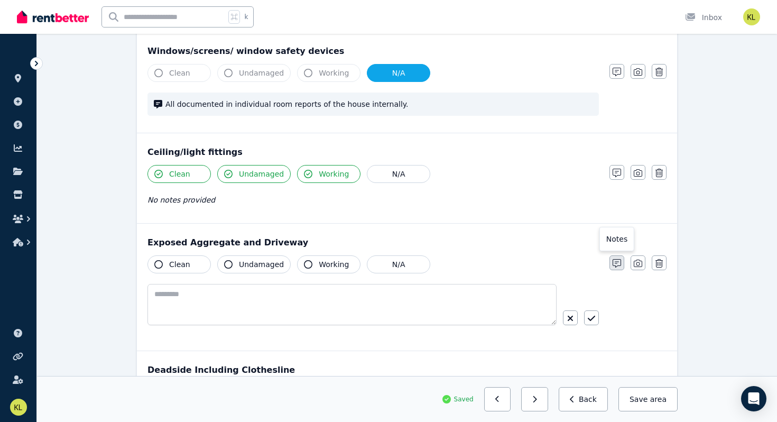
scroll to position [268, 0]
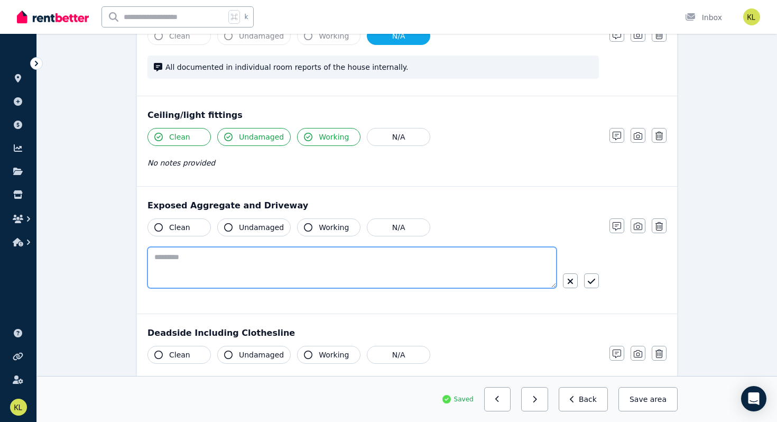
click at [375, 262] on textarea at bounding box center [351, 267] width 409 height 41
click at [153, 255] on textarea "**********" at bounding box center [351, 267] width 409 height 41
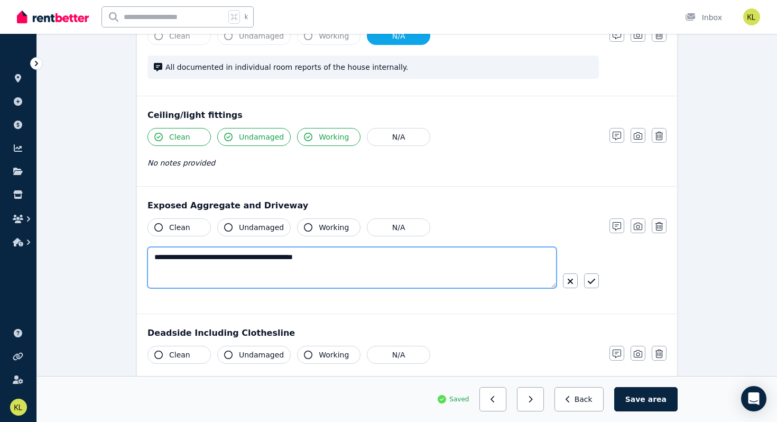
click at [345, 256] on textarea "**********" at bounding box center [351, 267] width 409 height 41
type textarea "**********"
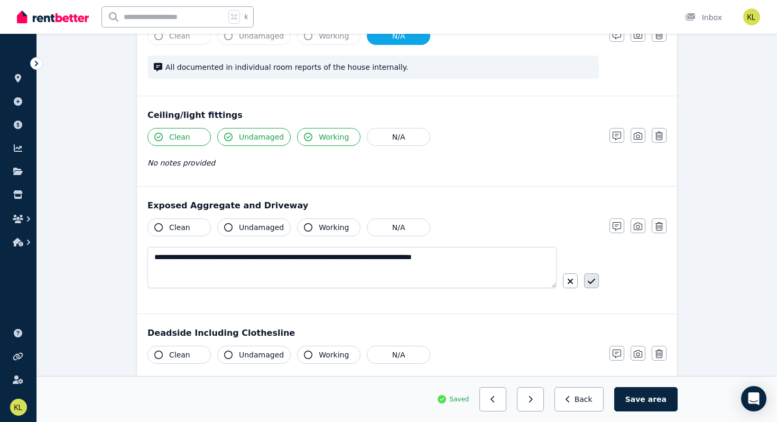
click at [592, 279] on icon "button" at bounding box center [590, 281] width 7 height 8
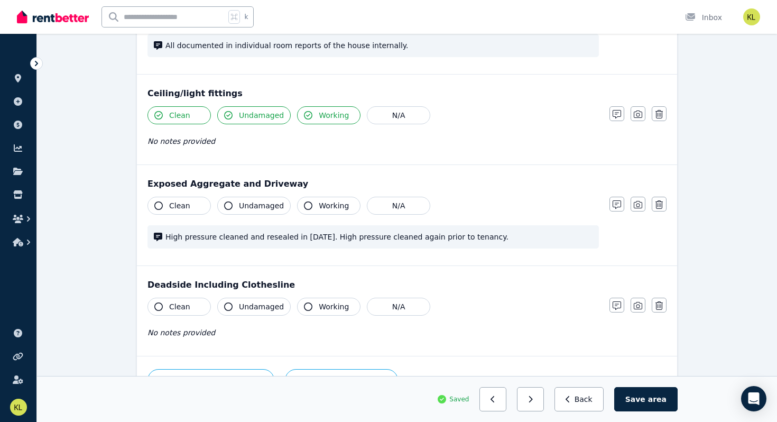
scroll to position [293, 0]
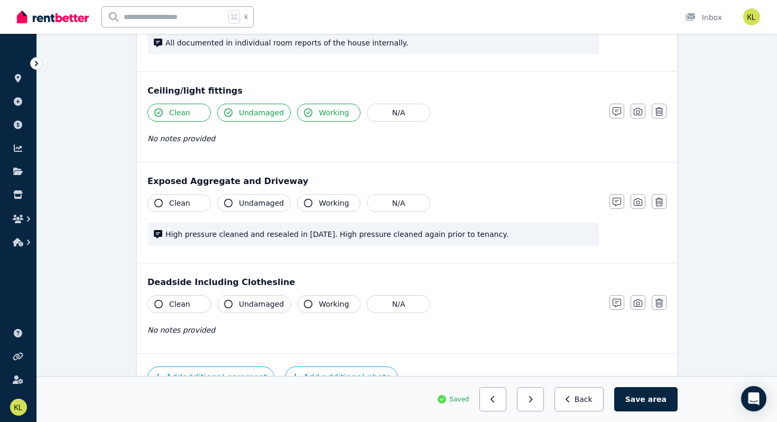
click at [186, 301] on span "Clean" at bounding box center [179, 303] width 21 height 11
click at [253, 303] on span "Undamaged" at bounding box center [261, 303] width 45 height 11
click at [322, 301] on span "Working" at bounding box center [334, 303] width 30 height 11
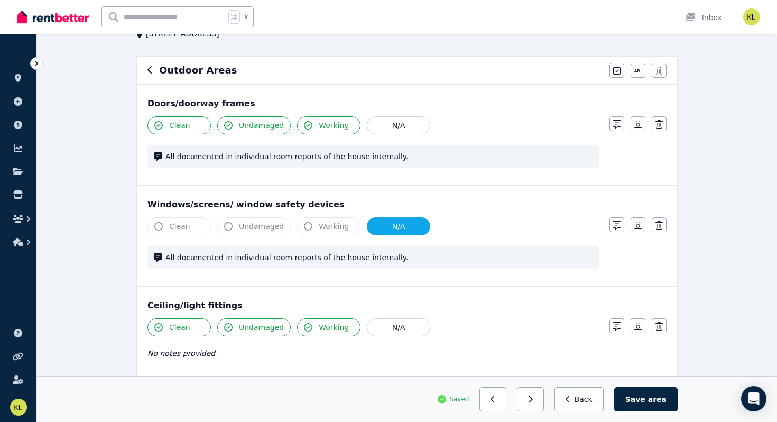
scroll to position [0, 0]
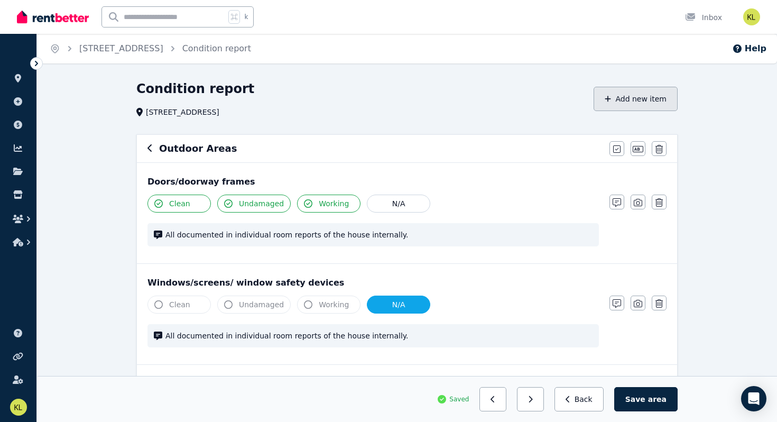
click at [652, 101] on button "Add new item" at bounding box center [635, 99] width 84 height 24
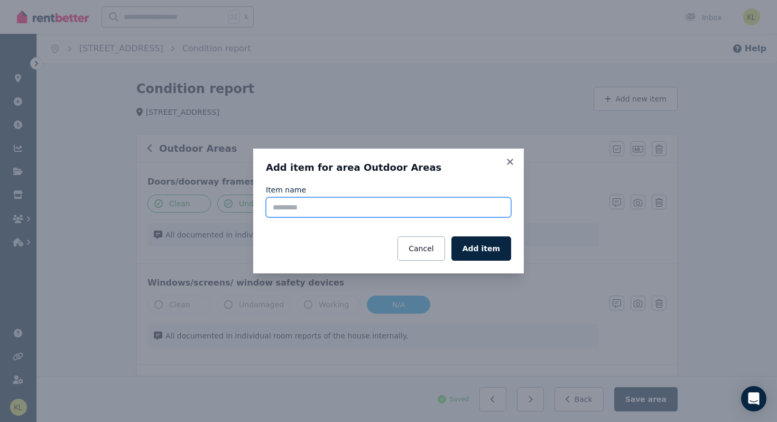
click at [380, 203] on input "Item name" at bounding box center [388, 207] width 245 height 20
type input "*"
type input "**********"
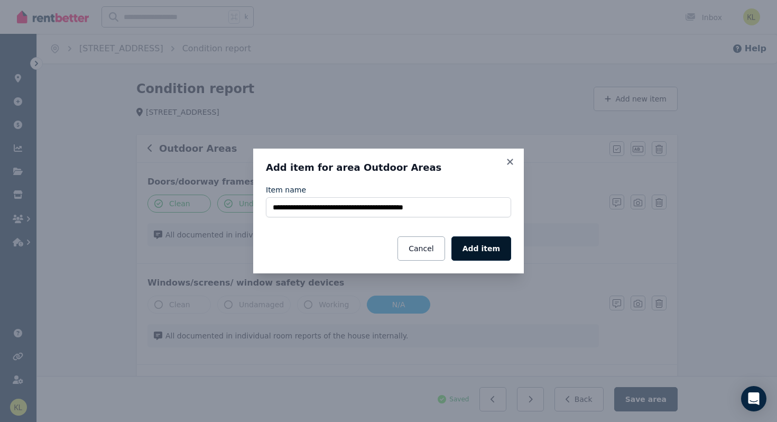
click at [475, 248] on button "Add item" at bounding box center [481, 248] width 60 height 24
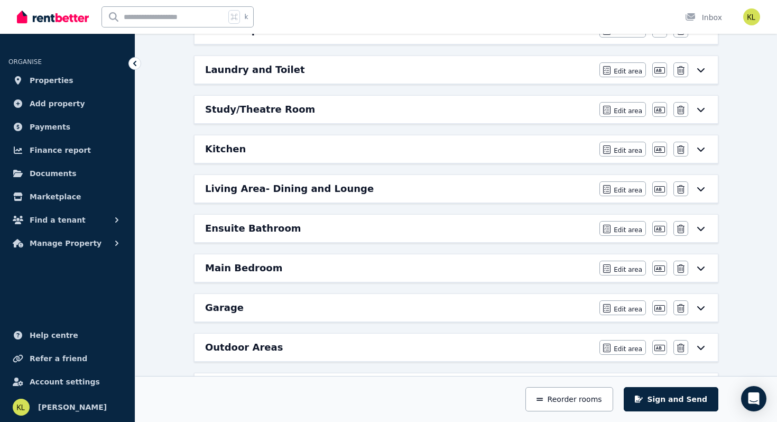
scroll to position [325, 0]
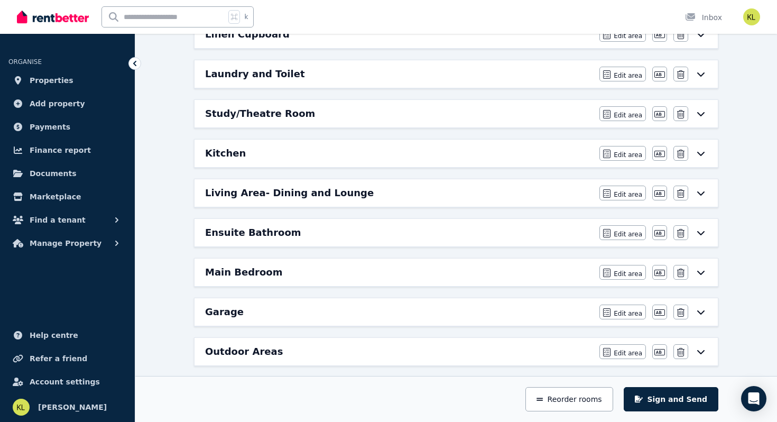
click at [237, 349] on h6 "Outdoor Areas" at bounding box center [244, 351] width 78 height 15
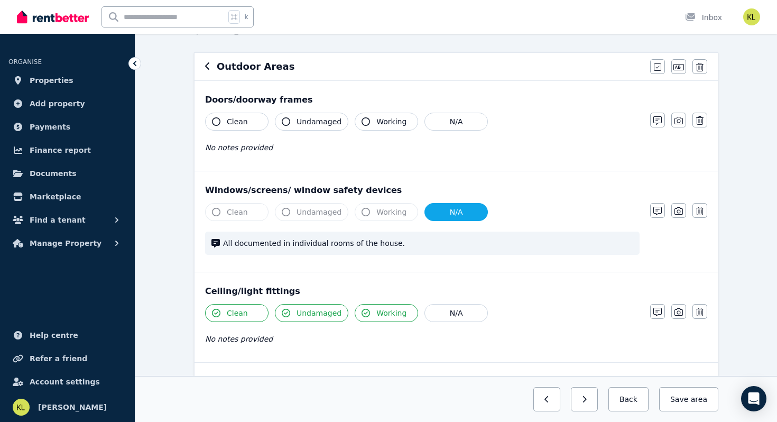
scroll to position [83, 0]
click at [246, 118] on button "Clean" at bounding box center [236, 120] width 63 height 18
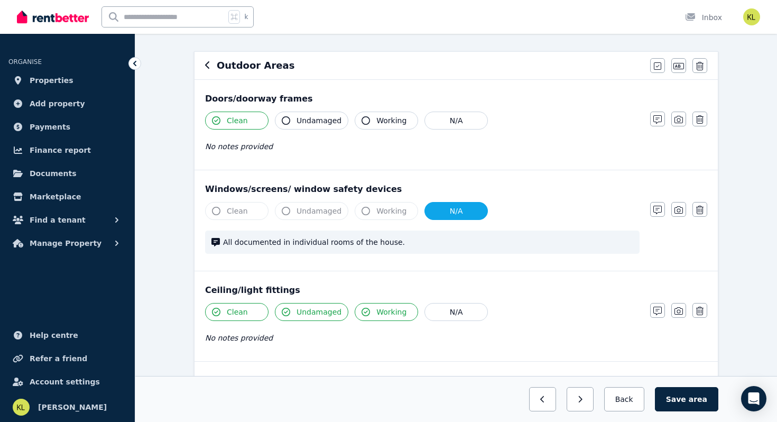
click at [312, 121] on span "Undamaged" at bounding box center [318, 120] width 45 height 11
click at [380, 118] on span "Working" at bounding box center [391, 120] width 30 height 11
click at [686, 400] on button "Save area" at bounding box center [686, 399] width 63 height 24
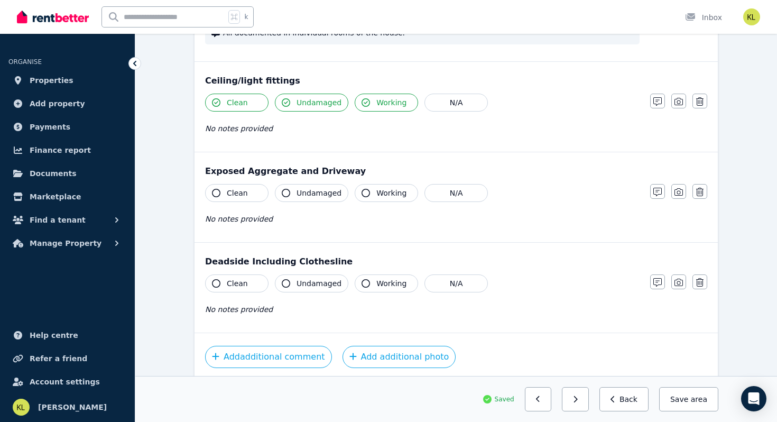
scroll to position [291, 0]
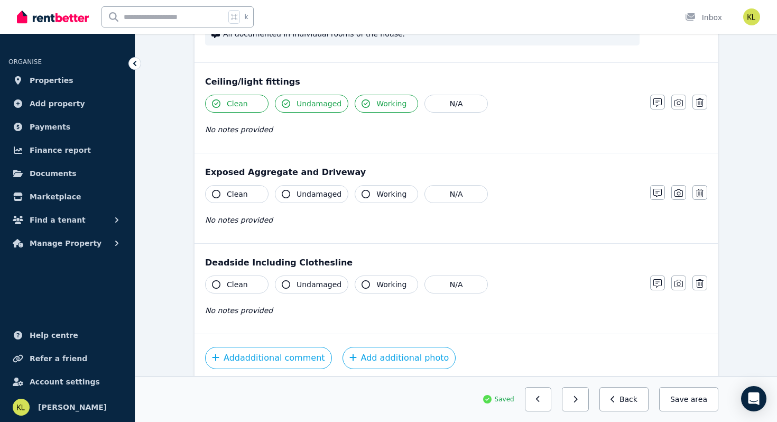
click at [237, 190] on span "Clean" at bounding box center [237, 194] width 21 height 11
click at [311, 195] on span "Undamaged" at bounding box center [318, 194] width 45 height 11
click at [384, 192] on span "Working" at bounding box center [391, 194] width 30 height 11
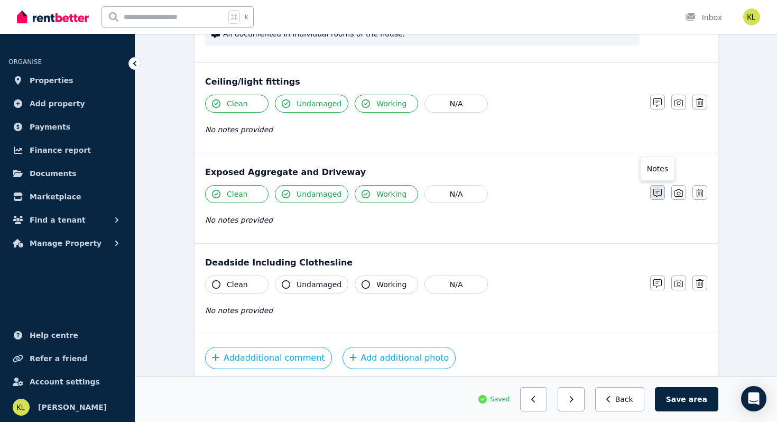
click at [657, 194] on icon "button" at bounding box center [657, 193] width 8 height 8
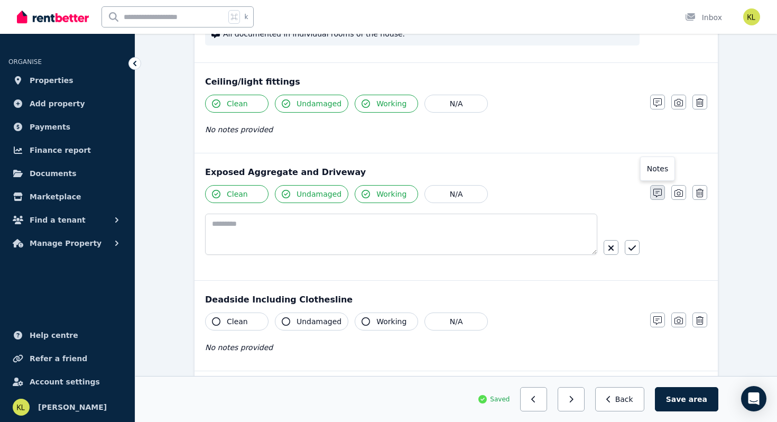
scroll to position [328, 0]
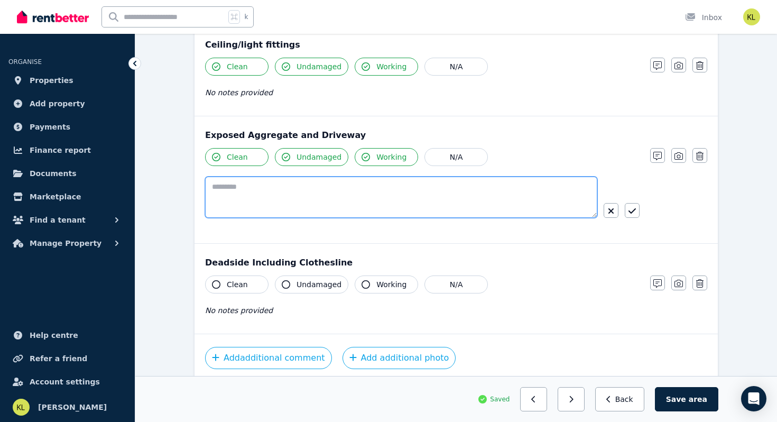
click at [309, 188] on textarea at bounding box center [401, 196] width 392 height 41
type textarea "*"
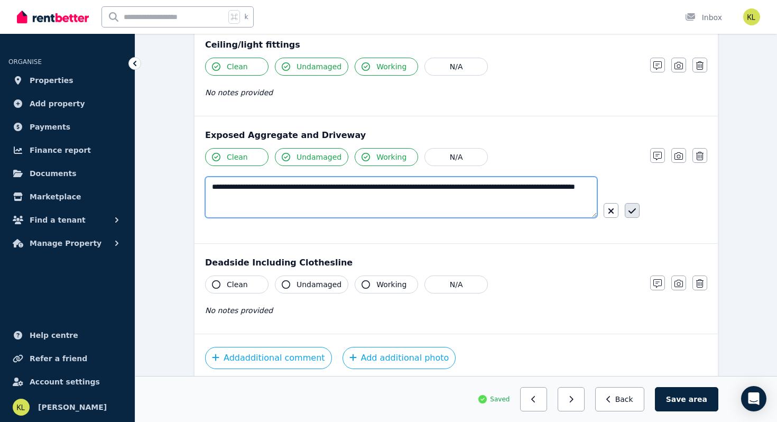
type textarea "**********"
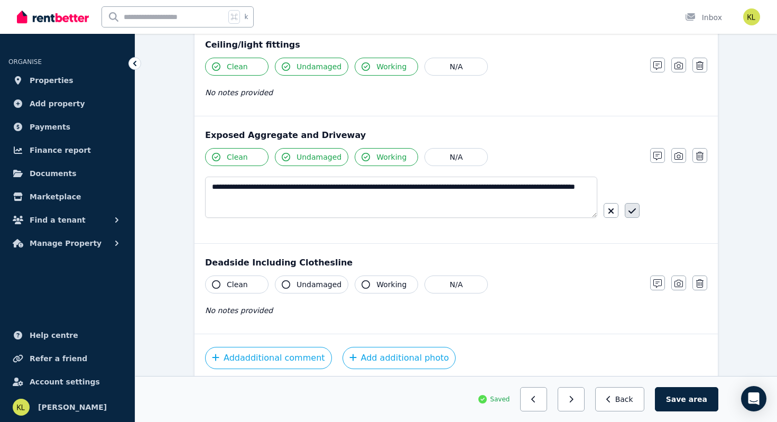
click at [632, 211] on icon "button" at bounding box center [631, 210] width 7 height 5
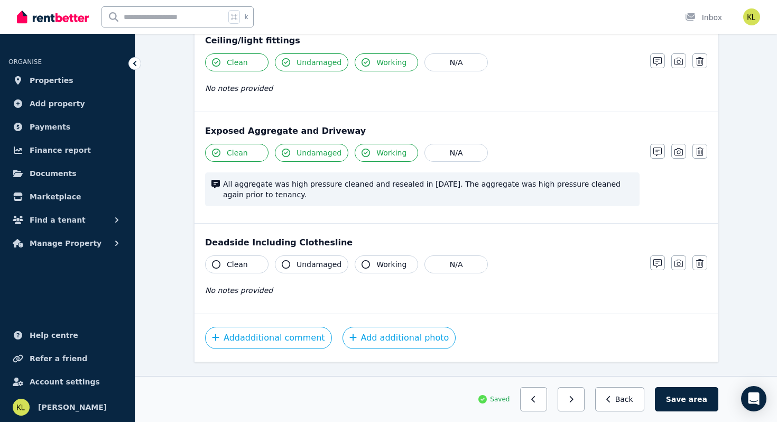
scroll to position [333, 0]
click at [240, 260] on span "Clean" at bounding box center [237, 263] width 21 height 11
click at [313, 267] on span "Undamaged" at bounding box center [318, 263] width 45 height 11
click at [388, 265] on span "Working" at bounding box center [391, 263] width 30 height 11
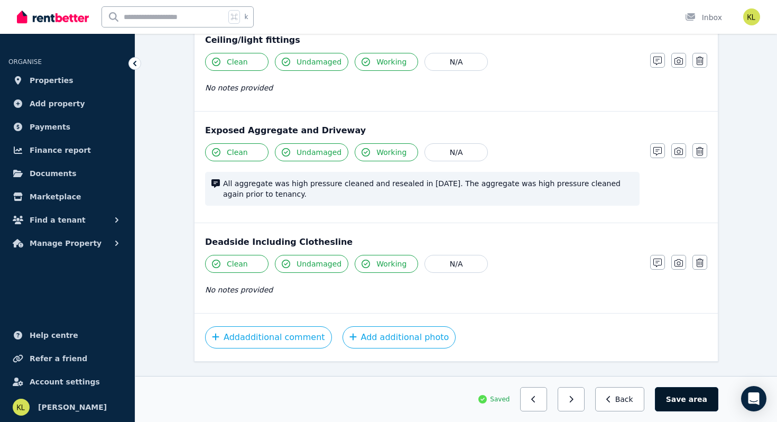
click at [680, 390] on button "Save area" at bounding box center [686, 399] width 63 height 24
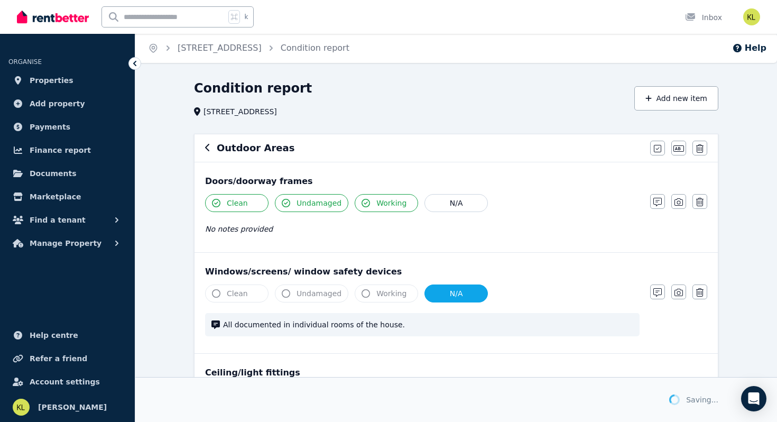
scroll to position [0, 0]
click at [678, 99] on button "Add new item" at bounding box center [676, 99] width 84 height 24
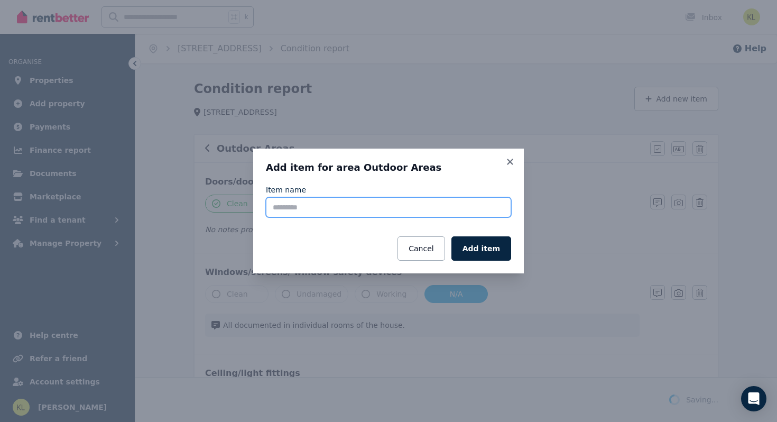
click at [384, 201] on input "Item name" at bounding box center [388, 207] width 245 height 20
type input "*"
type input "**********"
click at [270, 246] on div "Cancel Add item" at bounding box center [388, 248] width 245 height 24
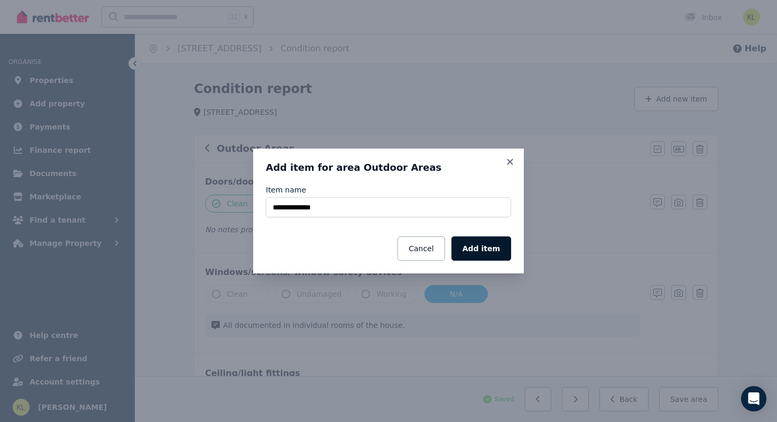
click at [475, 250] on button "Add item" at bounding box center [481, 248] width 60 height 24
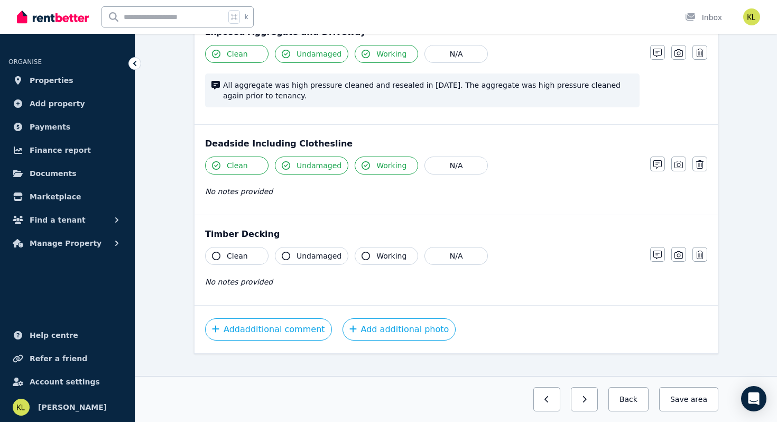
scroll to position [447, 0]
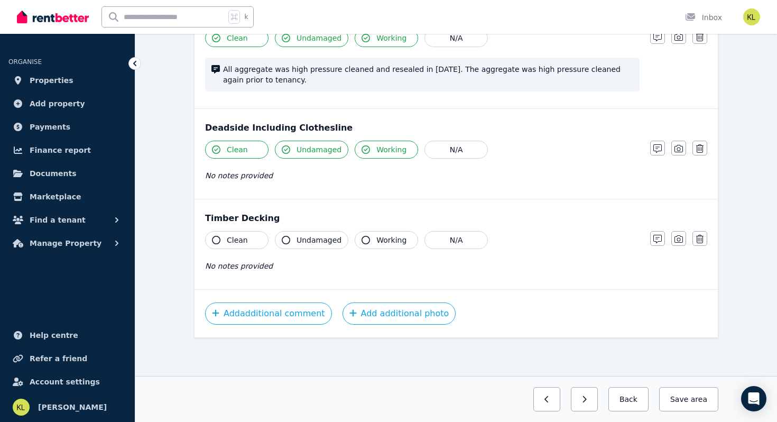
click at [244, 240] on span "Clean" at bounding box center [237, 240] width 21 height 11
click at [309, 233] on button "Undamaged" at bounding box center [311, 240] width 73 height 18
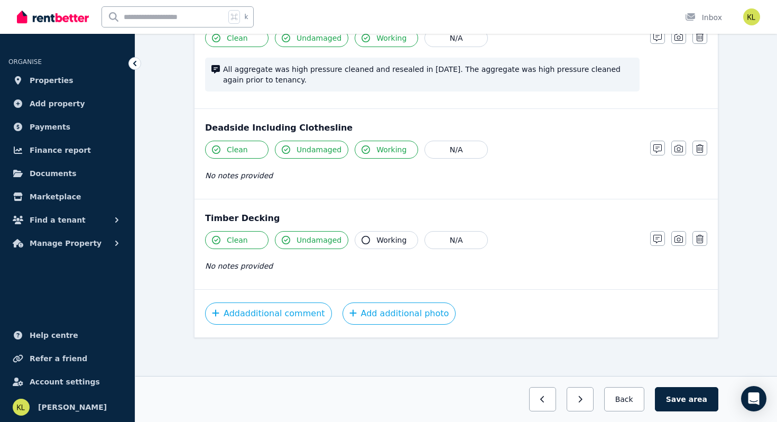
click at [387, 239] on span "Working" at bounding box center [391, 240] width 30 height 11
click at [656, 239] on icon "button" at bounding box center [657, 239] width 8 height 8
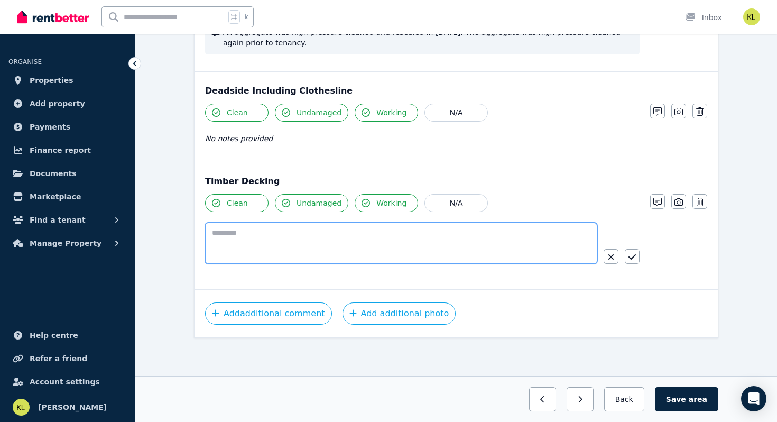
click at [221, 236] on textarea at bounding box center [401, 242] width 392 height 41
type textarea "**********"
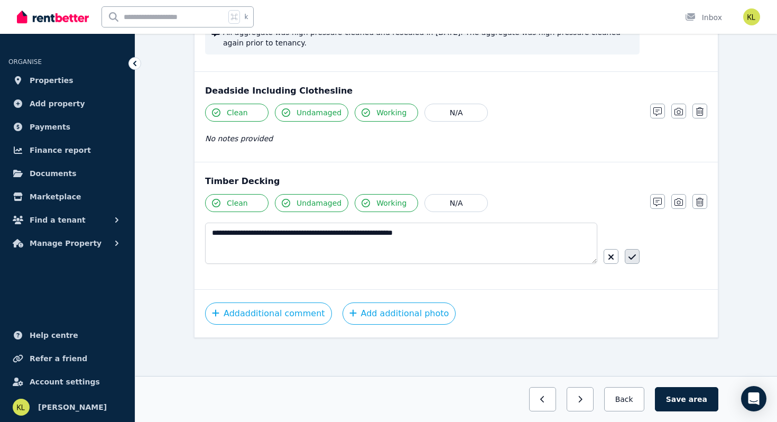
click at [632, 255] on icon "button" at bounding box center [631, 257] width 7 height 8
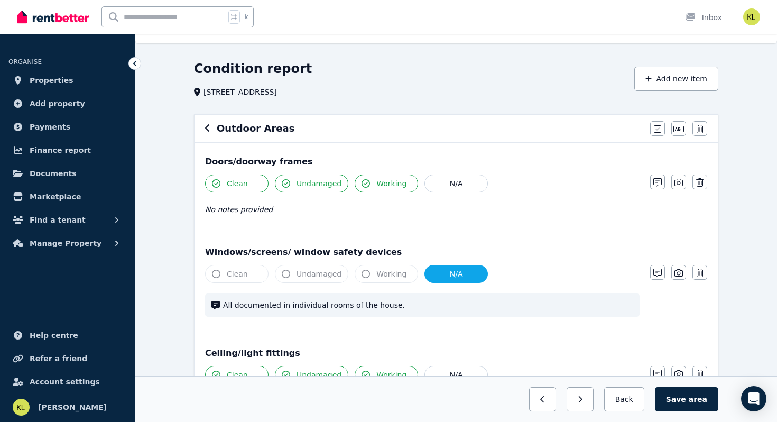
scroll to position [0, 0]
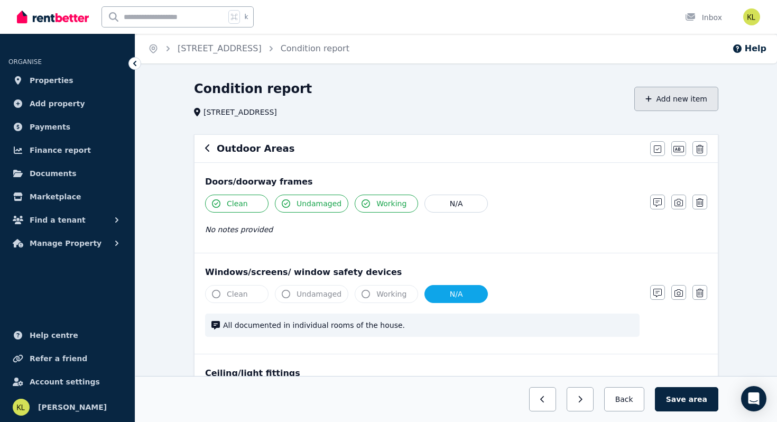
click at [671, 104] on button "Add new item" at bounding box center [676, 99] width 84 height 24
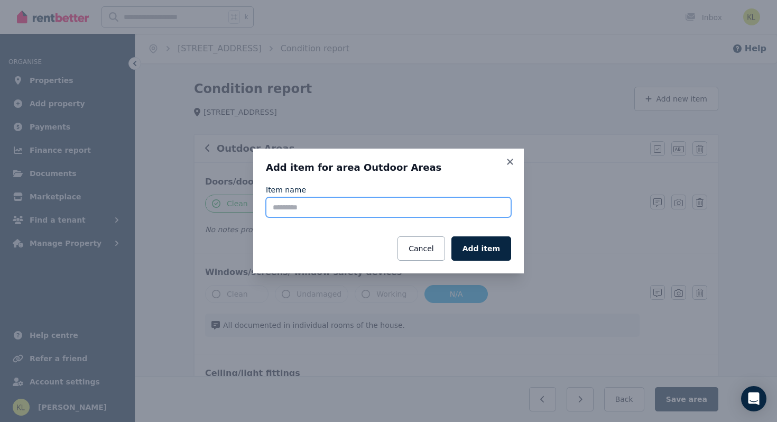
click at [296, 204] on input "Item name" at bounding box center [388, 207] width 245 height 20
type input "**********"
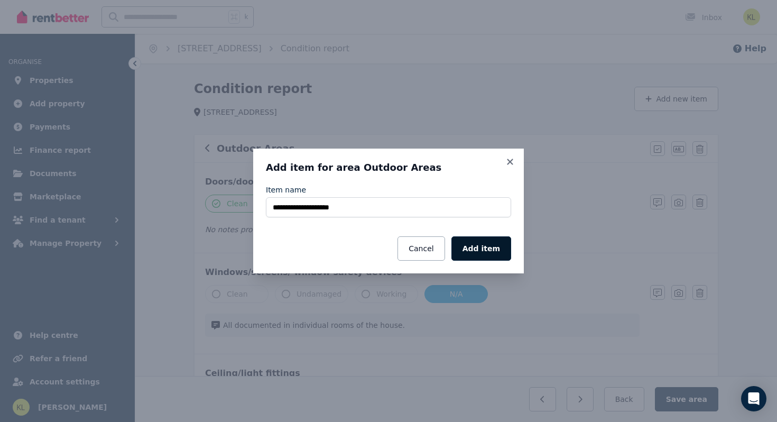
click at [479, 249] on button "Add item" at bounding box center [481, 248] width 60 height 24
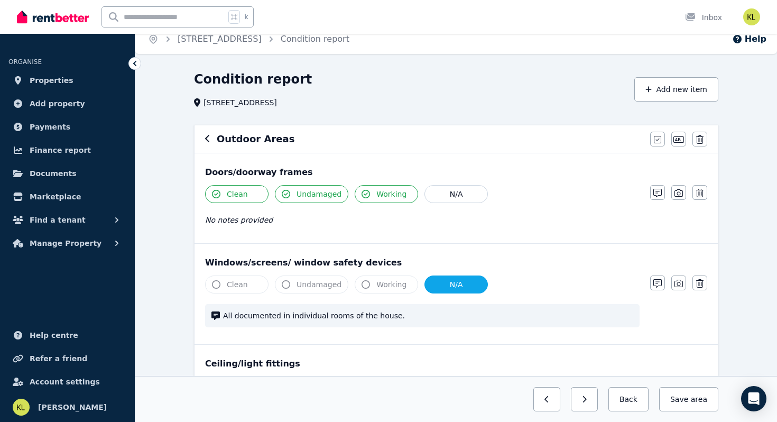
scroll to position [6, 0]
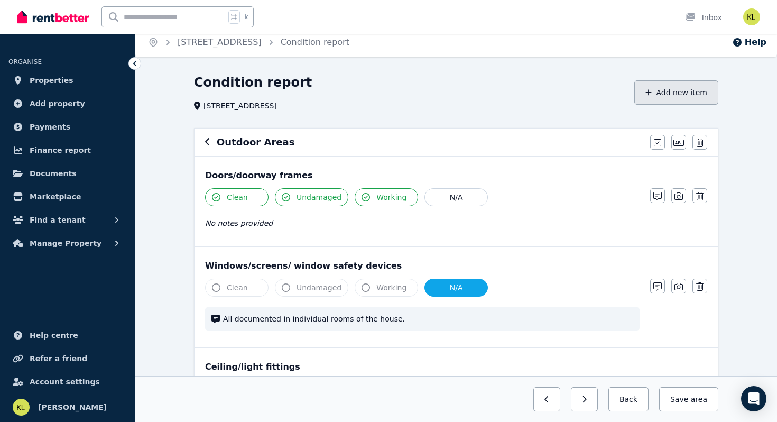
click at [670, 95] on button "Add new item" at bounding box center [676, 92] width 84 height 24
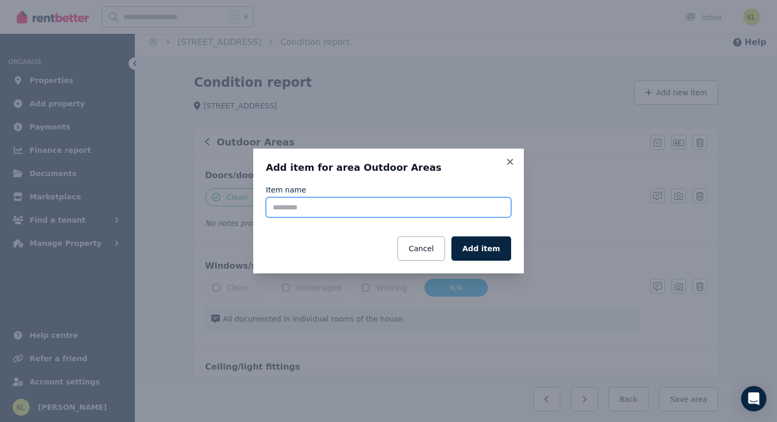
click at [346, 209] on input "Item name" at bounding box center [388, 207] width 245 height 20
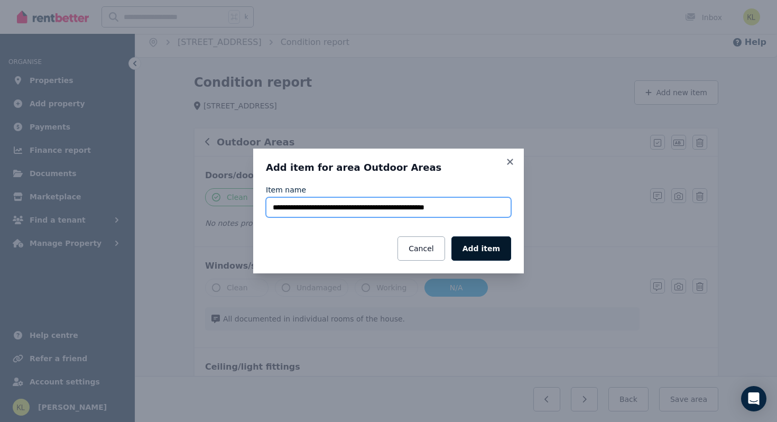
type input "**********"
click at [474, 248] on button "Add item" at bounding box center [481, 248] width 60 height 24
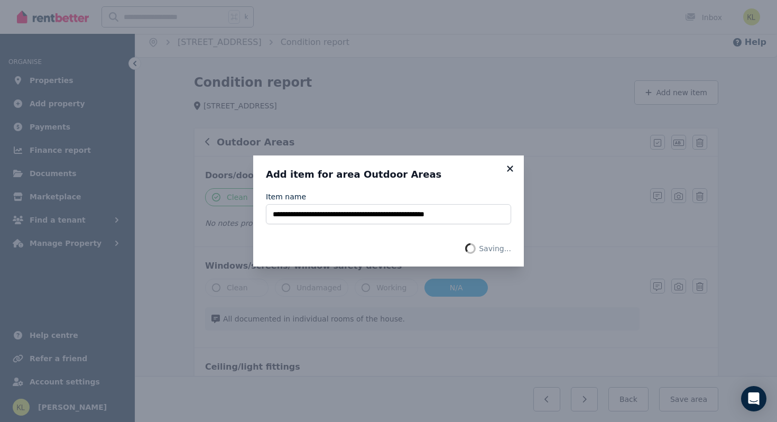
click at [509, 171] on icon at bounding box center [510, 169] width 11 height 10
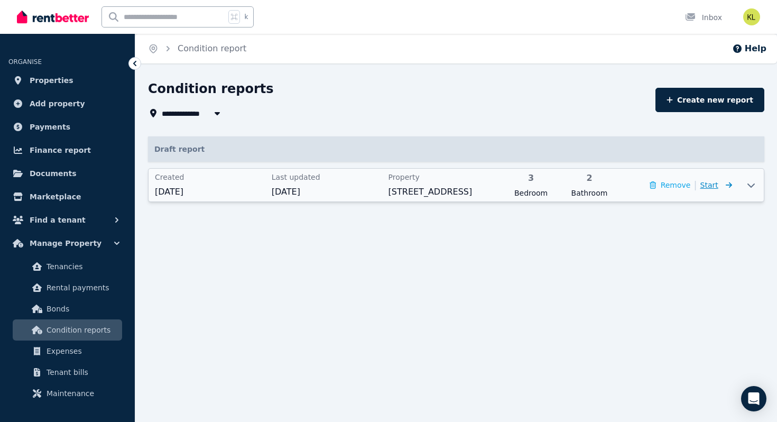
click at [708, 186] on span "Start" at bounding box center [709, 185] width 18 height 8
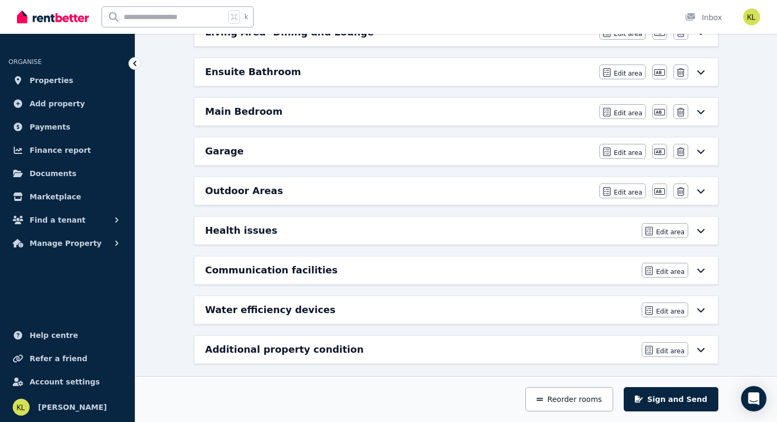
scroll to position [493, 0]
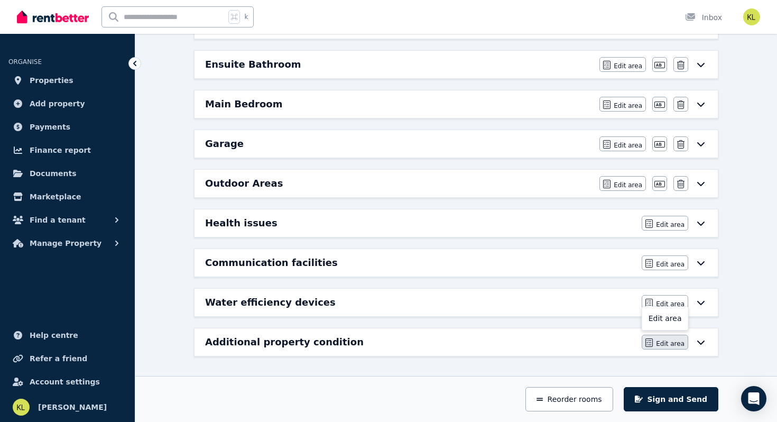
click at [659, 342] on span "Edit area" at bounding box center [670, 343] width 29 height 8
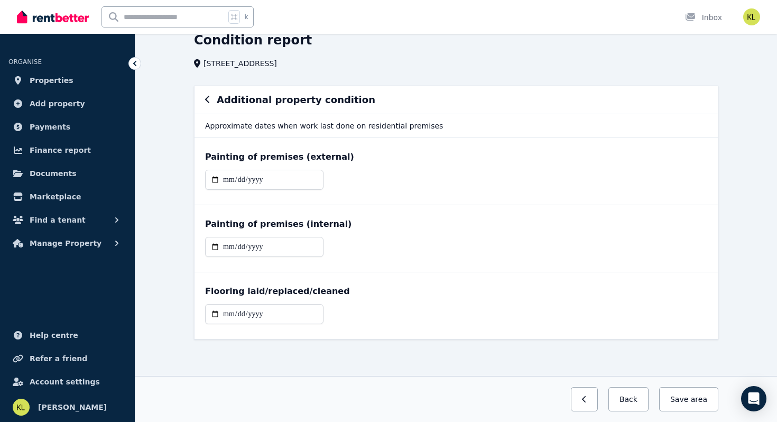
scroll to position [50, 0]
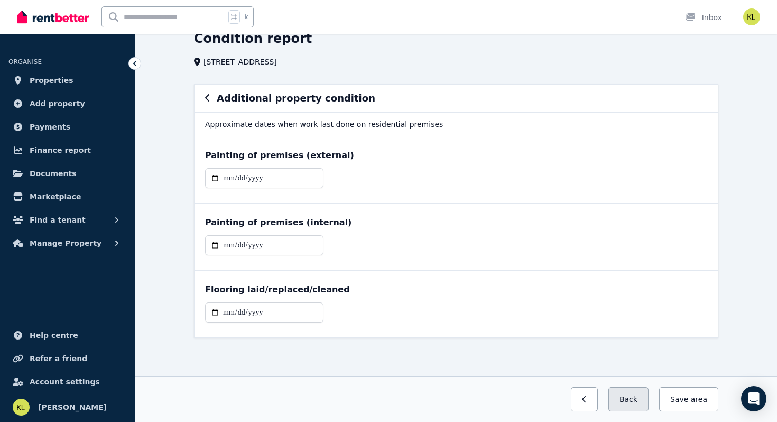
click at [631, 394] on button "Back" at bounding box center [628, 399] width 40 height 24
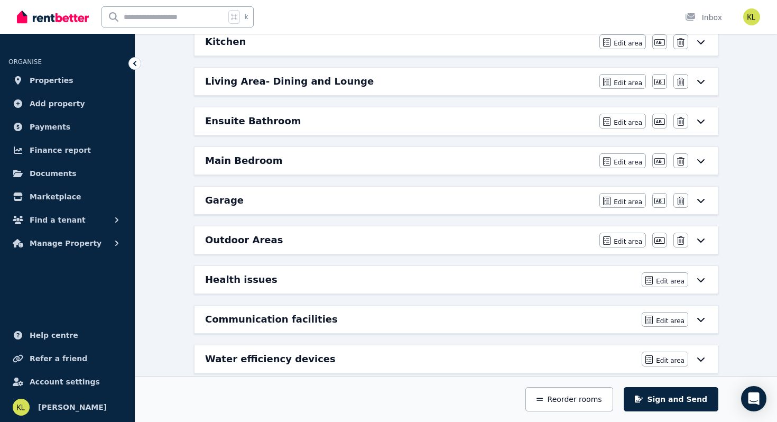
scroll to position [436, 0]
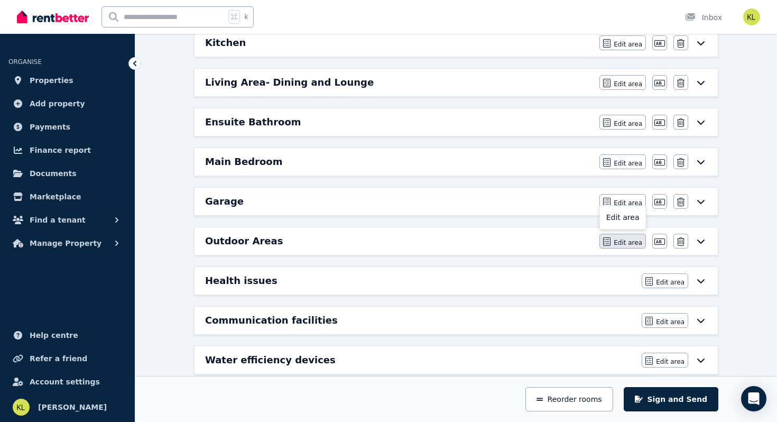
click at [626, 240] on span "Edit area" at bounding box center [627, 242] width 29 height 8
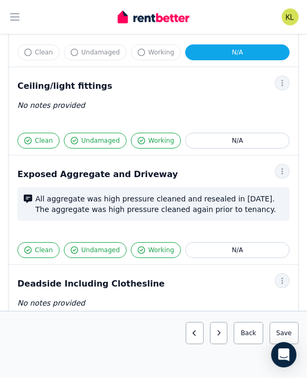
scroll to position [275, 0]
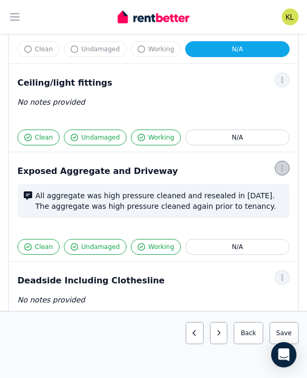
click at [284, 167] on icon "button" at bounding box center [282, 167] width 8 height 7
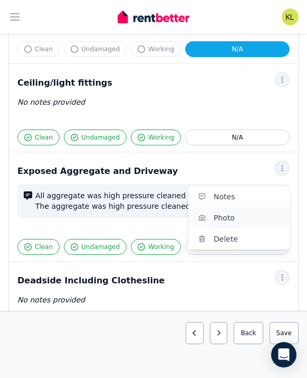
click at [258, 220] on span "Photo" at bounding box center [248, 217] width 68 height 13
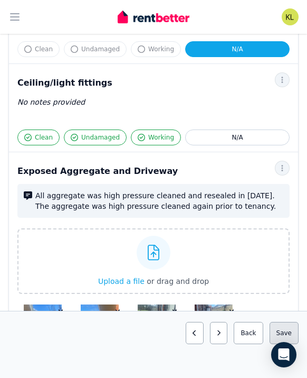
click at [287, 329] on button "Save area" at bounding box center [284, 333] width 29 height 22
click at [281, 328] on button "Save area" at bounding box center [284, 333] width 29 height 22
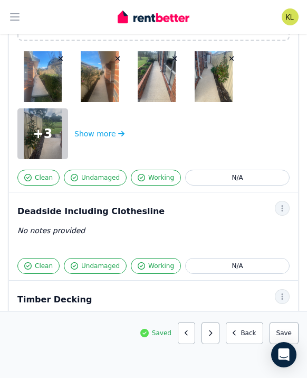
scroll to position [529, 0]
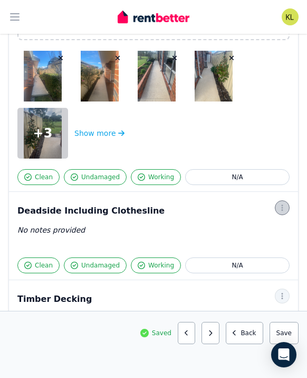
click at [283, 211] on icon "button" at bounding box center [282, 207] width 8 height 7
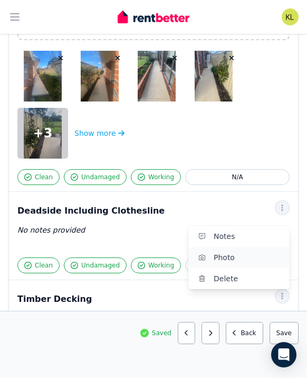
click at [245, 260] on span "Photo" at bounding box center [248, 257] width 68 height 13
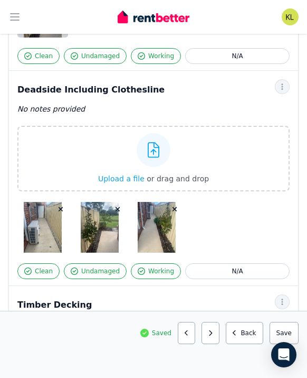
scroll to position [649, 0]
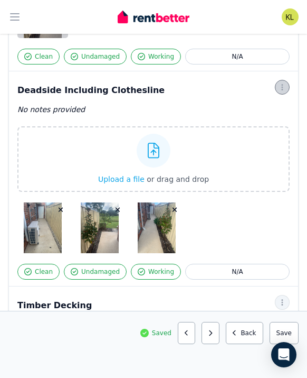
click at [283, 89] on icon "button" at bounding box center [283, 87] width 2 height 6
click at [239, 123] on button "Notes" at bounding box center [239, 115] width 101 height 21
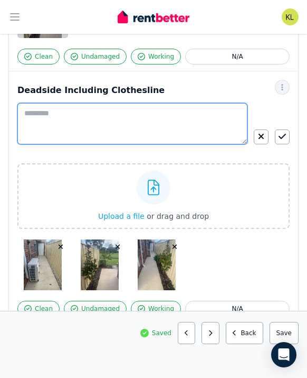
click at [120, 114] on textarea at bounding box center [132, 123] width 230 height 41
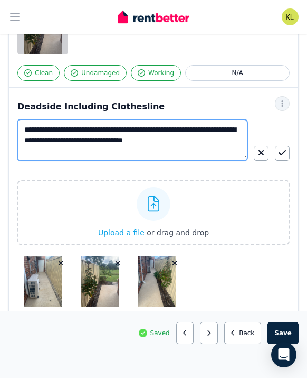
scroll to position [635, 0]
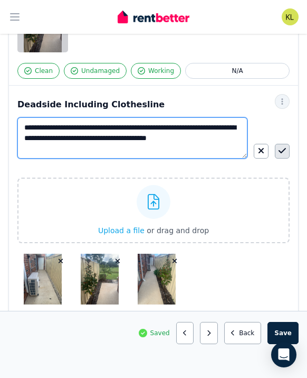
type textarea "**********"
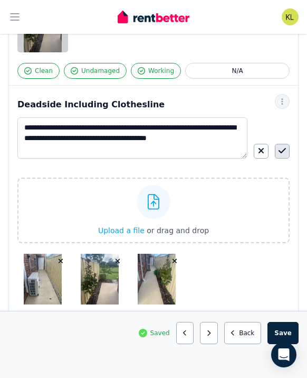
click at [282, 146] on icon "button" at bounding box center [282, 150] width 7 height 8
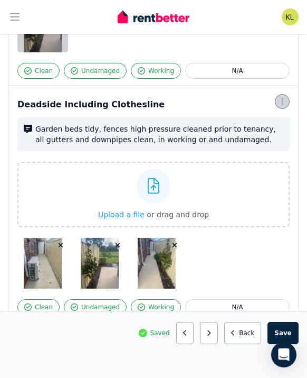
click at [284, 101] on icon "button" at bounding box center [282, 101] width 8 height 7
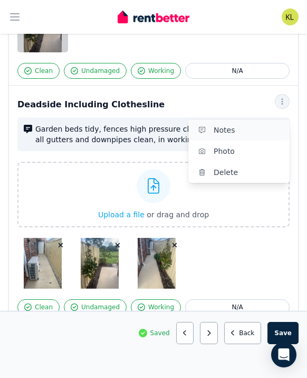
click at [258, 137] on button "Notes" at bounding box center [239, 129] width 101 height 21
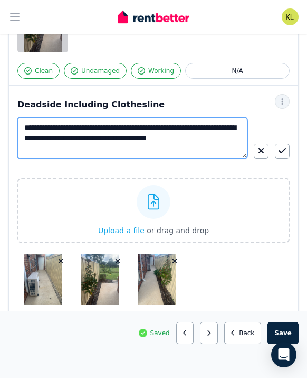
click at [165, 142] on textarea "**********" at bounding box center [132, 137] width 230 height 41
click at [211, 137] on textarea "**********" at bounding box center [132, 137] width 230 height 41
click at [104, 150] on textarea "**********" at bounding box center [132, 137] width 230 height 41
type textarea "**********"
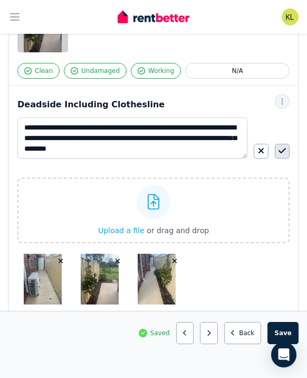
click at [281, 149] on icon "button" at bounding box center [282, 150] width 7 height 8
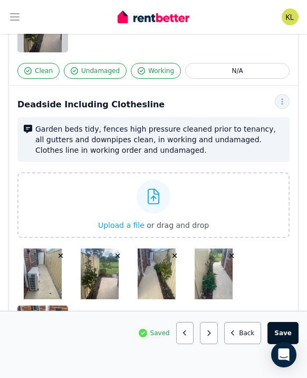
click at [290, 335] on button "Save area" at bounding box center [283, 333] width 31 height 22
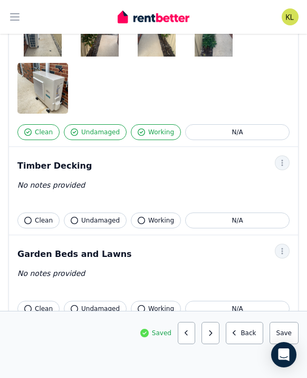
scroll to position [878, 0]
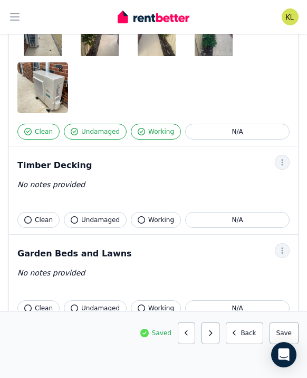
click at [44, 220] on span "Clean" at bounding box center [44, 220] width 18 height 8
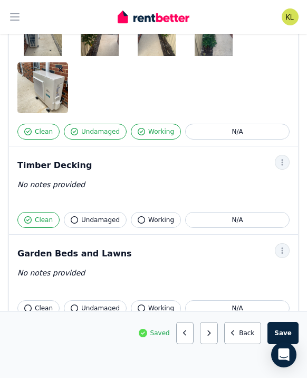
click at [92, 224] on button "Undamaged" at bounding box center [95, 220] width 63 height 16
click at [148, 222] on span "Working" at bounding box center [161, 220] width 26 height 8
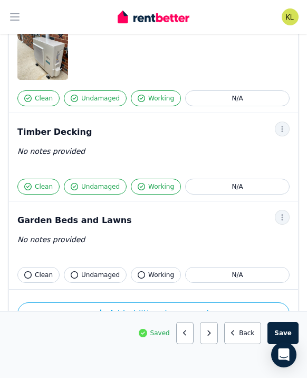
scroll to position [912, 0]
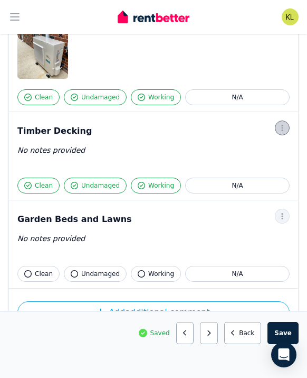
click at [280, 129] on icon "button" at bounding box center [282, 127] width 8 height 7
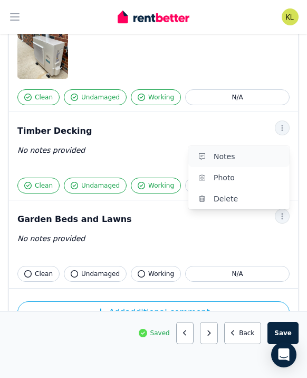
click at [253, 158] on span "Notes" at bounding box center [248, 156] width 68 height 13
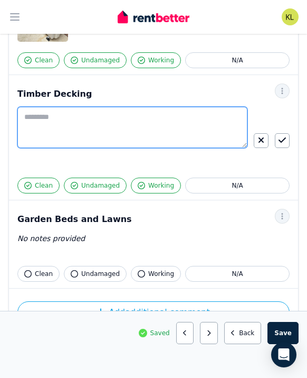
click at [121, 116] on textarea at bounding box center [132, 127] width 230 height 41
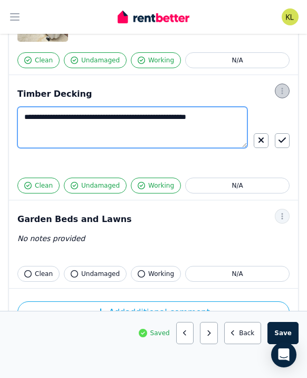
click at [284, 91] on icon "button" at bounding box center [282, 90] width 8 height 7
type textarea "**********"
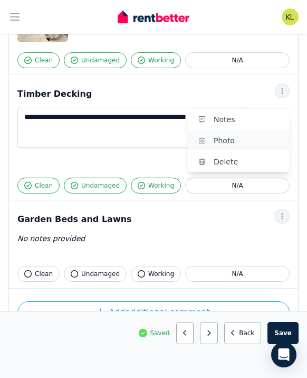
click at [260, 141] on span "Photo" at bounding box center [248, 140] width 68 height 13
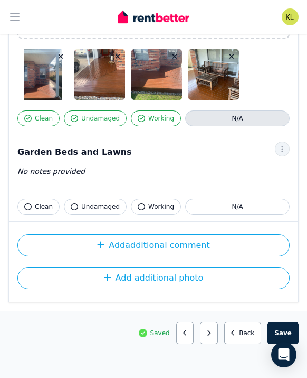
scroll to position [1144, 0]
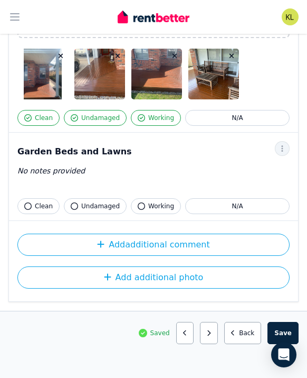
click at [43, 208] on span "Clean" at bounding box center [44, 206] width 18 height 8
click at [93, 202] on span "Undamaged" at bounding box center [100, 206] width 39 height 8
click at [153, 204] on span "Working" at bounding box center [161, 206] width 26 height 8
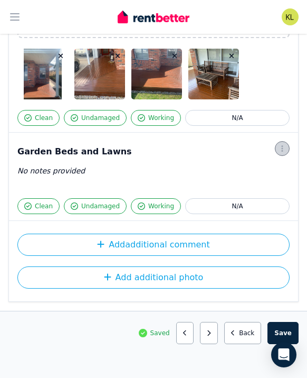
click at [280, 150] on icon "button" at bounding box center [282, 148] width 8 height 7
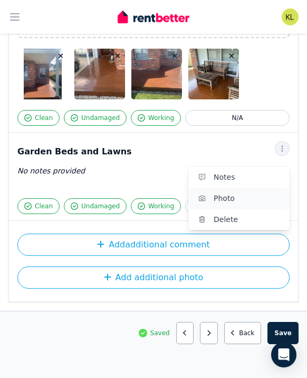
click at [251, 198] on span "Photo" at bounding box center [248, 198] width 68 height 13
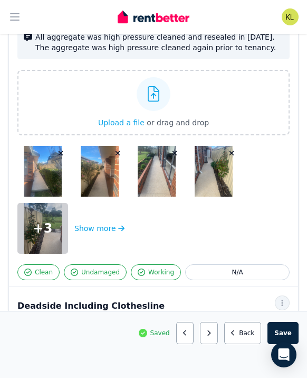
scroll to position [437, 0]
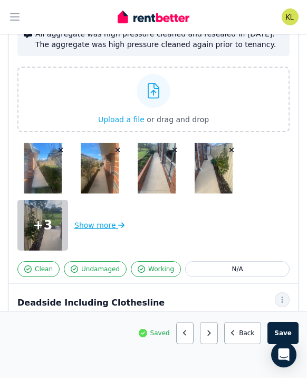
click at [92, 227] on button "Show more" at bounding box center [99, 225] width 50 height 51
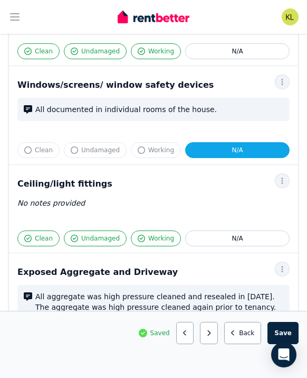
scroll to position [176, 0]
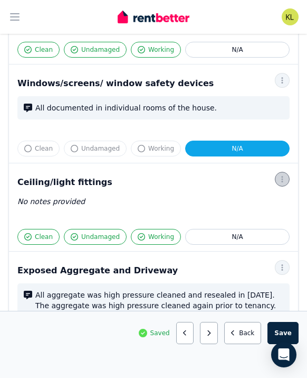
click at [284, 179] on icon "button" at bounding box center [282, 178] width 8 height 7
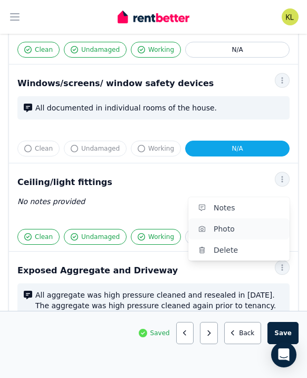
click at [245, 221] on button "Photo" at bounding box center [239, 228] width 101 height 21
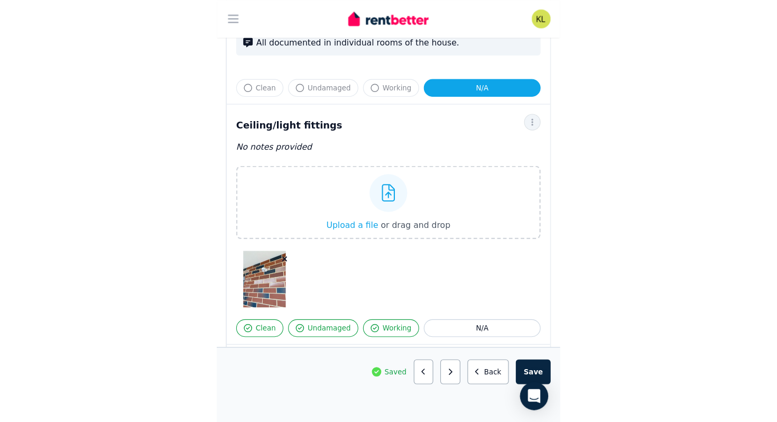
scroll to position [232, 0]
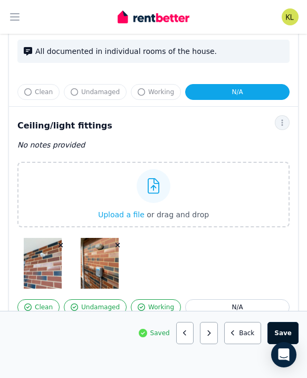
click at [288, 333] on button "Save area" at bounding box center [283, 333] width 31 height 22
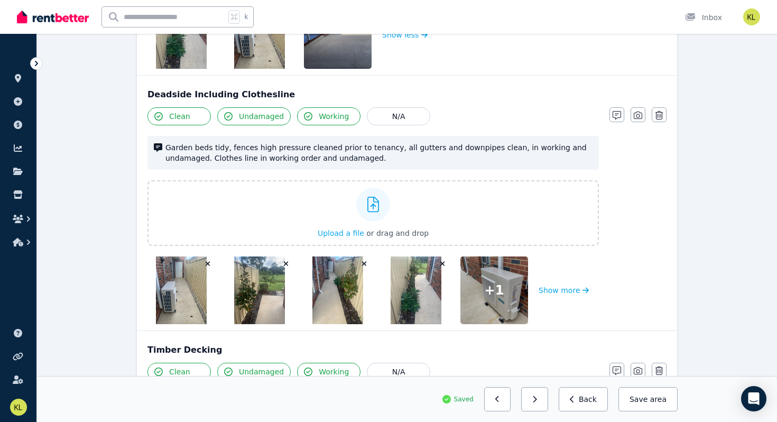
scroll to position [845, 0]
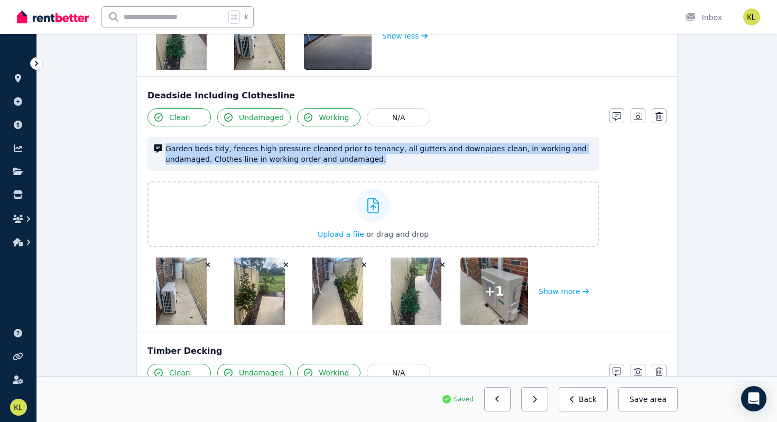
drag, startPoint x: 366, startPoint y: 160, endPoint x: 163, endPoint y: 143, distance: 203.0
click at [163, 143] on div "Garden beds tidy, fences high pressure cleaned prior to tenancy, all gutters an…" at bounding box center [372, 154] width 451 height 34
copy span "Garden beds tidy, fences high pressure cleaned prior to tenancy, all gutters an…"
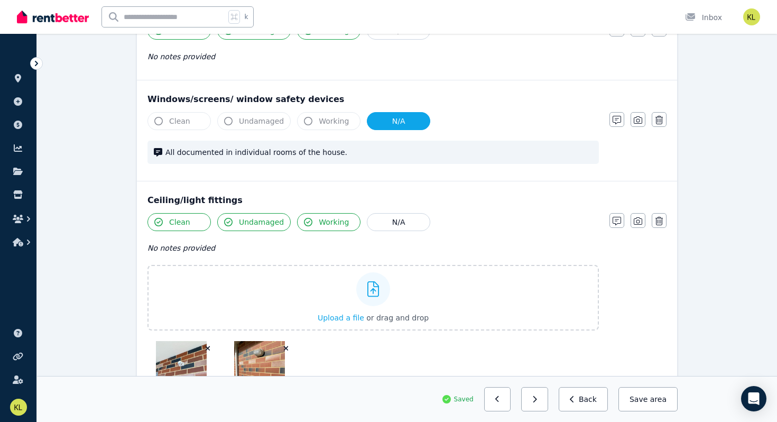
scroll to position [0, 0]
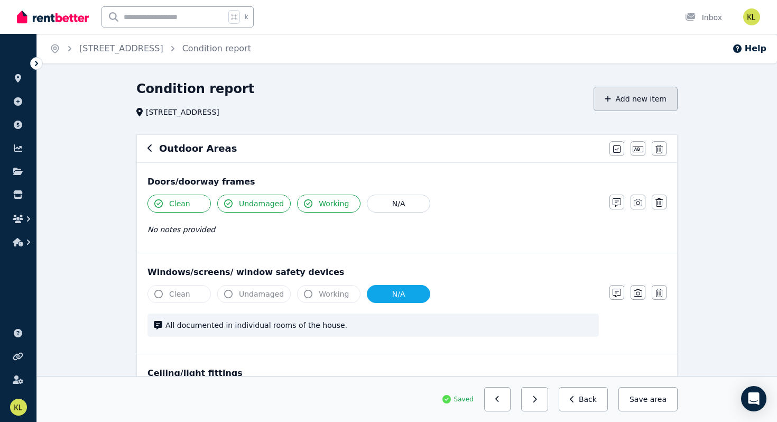
click at [636, 100] on button "Add new item" at bounding box center [635, 99] width 84 height 24
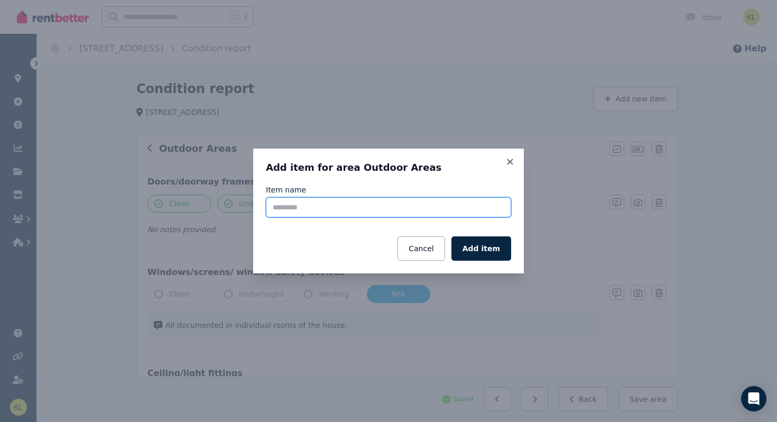
click at [385, 212] on input "Item name" at bounding box center [388, 207] width 245 height 20
type input "**********"
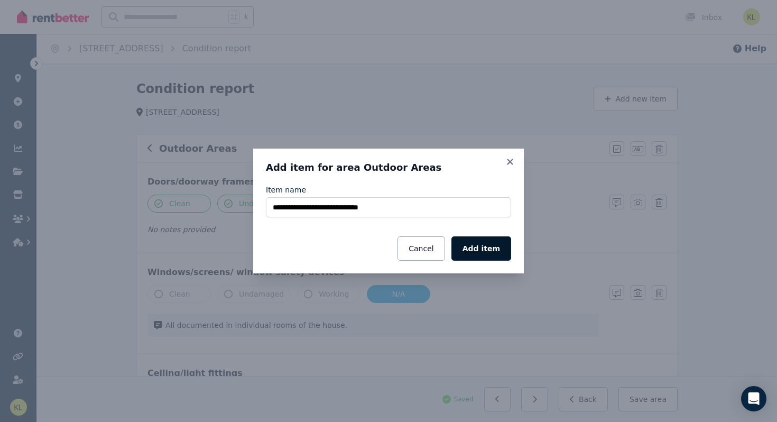
click at [489, 251] on button "Add item" at bounding box center [481, 248] width 60 height 24
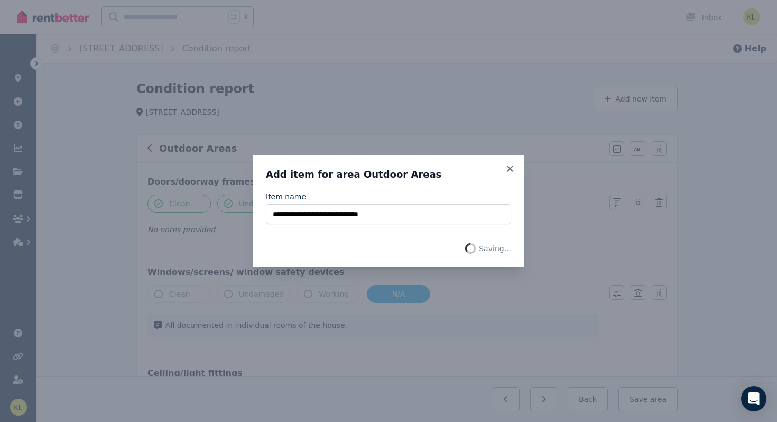
click at [489, 251] on span "Saving..." at bounding box center [495, 248] width 32 height 11
click at [509, 167] on icon at bounding box center [510, 168] width 6 height 6
click at [459, 90] on div "**********" at bounding box center [388, 211] width 777 height 422
click at [225, 96] on div "**********" at bounding box center [388, 211] width 777 height 422
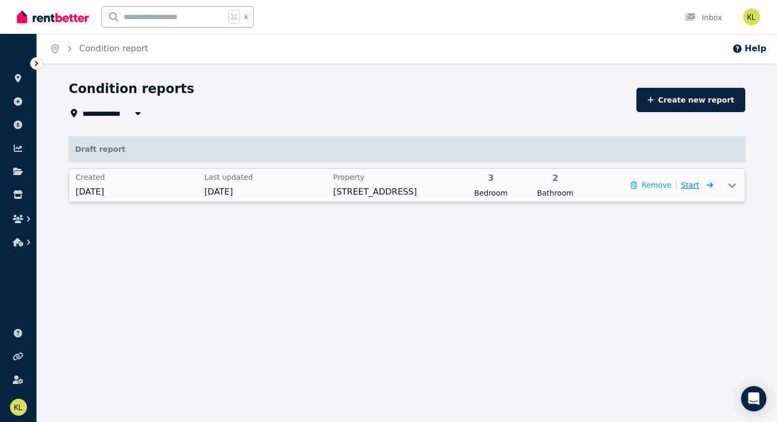
click at [694, 185] on span "Start" at bounding box center [690, 185] width 18 height 8
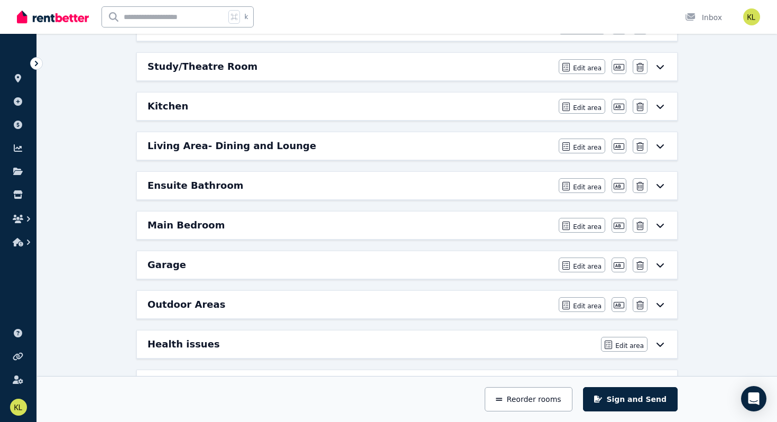
scroll to position [376, 0]
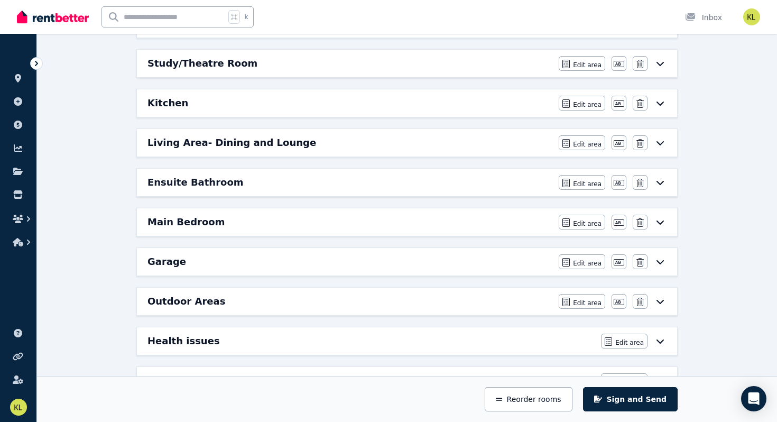
click at [175, 300] on h6 "Outdoor Areas" at bounding box center [186, 301] width 78 height 15
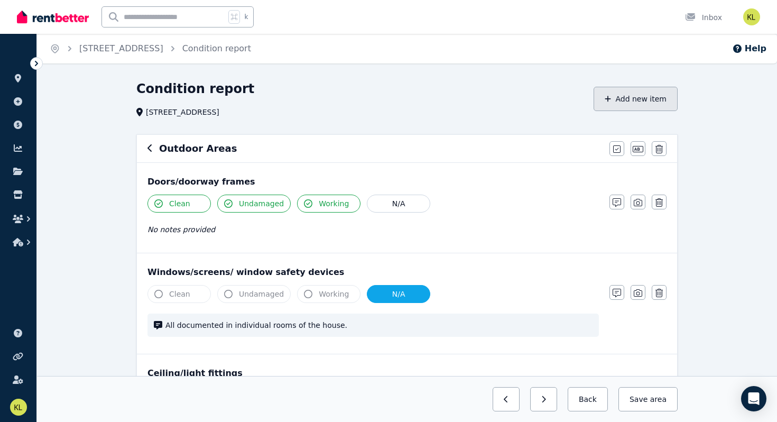
click at [647, 97] on button "Add new item" at bounding box center [635, 99] width 84 height 24
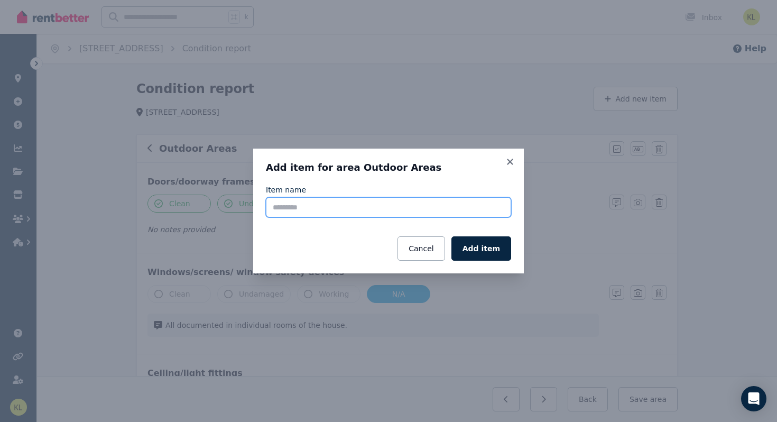
click at [282, 210] on input "Item name" at bounding box center [388, 207] width 245 height 20
type input "**********"
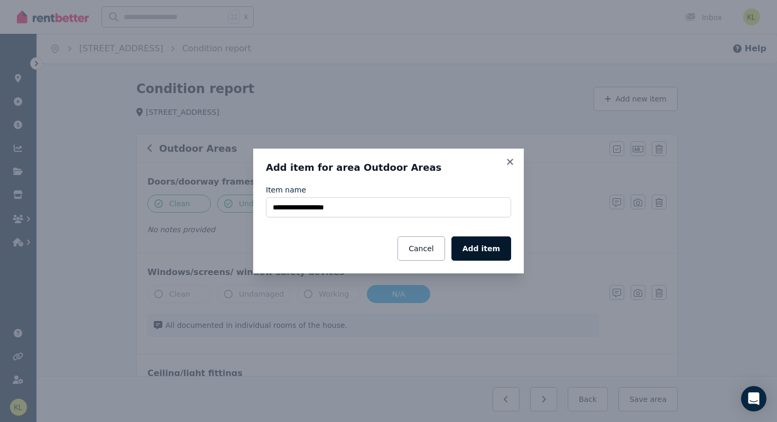
click at [487, 244] on button "Add item" at bounding box center [481, 248] width 60 height 24
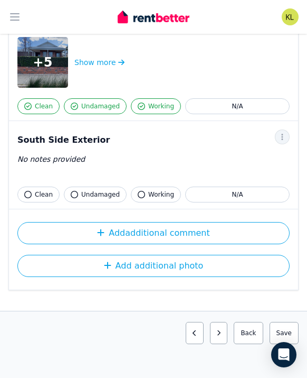
scroll to position [1214, 0]
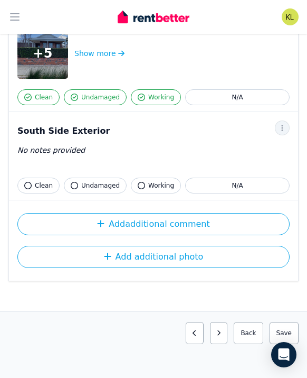
click at [45, 178] on button "Clean" at bounding box center [38, 186] width 42 height 16
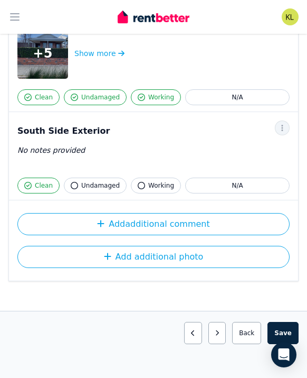
click at [91, 182] on span "Undamaged" at bounding box center [100, 185] width 39 height 8
click at [156, 180] on button "Working" at bounding box center [156, 186] width 50 height 16
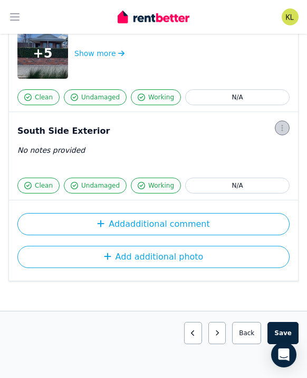
click at [287, 128] on span "button" at bounding box center [282, 127] width 15 height 15
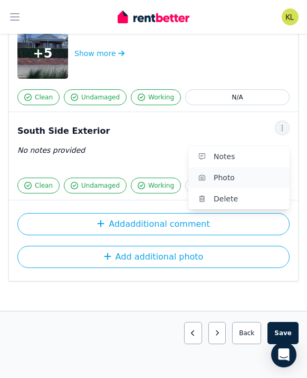
click at [245, 180] on span "Photo" at bounding box center [248, 177] width 68 height 13
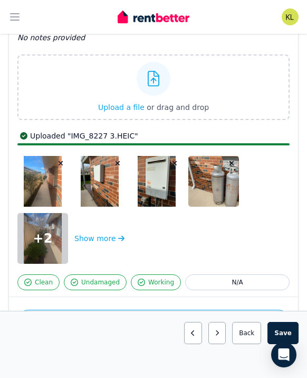
scroll to position [1301, 0]
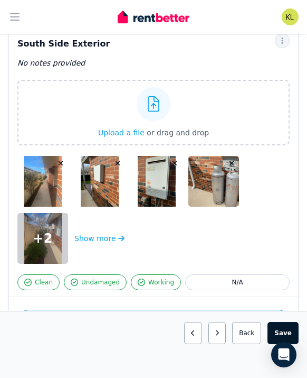
click at [283, 331] on button "Save area" at bounding box center [283, 333] width 31 height 22
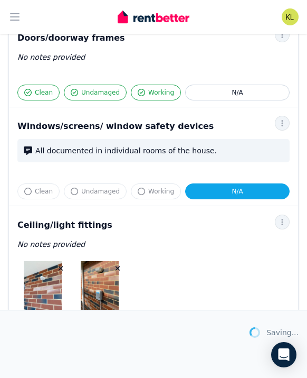
scroll to position [0, 0]
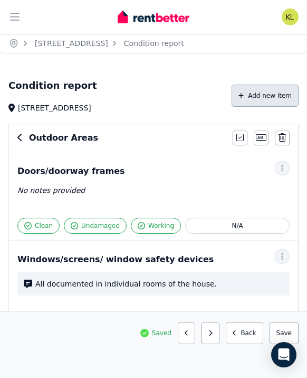
click at [258, 100] on button "Add new item" at bounding box center [265, 96] width 67 height 22
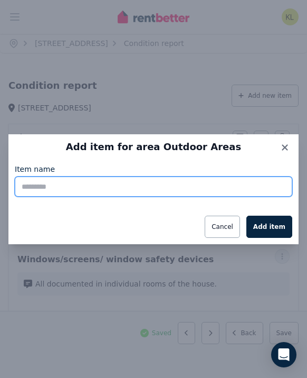
click at [132, 187] on input "Item name" at bounding box center [154, 186] width 278 height 20
type input "**********"
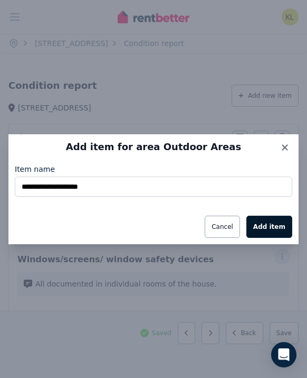
click at [263, 224] on button "Add item" at bounding box center [270, 227] width 46 height 22
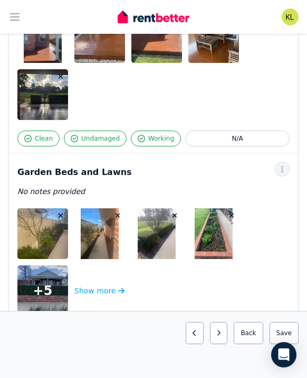
scroll to position [1030, 0]
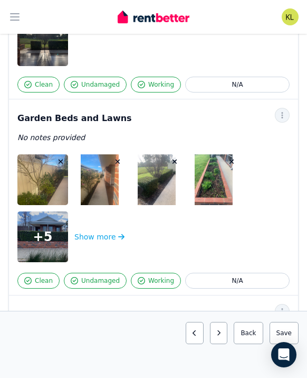
click at [60, 162] on icon "button" at bounding box center [61, 162] width 5 height 5
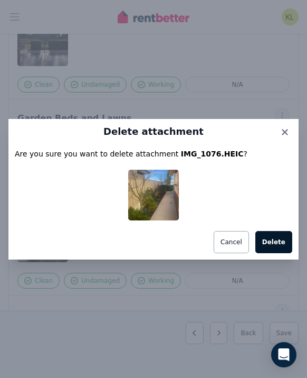
click at [274, 248] on button "Delete" at bounding box center [274, 242] width 37 height 22
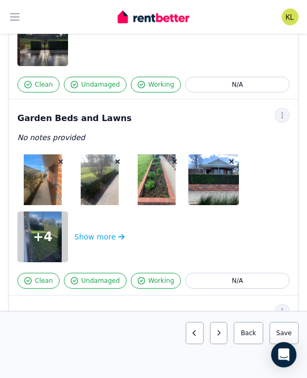
click at [61, 161] on icon "button" at bounding box center [61, 162] width 5 height 5
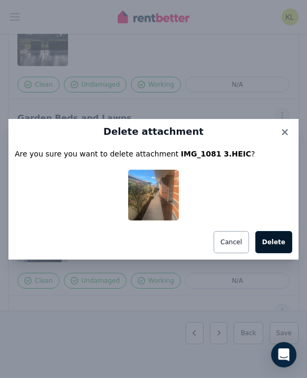
click at [268, 236] on button "Delete" at bounding box center [274, 242] width 37 height 22
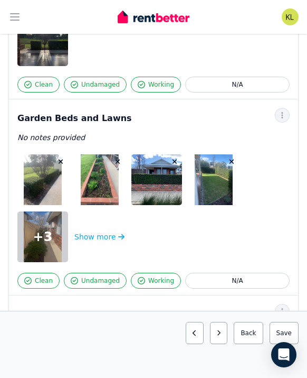
click at [234, 158] on icon "button" at bounding box center [232, 161] width 6 height 7
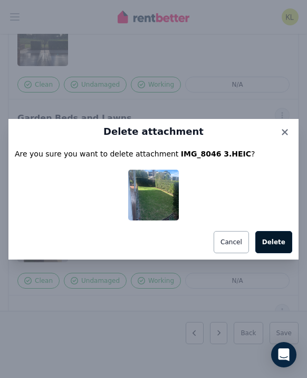
click at [280, 244] on button "Delete" at bounding box center [274, 242] width 37 height 22
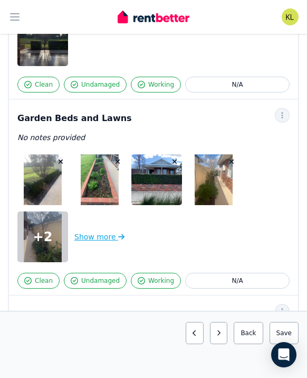
click at [91, 236] on button "Show more" at bounding box center [99, 236] width 50 height 51
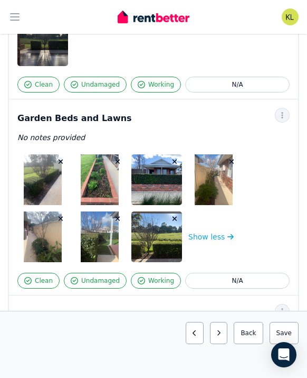
click at [63, 216] on icon "button" at bounding box center [61, 218] width 6 height 7
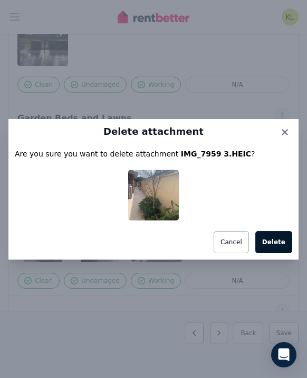
click at [280, 251] on button "Delete" at bounding box center [274, 242] width 37 height 22
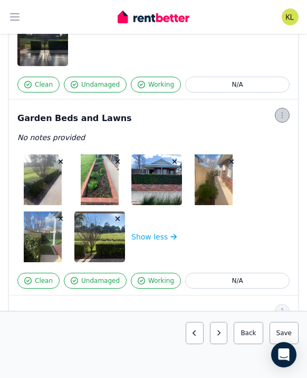
click at [281, 119] on span "button" at bounding box center [282, 115] width 15 height 15
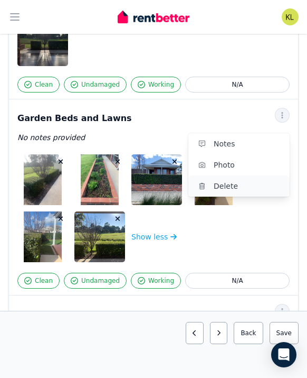
click at [232, 182] on span "Delete" at bounding box center [248, 186] width 68 height 13
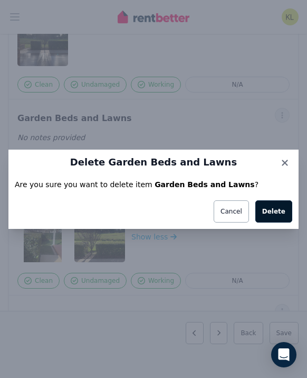
click at [278, 213] on button "Delete" at bounding box center [274, 211] width 37 height 22
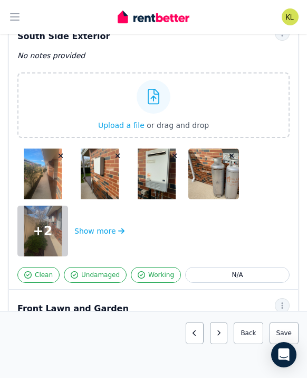
scroll to position [1112, 0]
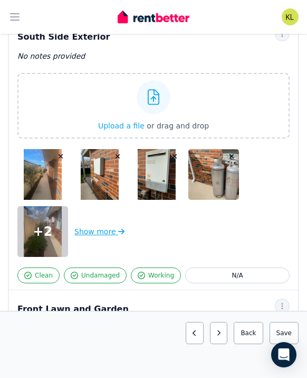
click at [93, 229] on button "Show more" at bounding box center [99, 231] width 50 height 51
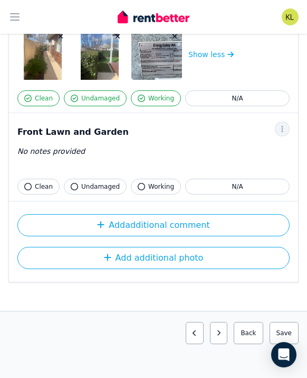
scroll to position [1290, 0]
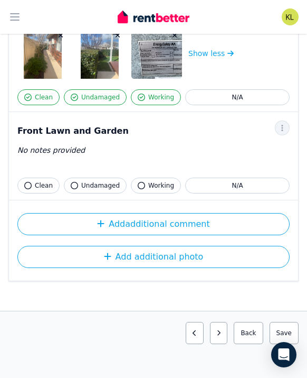
click at [142, 186] on button "Working" at bounding box center [156, 186] width 50 height 16
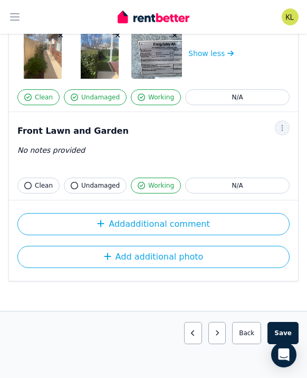
click at [103, 183] on span "Undamaged" at bounding box center [100, 185] width 39 height 8
click at [39, 184] on span "Clean" at bounding box center [44, 185] width 18 height 8
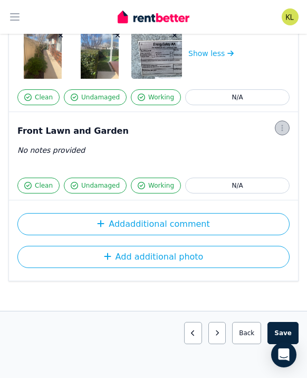
click at [279, 127] on icon "button" at bounding box center [282, 127] width 8 height 7
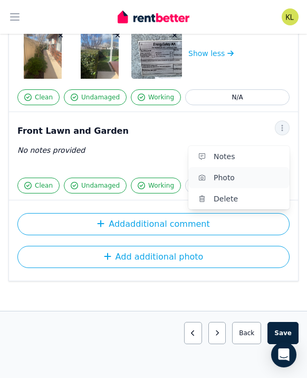
click at [228, 183] on span "Photo" at bounding box center [248, 177] width 68 height 13
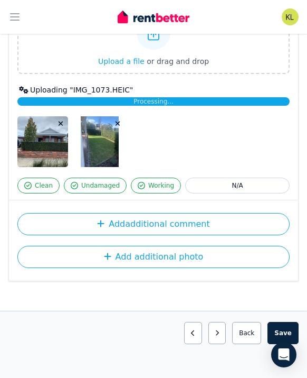
scroll to position [1442, 0]
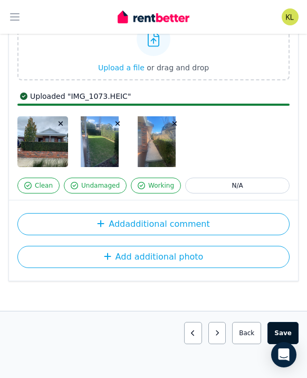
click at [284, 333] on button "Save area" at bounding box center [283, 333] width 31 height 22
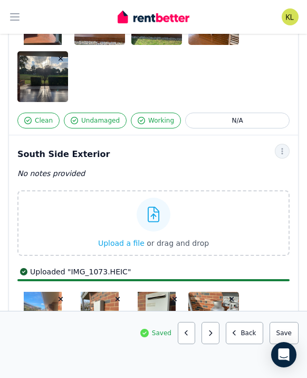
scroll to position [991, 0]
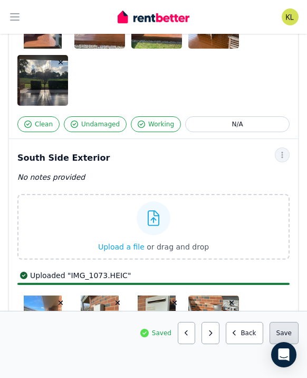
click at [279, 328] on button "Save area" at bounding box center [284, 333] width 29 height 22
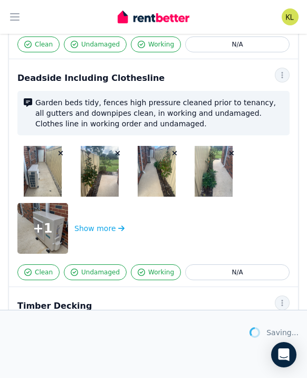
scroll to position [635, 0]
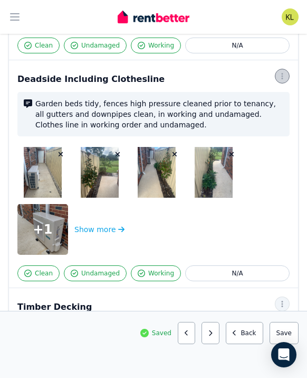
click at [279, 74] on icon "button" at bounding box center [282, 75] width 8 height 7
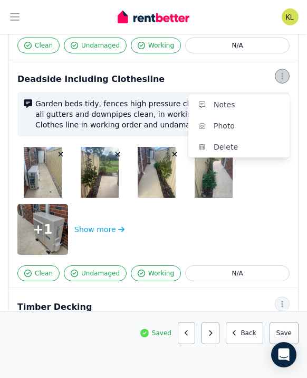
click at [279, 74] on icon "button" at bounding box center [282, 75] width 8 height 7
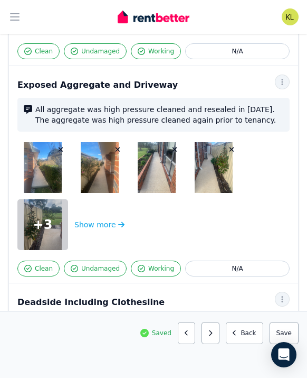
scroll to position [412, 0]
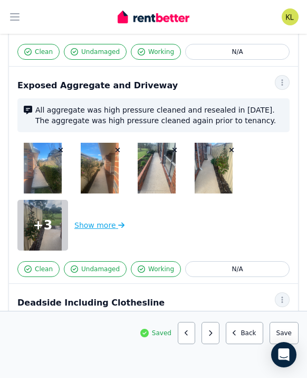
click at [107, 230] on button "Show more" at bounding box center [99, 225] width 50 height 51
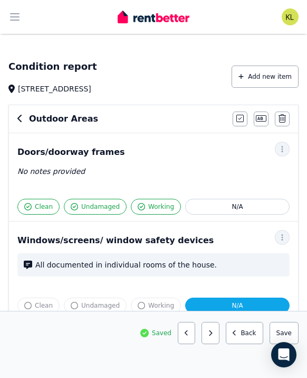
scroll to position [0, 0]
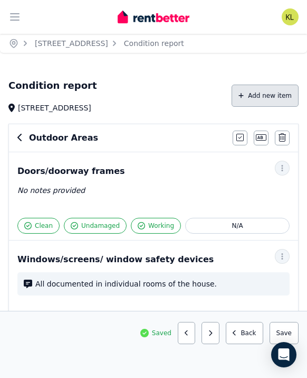
click at [272, 97] on button "Add new item" at bounding box center [265, 96] width 67 height 22
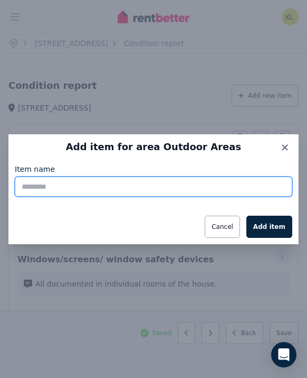
click at [113, 176] on input "Item name" at bounding box center [154, 186] width 278 height 20
type input "**********"
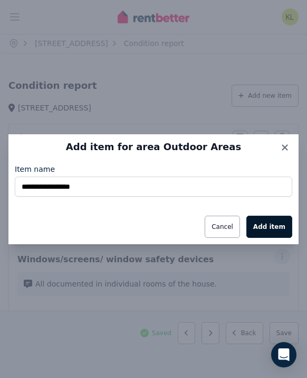
click at [272, 227] on button "Add item" at bounding box center [270, 227] width 46 height 22
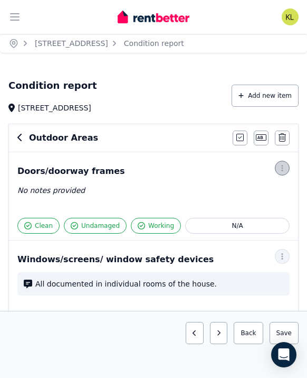
click at [279, 165] on icon "button" at bounding box center [282, 167] width 8 height 7
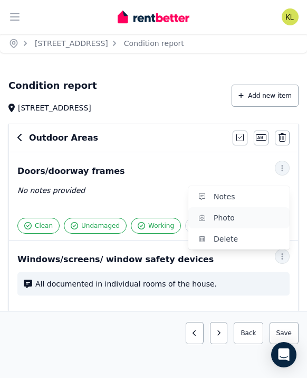
click at [246, 212] on span "Photo" at bounding box center [248, 217] width 68 height 13
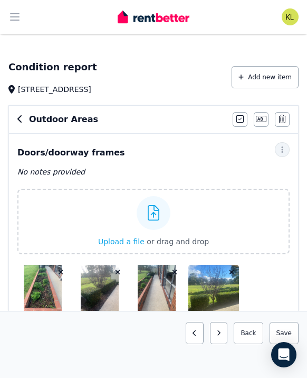
scroll to position [17, 0]
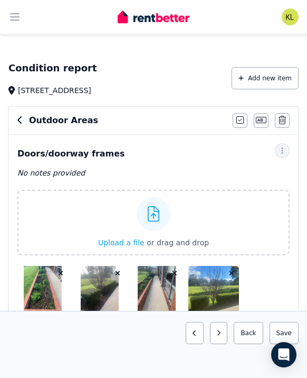
click at [60, 273] on icon "button" at bounding box center [61, 273] width 5 height 5
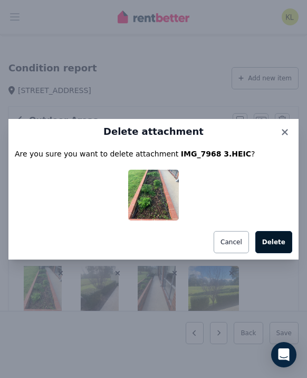
click at [277, 241] on button "Delete" at bounding box center [274, 242] width 37 height 22
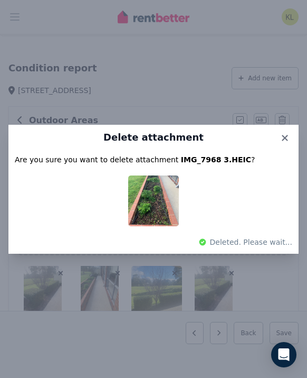
click at [118, 273] on div "Delete attachment Are you sure you want to delete attachment IMG_7968 3.HEIC ? …" at bounding box center [153, 189] width 307 height 378
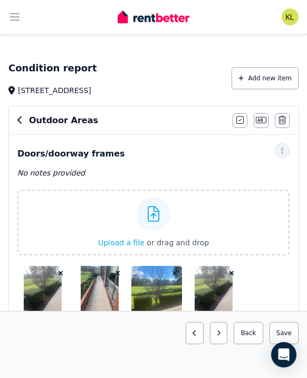
click at [118, 273] on icon "button" at bounding box center [118, 273] width 5 height 5
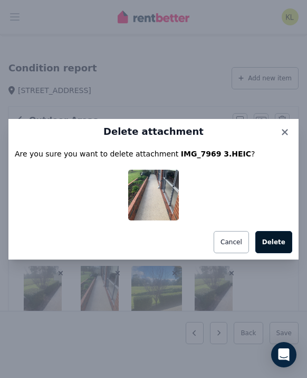
click at [287, 243] on button "Delete" at bounding box center [274, 242] width 37 height 22
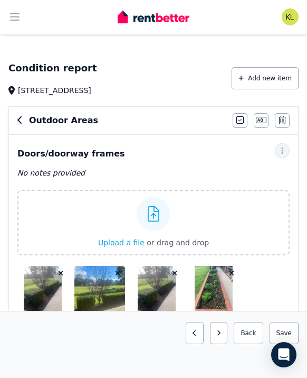
click at [176, 273] on icon "button" at bounding box center [175, 272] width 6 height 7
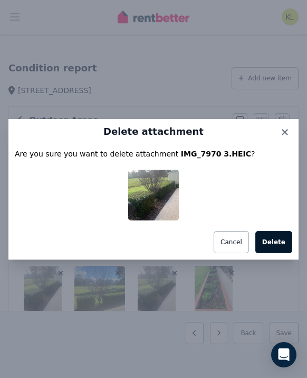
click at [271, 239] on button "Delete" at bounding box center [274, 242] width 37 height 22
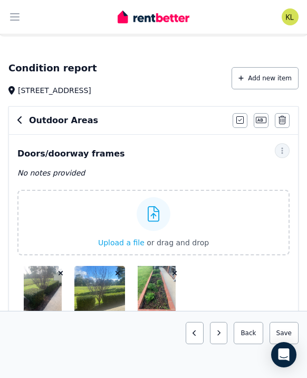
click at [173, 272] on icon "button" at bounding box center [175, 273] width 5 height 5
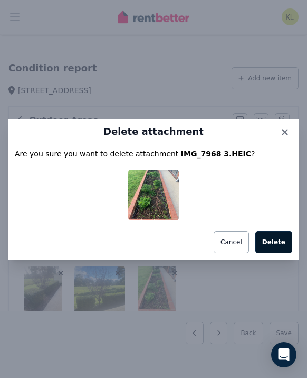
click at [282, 241] on button "Delete" at bounding box center [274, 242] width 37 height 22
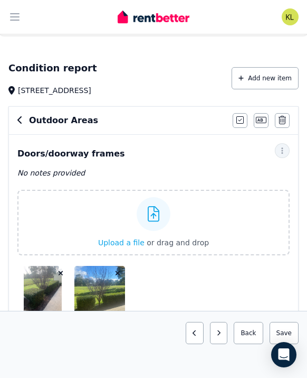
click at [118, 273] on icon "button" at bounding box center [118, 273] width 5 height 5
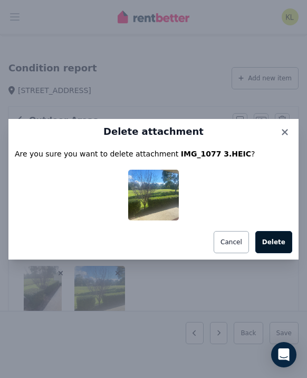
click at [272, 241] on button "Delete" at bounding box center [274, 242] width 37 height 22
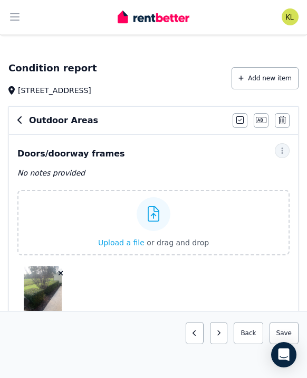
click at [62, 274] on icon "button" at bounding box center [61, 273] width 5 height 5
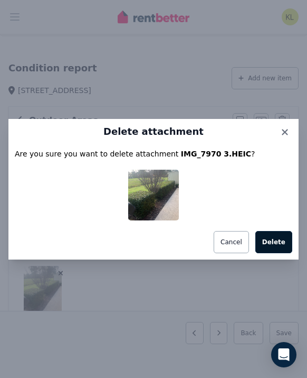
click at [282, 237] on button "Delete" at bounding box center [274, 242] width 37 height 22
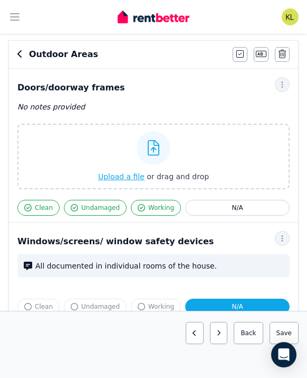
scroll to position [82, 0]
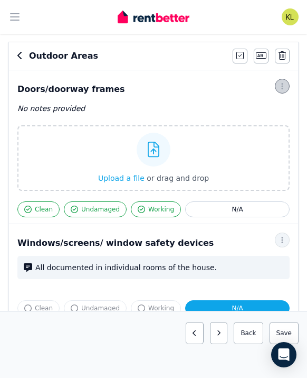
click at [289, 85] on span "button" at bounding box center [282, 86] width 15 height 15
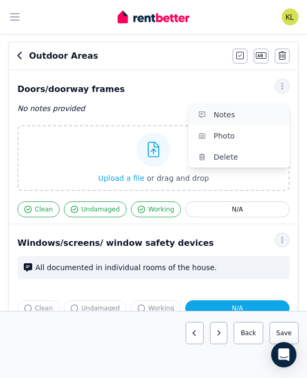
click at [266, 112] on span "Notes" at bounding box center [248, 114] width 68 height 13
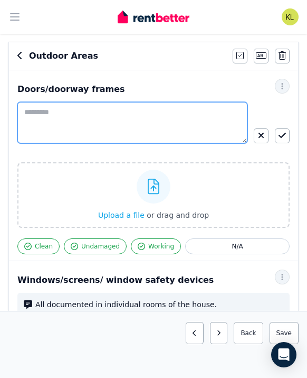
click at [67, 114] on textarea at bounding box center [132, 122] width 230 height 41
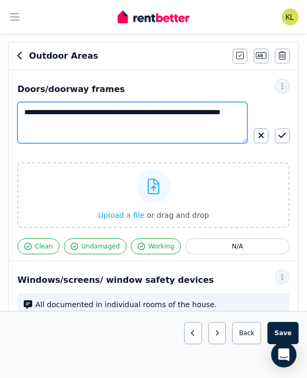
click at [198, 111] on textarea "**********" at bounding box center [132, 122] width 230 height 41
type textarea "**********"
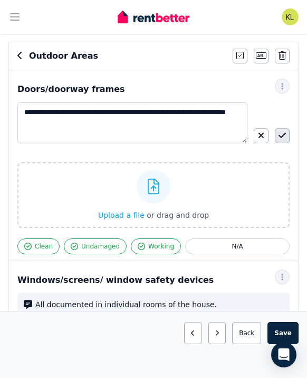
click at [281, 137] on icon "button" at bounding box center [282, 135] width 7 height 8
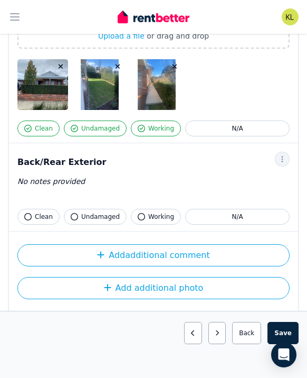
scroll to position [1648, 0]
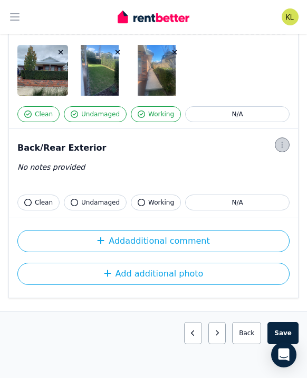
click at [285, 141] on icon "button" at bounding box center [282, 144] width 8 height 7
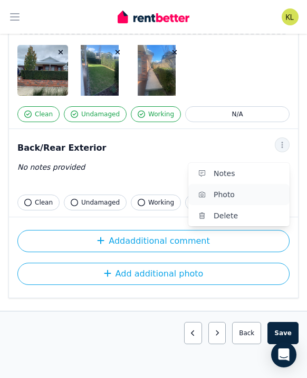
click at [251, 188] on span "Photo" at bounding box center [248, 194] width 68 height 13
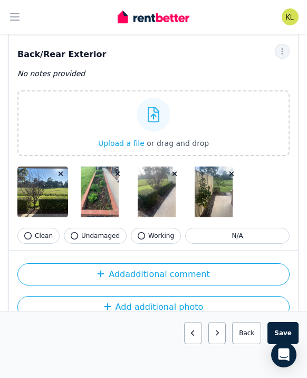
scroll to position [1775, 0]
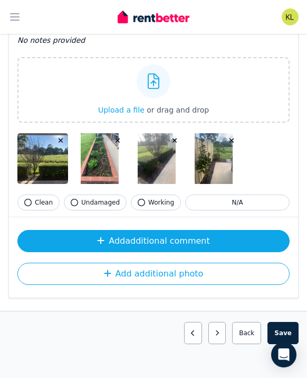
click at [200, 230] on button "Add additional comment" at bounding box center [153, 241] width 273 height 22
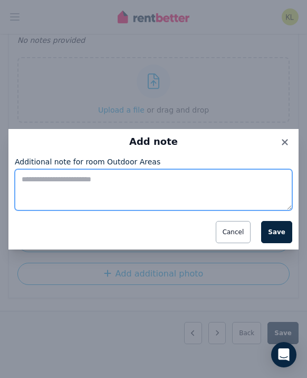
click at [130, 171] on textarea "Additional note for room Outdoor Areas" at bounding box center [154, 189] width 278 height 41
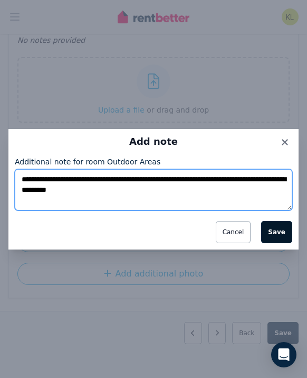
type textarea "**********"
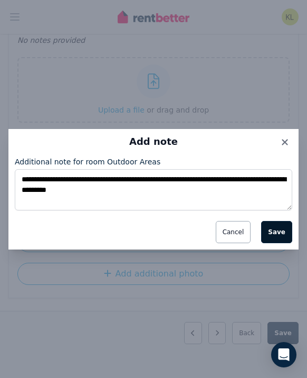
click at [275, 223] on button "Save" at bounding box center [277, 232] width 31 height 22
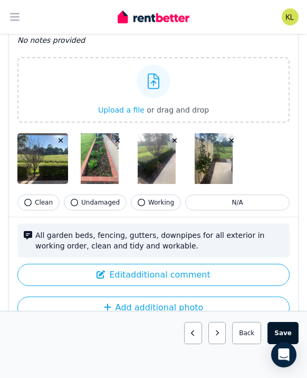
click at [295, 331] on button "Save area" at bounding box center [283, 333] width 31 height 22
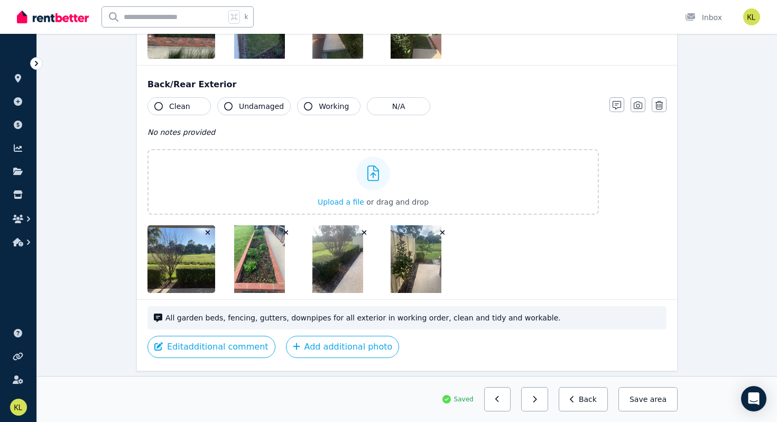
scroll to position [1753, 0]
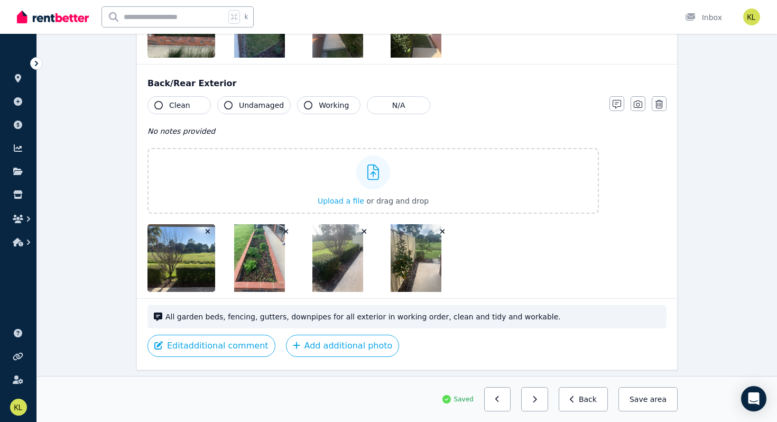
click at [176, 102] on span "Clean" at bounding box center [179, 105] width 21 height 11
click at [254, 107] on span "Undamaged" at bounding box center [261, 105] width 45 height 11
click at [319, 106] on span "Working" at bounding box center [334, 105] width 30 height 11
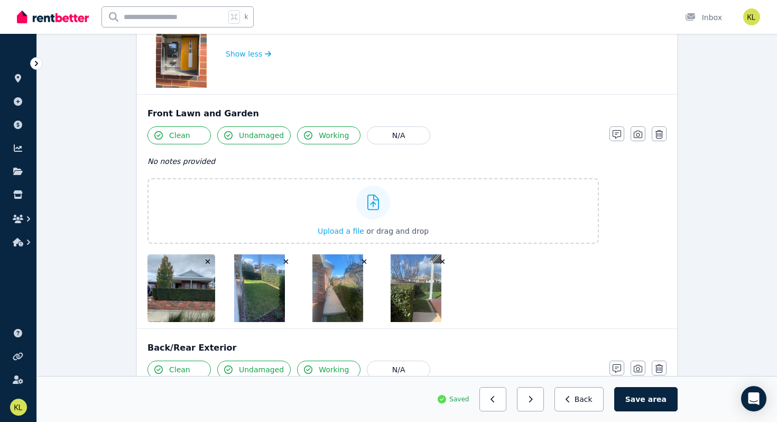
scroll to position [1455, 0]
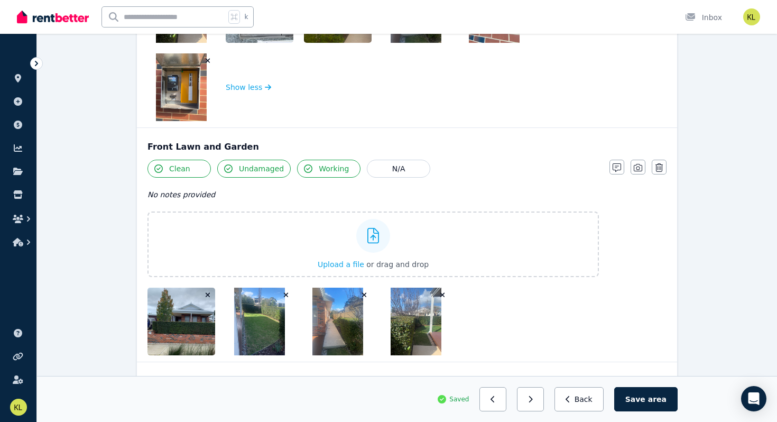
click at [168, 165] on button "Clean" at bounding box center [178, 169] width 63 height 18
click at [265, 167] on span "Undamaged" at bounding box center [261, 168] width 45 height 11
click at [325, 172] on span "Working" at bounding box center [334, 168] width 30 height 11
click at [172, 173] on span "Clean" at bounding box center [179, 168] width 21 height 11
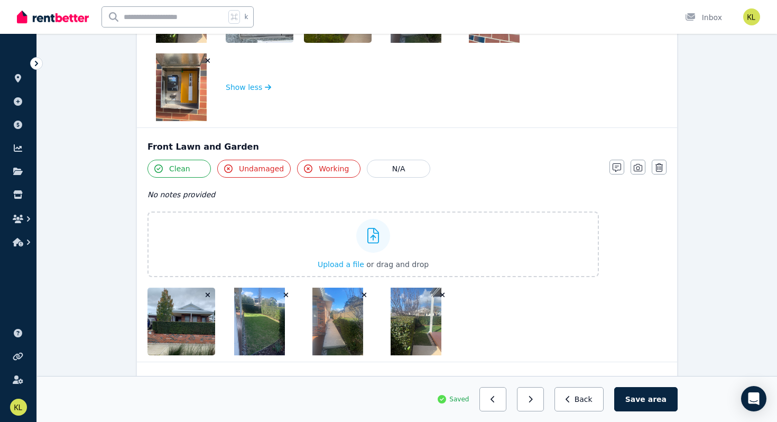
click at [267, 173] on span "Undamaged" at bounding box center [261, 168] width 45 height 11
click at [325, 171] on span "Working" at bounding box center [334, 168] width 30 height 11
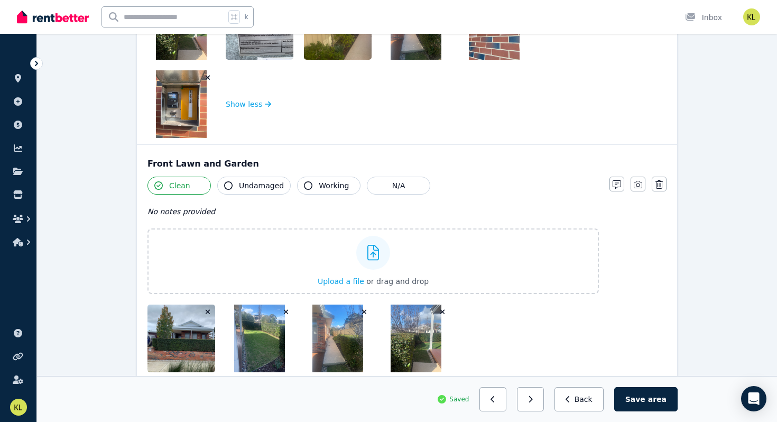
scroll to position [1435, 0]
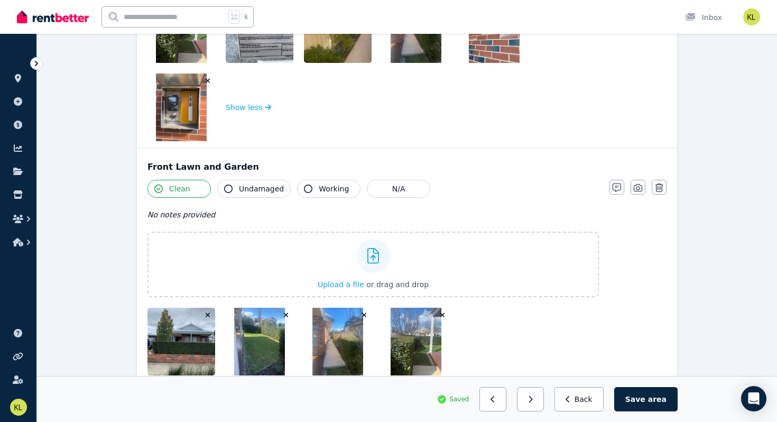
click at [319, 191] on span "Working" at bounding box center [334, 188] width 30 height 11
click at [261, 189] on span "Undamaged" at bounding box center [261, 188] width 45 height 11
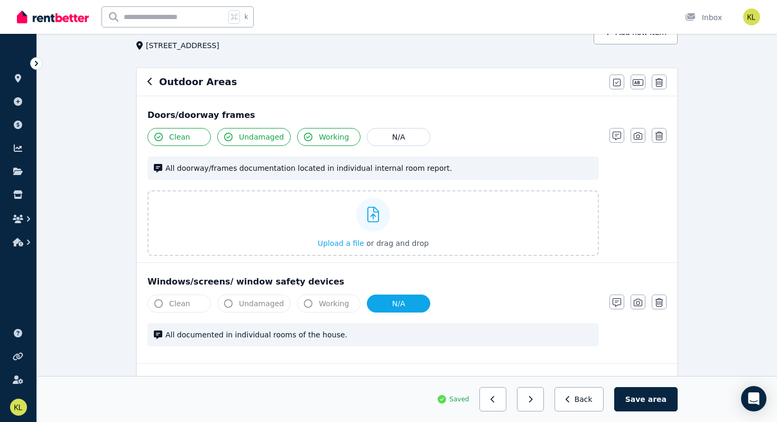
scroll to position [65, 0]
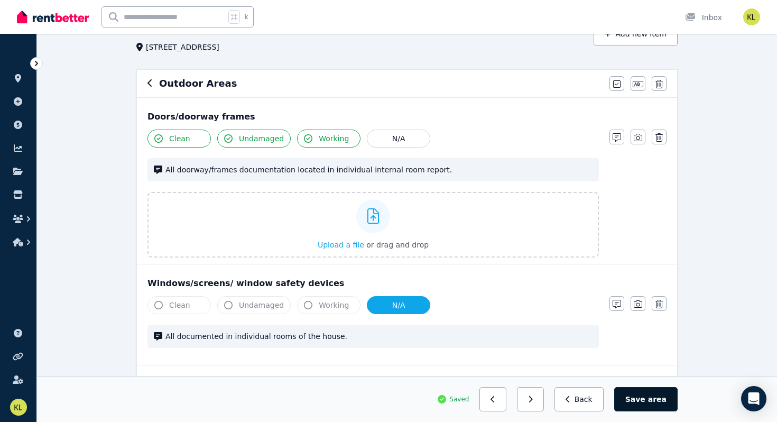
click at [647, 396] on button "Save area" at bounding box center [645, 399] width 63 height 24
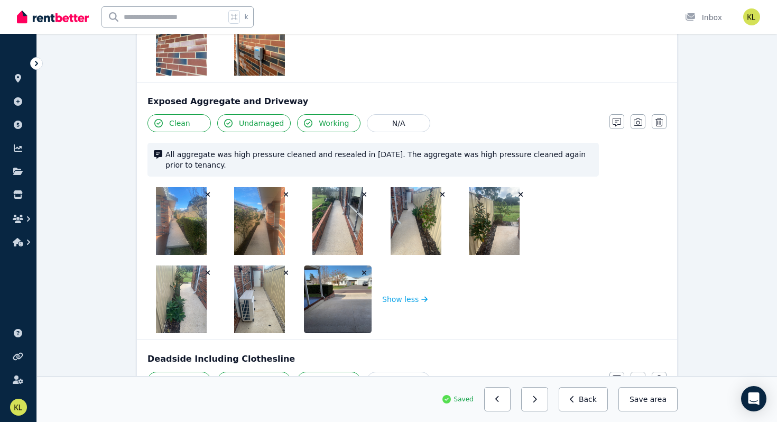
scroll to position [520, 0]
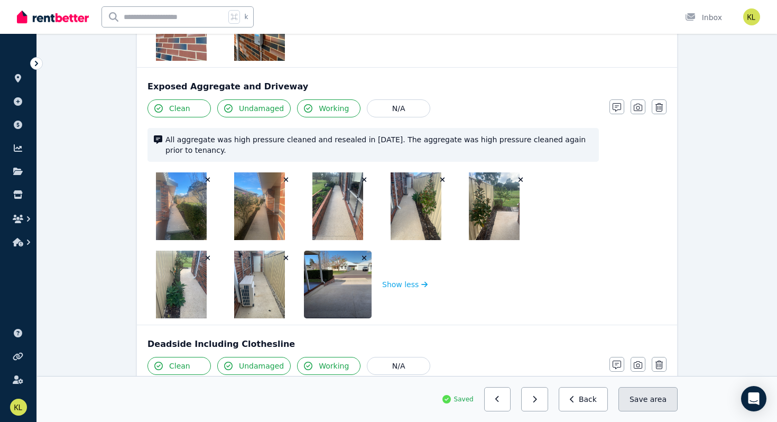
click at [634, 401] on button "Save area" at bounding box center [647, 399] width 59 height 24
click at [594, 399] on button "Back" at bounding box center [582, 399] width 49 height 24
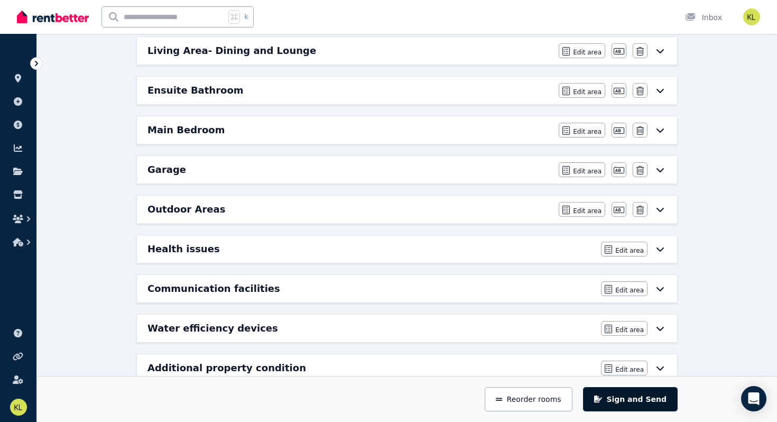
scroll to position [493, 0]
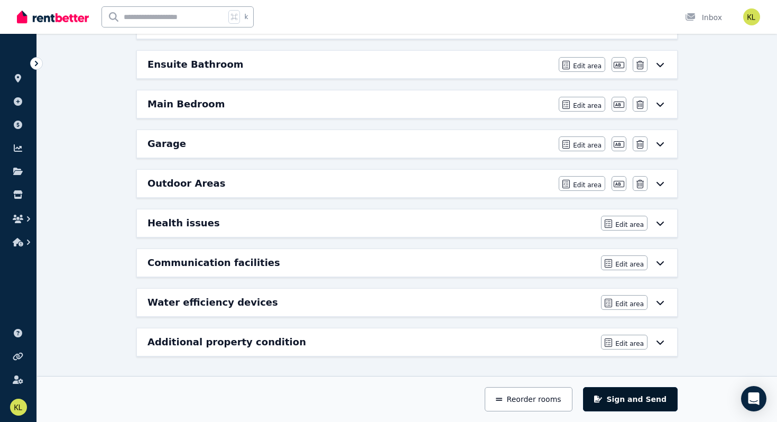
click at [650, 393] on button "Sign and Send" at bounding box center [630, 399] width 95 height 24
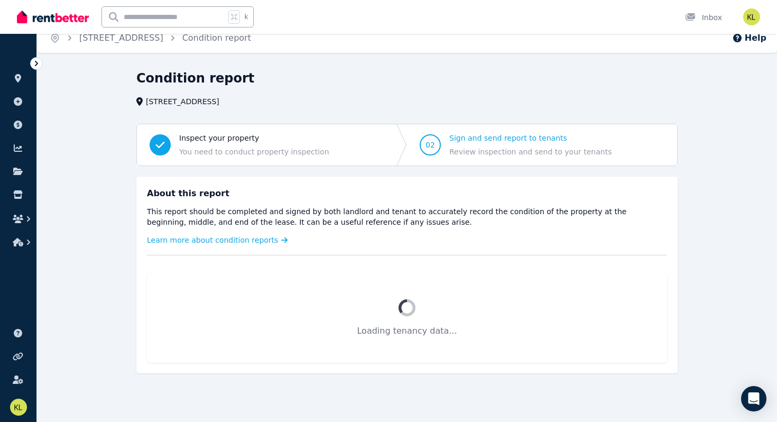
scroll to position [63, 0]
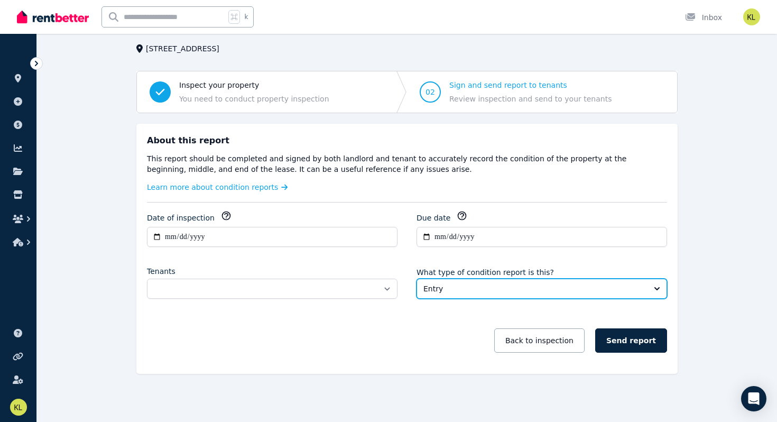
click at [520, 291] on span "Entry" at bounding box center [534, 288] width 222 height 11
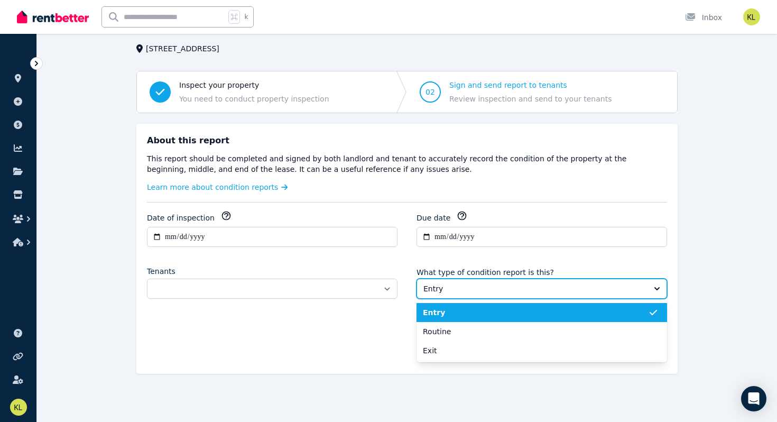
click at [520, 291] on span "Entry" at bounding box center [534, 288] width 222 height 11
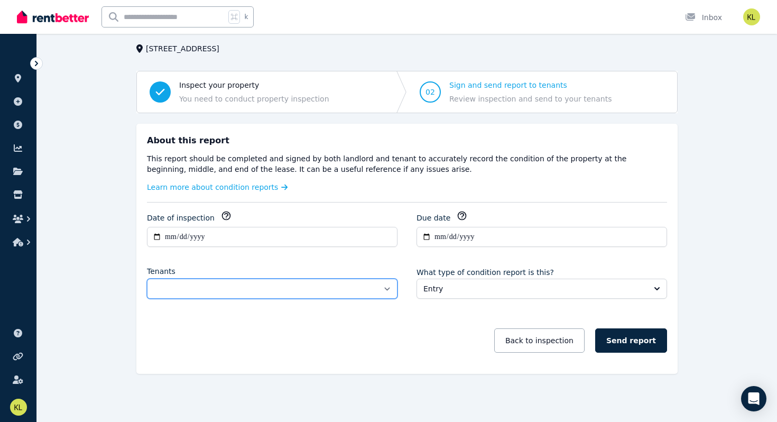
click at [340, 290] on select "**********" at bounding box center [272, 288] width 250 height 20
select select "**********"
click at [147, 278] on select "**********" at bounding box center [272, 288] width 250 height 20
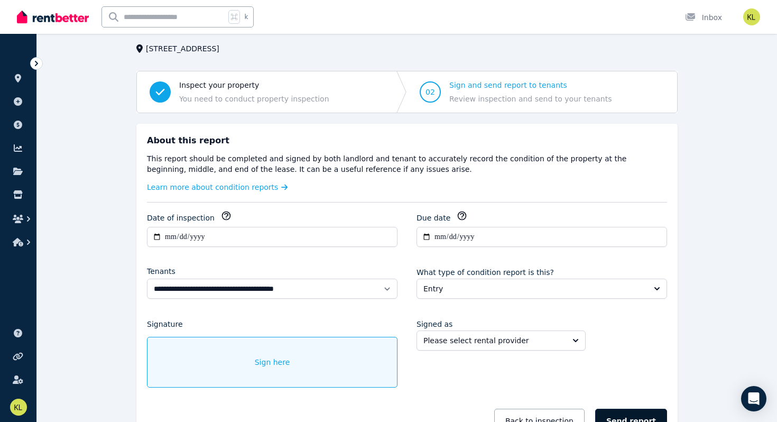
click at [630, 416] on button "Send report" at bounding box center [631, 420] width 72 height 24
click at [305, 368] on div "Sign here" at bounding box center [272, 362] width 250 height 51
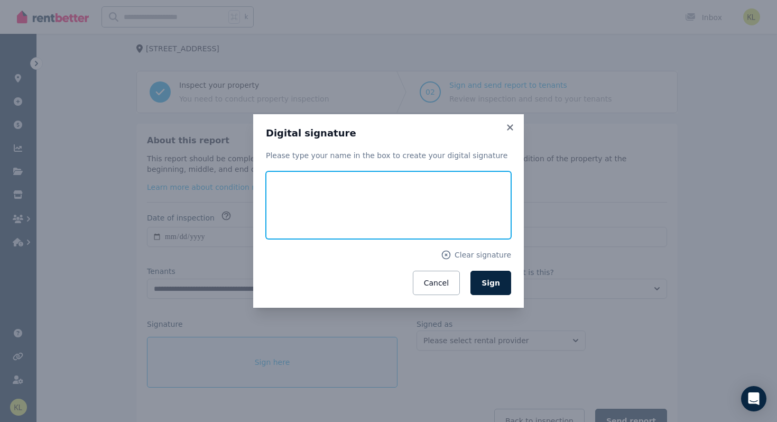
click at [325, 205] on input "text" at bounding box center [388, 205] width 245 height 68
type input "**********"
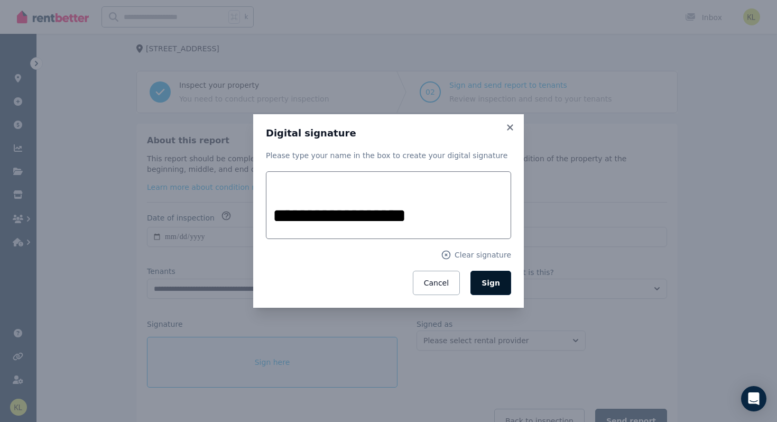
click at [489, 287] on button "Sign" at bounding box center [490, 282] width 41 height 24
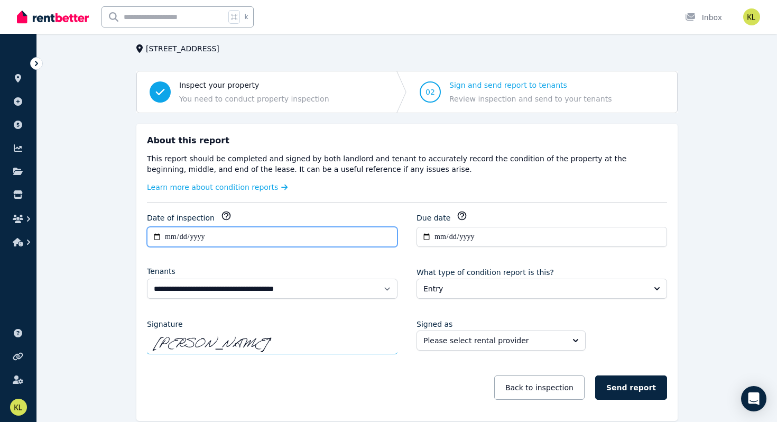
click at [173, 239] on input "**********" at bounding box center [272, 237] width 250 height 20
click at [221, 214] on icon "button" at bounding box center [226, 215] width 11 height 11
click at [170, 236] on input "**********" at bounding box center [272, 237] width 250 height 20
type input "**********"
click at [212, 257] on div "**********" at bounding box center [407, 310] width 520 height 200
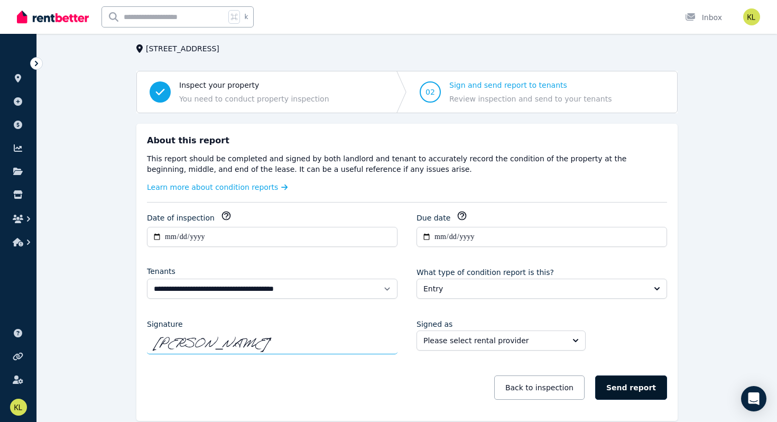
click at [634, 390] on button "Send report" at bounding box center [631, 387] width 72 height 24
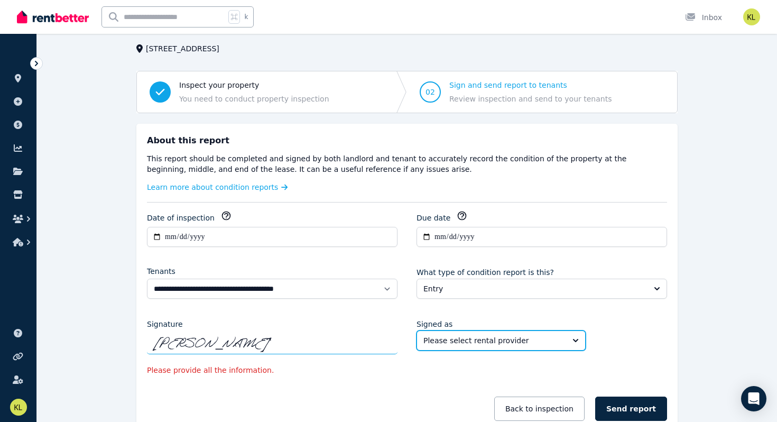
click at [474, 339] on span "Please select rental provider" at bounding box center [493, 340] width 141 height 11
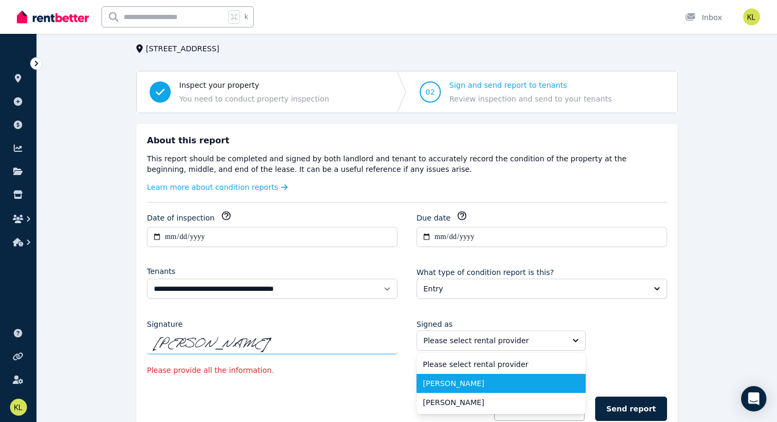
click at [473, 378] on span "[PERSON_NAME]" at bounding box center [495, 383] width 144 height 11
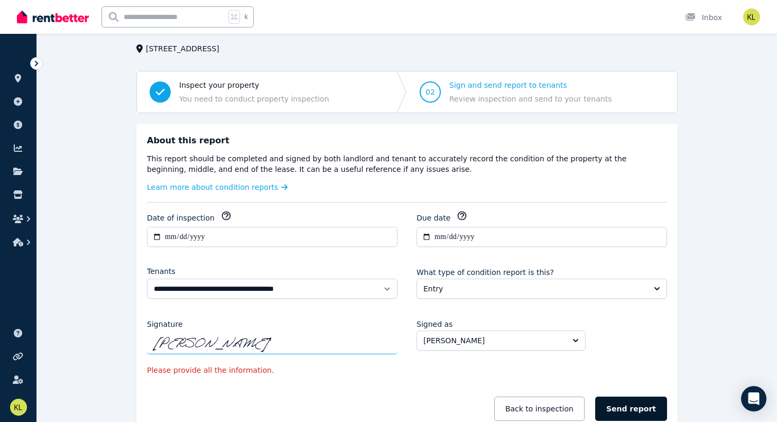
click at [632, 411] on button "Send report" at bounding box center [631, 408] width 72 height 24
